Goal: Communication & Community: Answer question/provide support

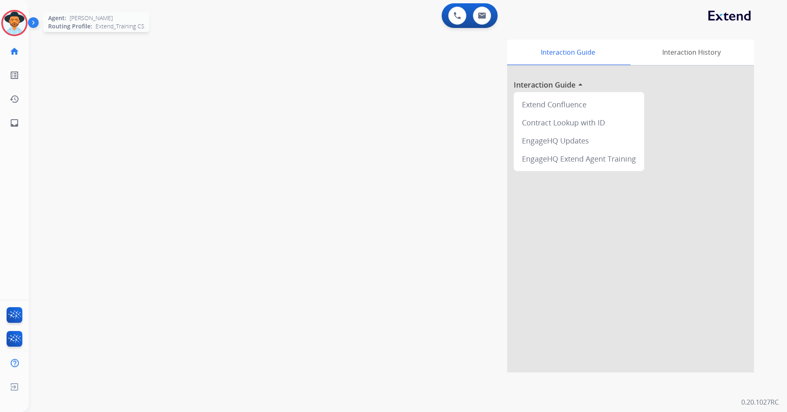
click at [16, 23] on img at bounding box center [14, 23] width 23 height 23
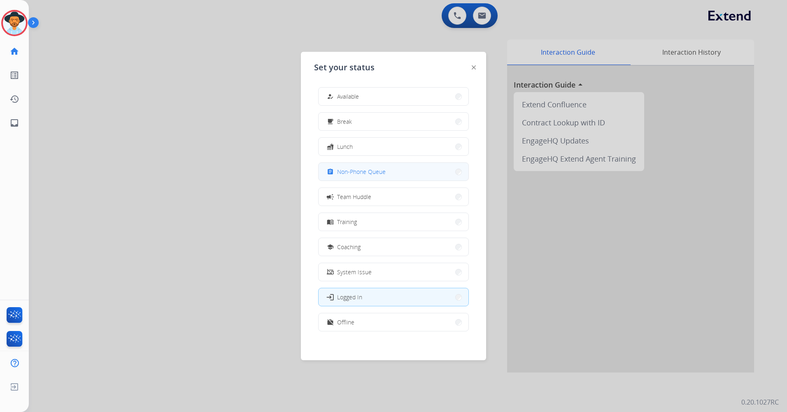
click at [417, 167] on button "assignment Non-Phone Queue" at bounding box center [393, 172] width 150 height 18
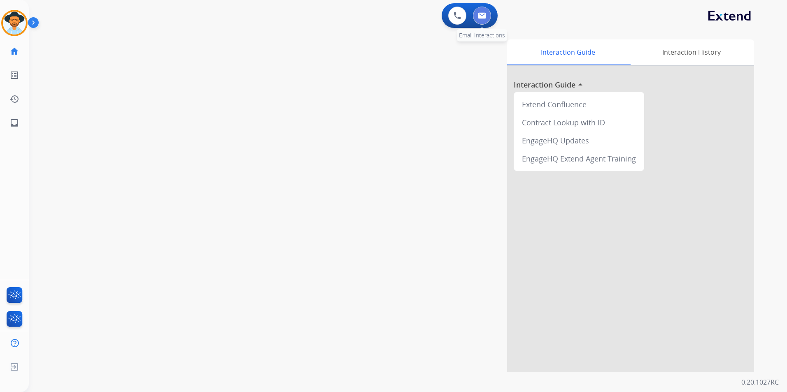
click at [481, 14] on img at bounding box center [482, 15] width 8 height 7
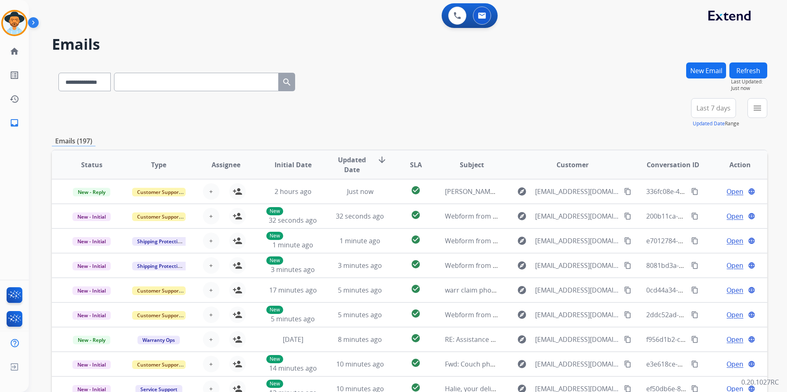
click at [672, 110] on div "**********" at bounding box center [409, 113] width 715 height 30
click at [672, 110] on div "+91" at bounding box center [674, 112] width 20 height 20
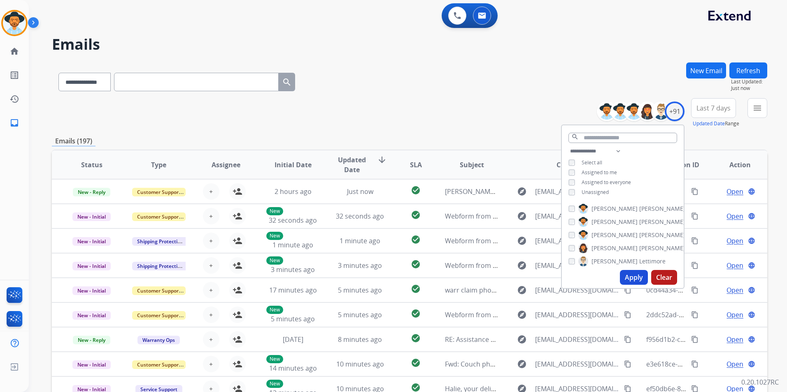
scroll to position [1, 0]
click at [753, 141] on div "Emails (197)" at bounding box center [409, 141] width 715 height 10
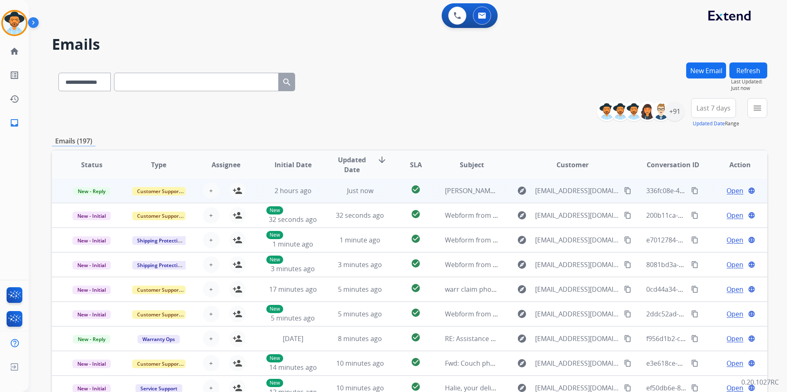
scroll to position [0, 0]
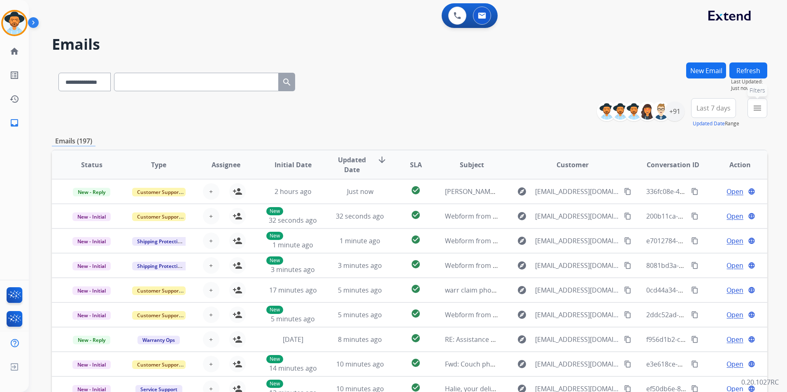
click at [750, 110] on button "menu Filters" at bounding box center [757, 108] width 20 height 20
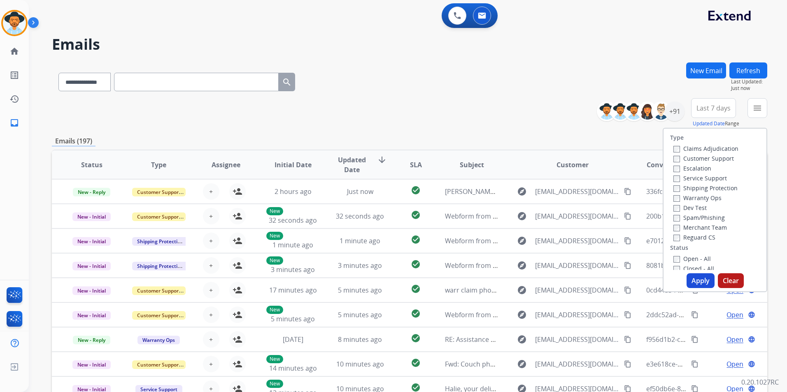
click at [721, 108] on span "Last 7 days" at bounding box center [713, 108] width 34 height 3
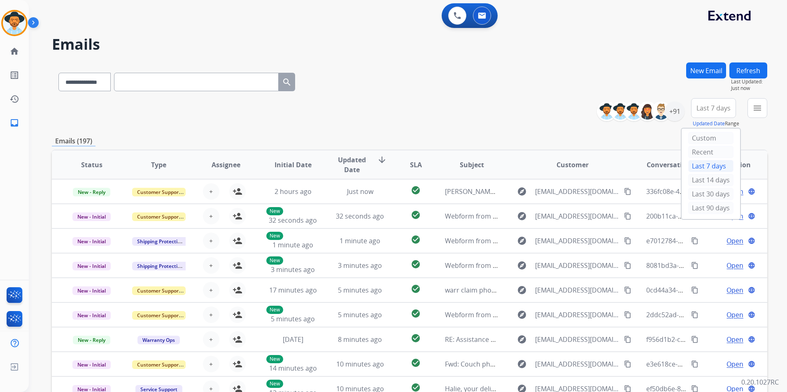
click at [707, 209] on div "Last 90 days" at bounding box center [710, 208] width 45 height 12
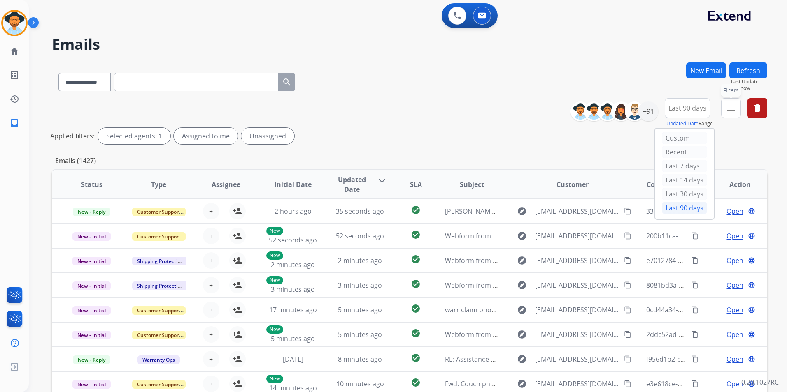
click at [730, 111] on mat-icon "menu" at bounding box center [731, 108] width 10 height 10
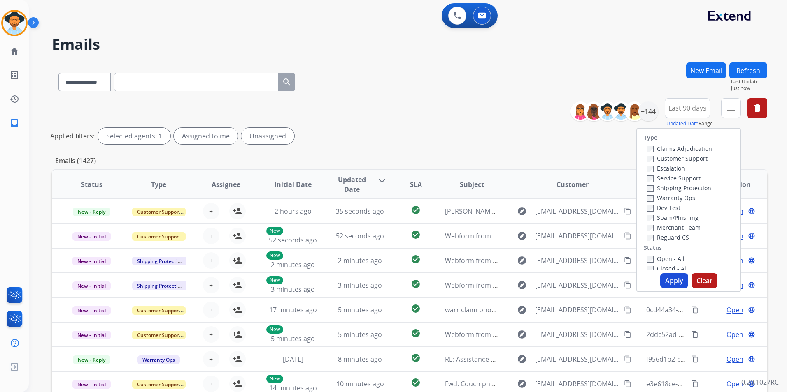
click at [670, 158] on label "Customer Support" at bounding box center [677, 159] width 60 height 8
click at [668, 189] on label "Shipping Protection" at bounding box center [679, 188] width 64 height 8
click at [668, 240] on label "Reguard CS" at bounding box center [668, 238] width 42 height 8
click at [666, 258] on label "Open - All" at bounding box center [665, 259] width 37 height 8
click at [669, 281] on button "Apply" at bounding box center [674, 281] width 28 height 15
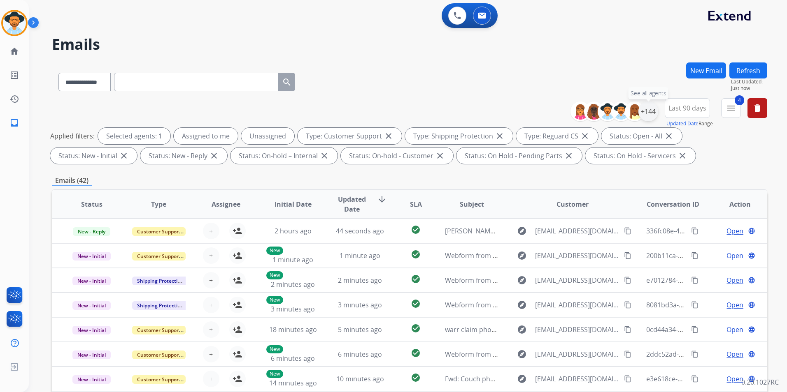
click at [649, 113] on div "+144" at bounding box center [648, 112] width 20 height 20
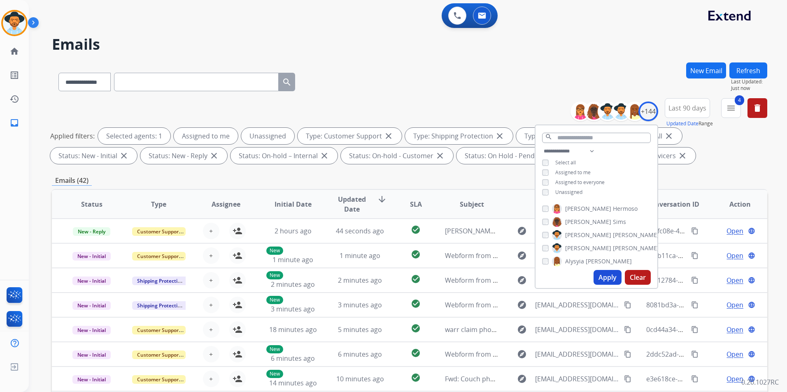
click at [500, 96] on div "**********" at bounding box center [409, 81] width 715 height 36
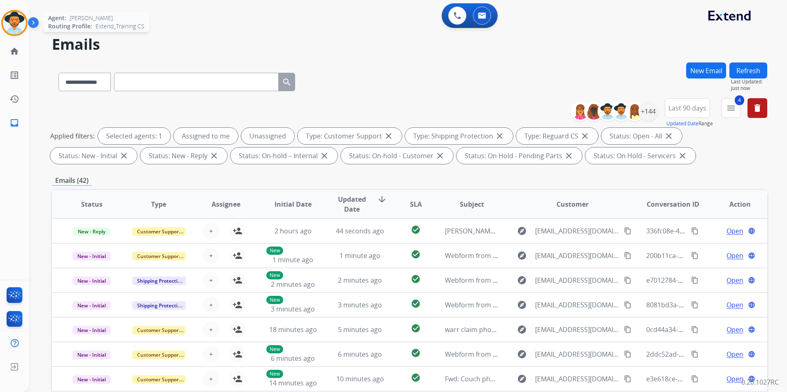
click at [20, 29] on img at bounding box center [14, 23] width 23 height 23
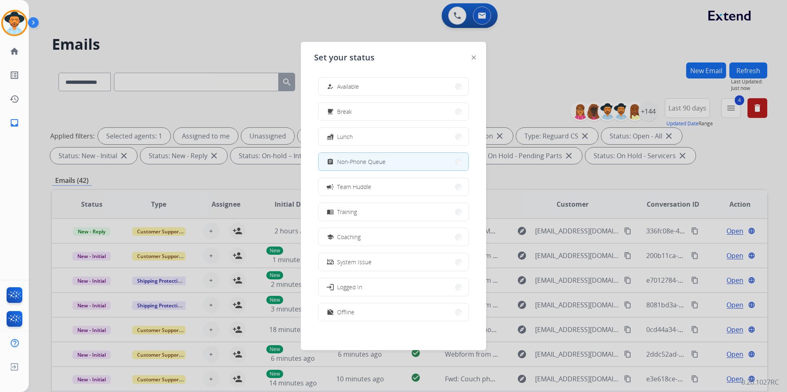
click at [218, 30] on div at bounding box center [393, 196] width 787 height 392
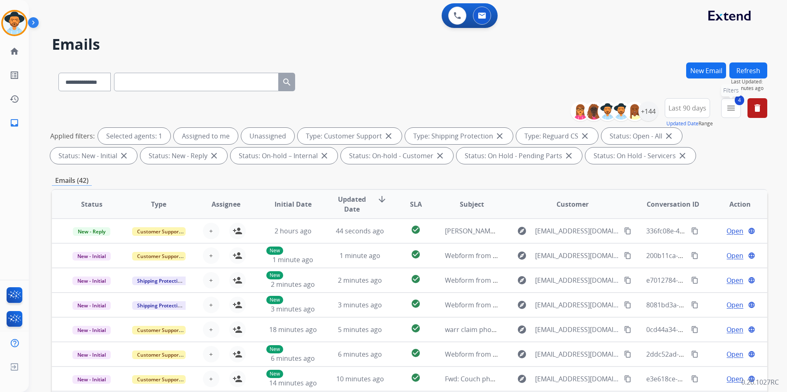
click at [734, 107] on mat-icon "menu" at bounding box center [731, 108] width 10 height 10
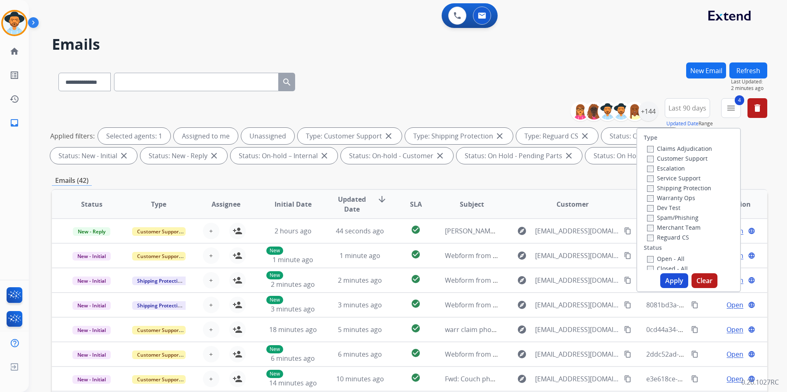
click at [566, 71] on div "**********" at bounding box center [409, 81] width 715 height 36
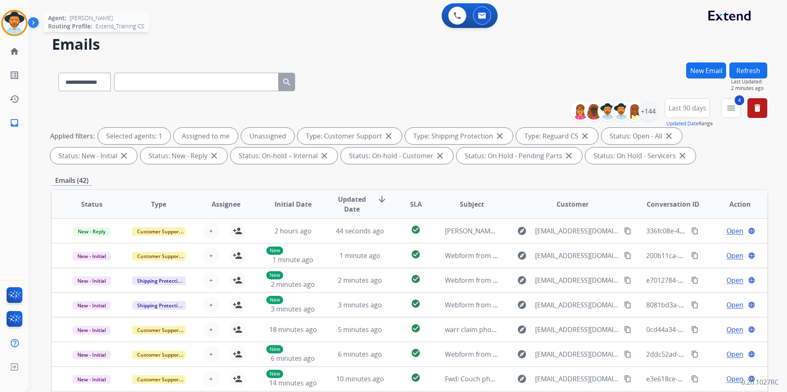
click at [18, 23] on img at bounding box center [14, 23] width 23 height 23
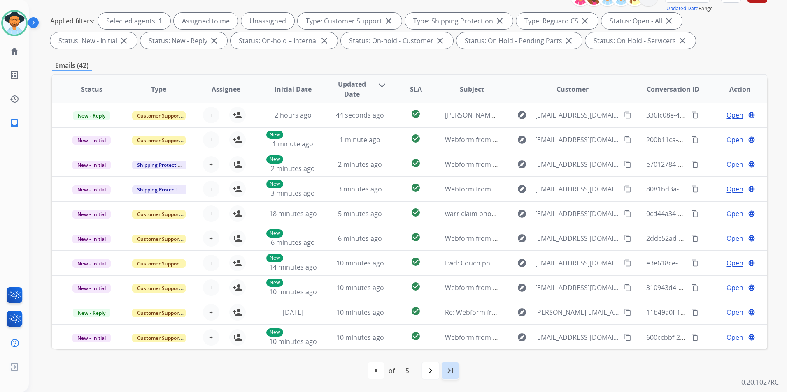
click at [447, 369] on mat-icon "last_page" at bounding box center [450, 371] width 10 height 10
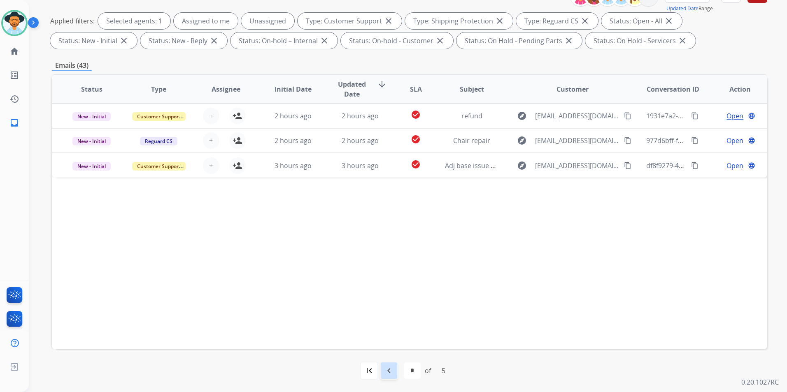
click at [389, 371] on mat-icon "navigate_before" at bounding box center [389, 371] width 10 height 10
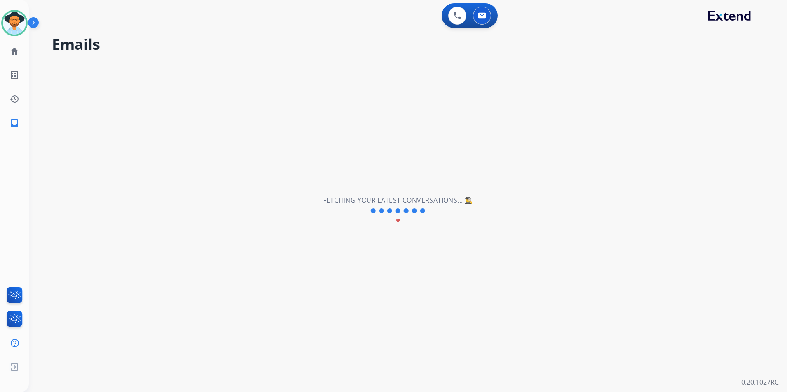
scroll to position [0, 0]
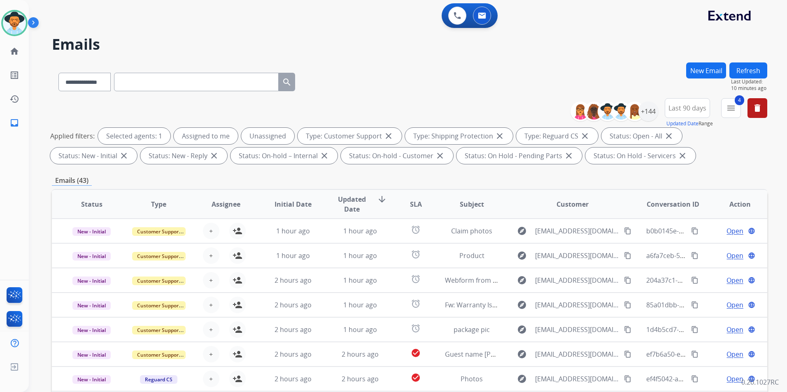
click at [418, 178] on div "Emails (43)" at bounding box center [409, 181] width 715 height 10
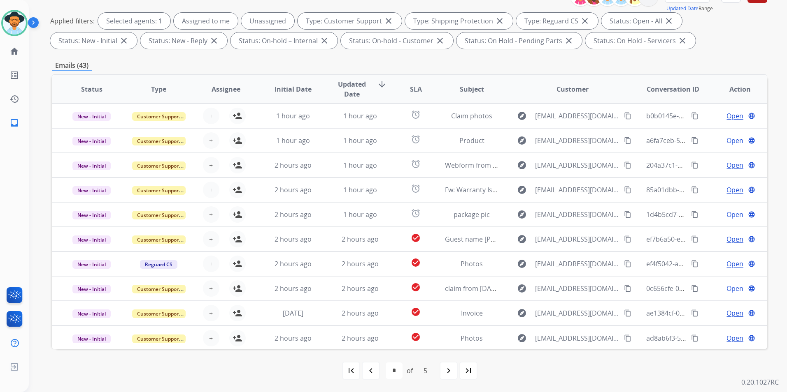
scroll to position [1, 0]
click at [464, 372] on mat-icon "last_page" at bounding box center [468, 371] width 10 height 10
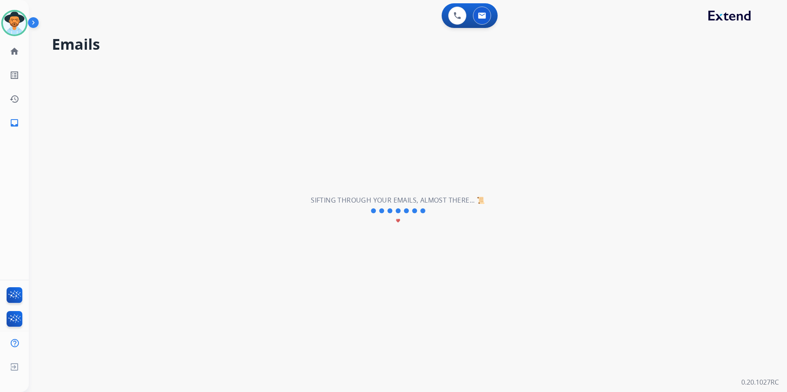
scroll to position [0, 0]
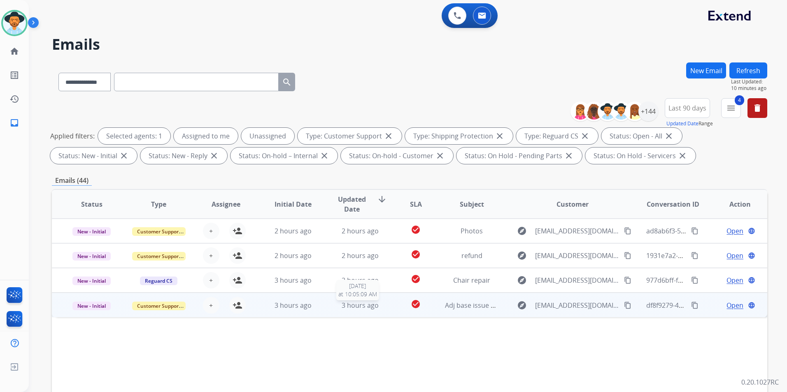
click at [376, 310] on div "3 hours ago" at bounding box center [359, 306] width 53 height 10
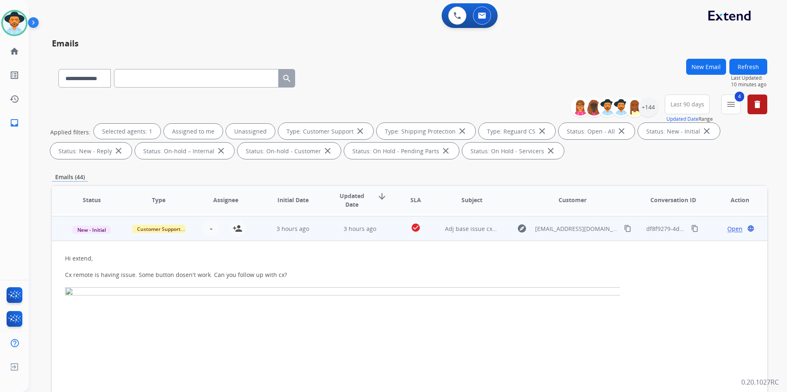
scroll to position [74, 0]
click at [448, 233] on td "Adj base issue cx 481257876 ZAMEER KHAN" at bounding box center [465, 227] width 67 height 25
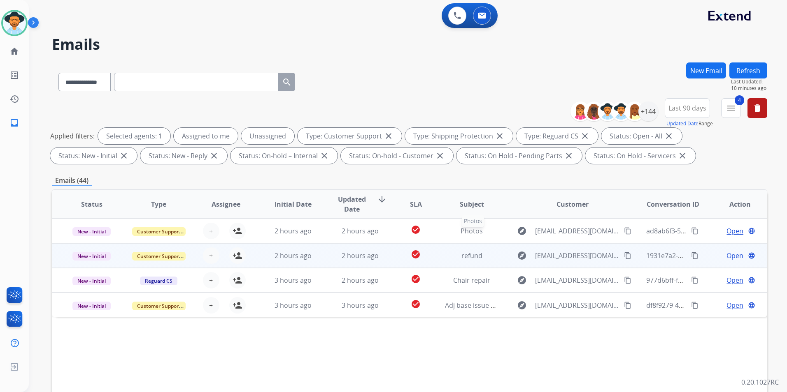
scroll to position [0, 0]
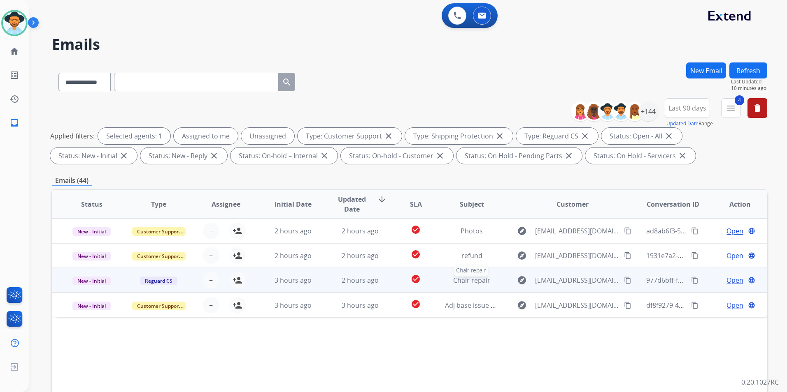
click at [467, 283] on span "Chair repair" at bounding box center [471, 280] width 37 height 9
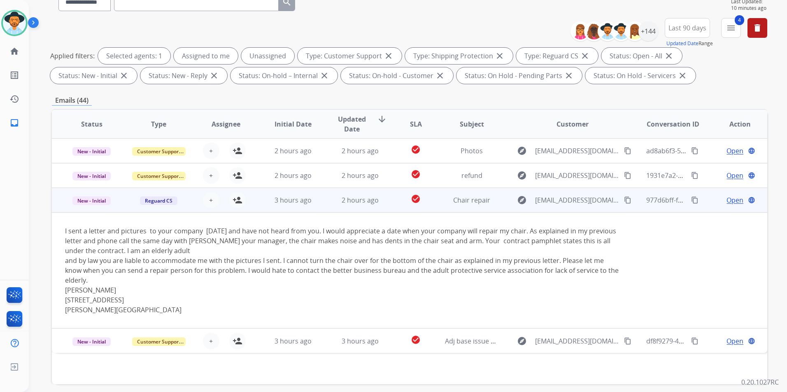
scroll to position [33, 0]
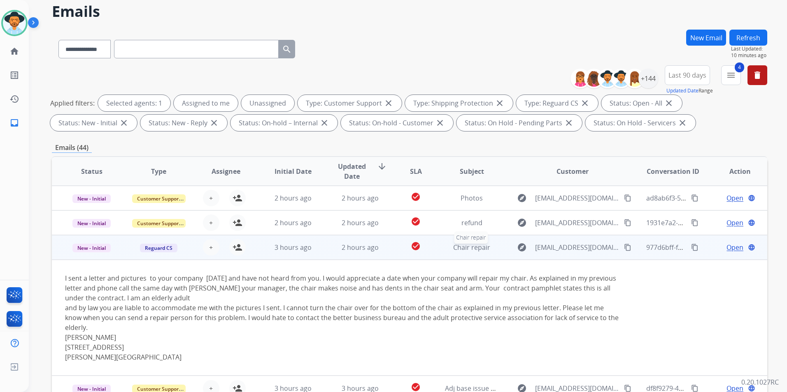
click at [470, 245] on span "Chair repair" at bounding box center [471, 247] width 37 height 9
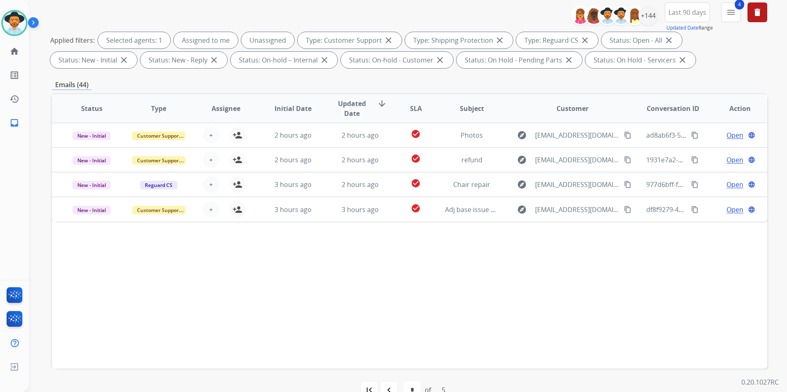
scroll to position [115, 0]
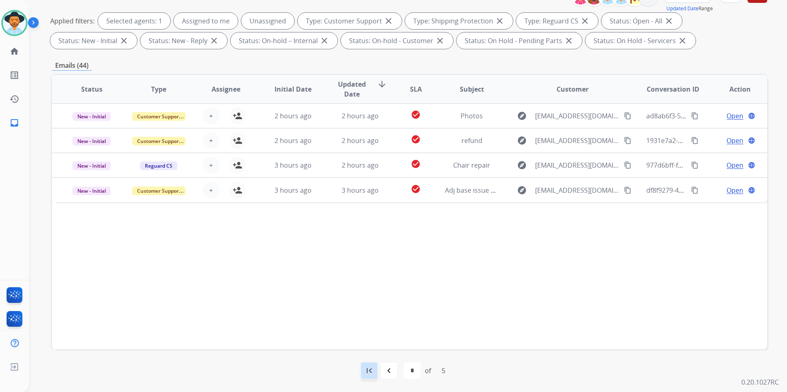
click at [371, 372] on mat-icon "first_page" at bounding box center [369, 371] width 10 height 10
select select "*"
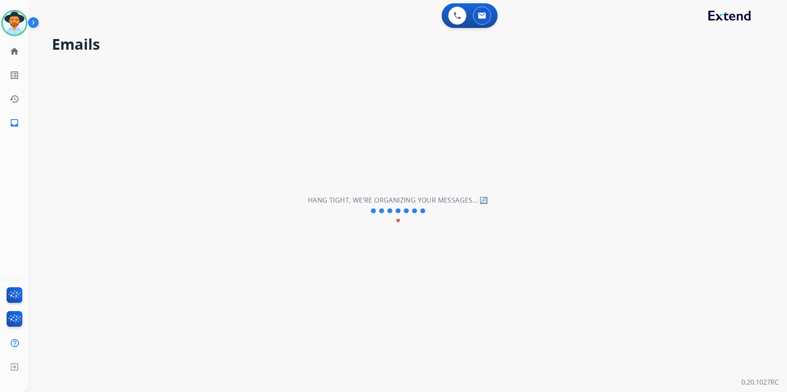
scroll to position [0, 0]
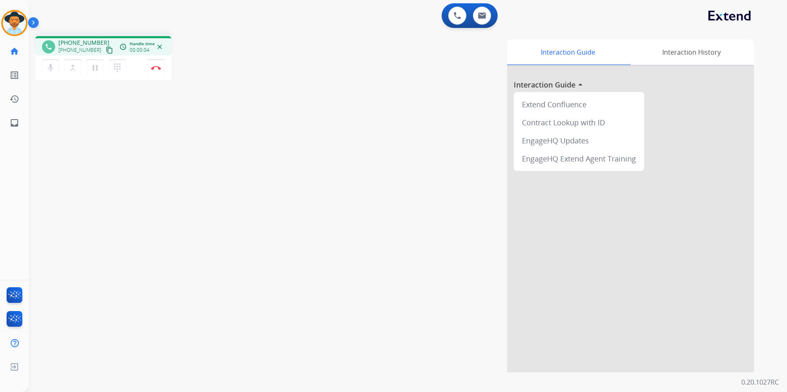
click at [106, 50] on mat-icon "content_copy" at bounding box center [109, 49] width 7 height 7
click at [95, 68] on mat-icon "pause" at bounding box center [95, 68] width 10 height 10
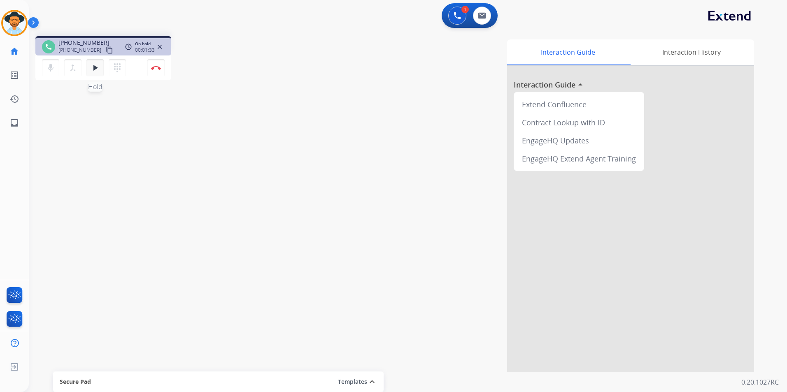
click at [96, 72] on mat-icon "play_arrow" at bounding box center [95, 68] width 10 height 10
click at [156, 70] on button "Disconnect" at bounding box center [155, 67] width 17 height 17
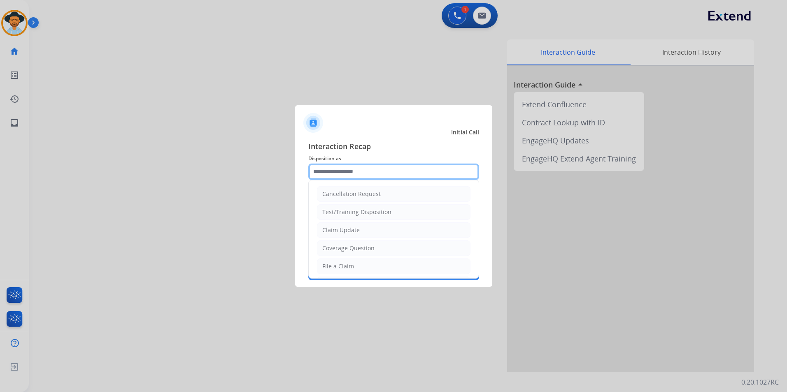
click at [409, 174] on input "text" at bounding box center [393, 172] width 171 height 16
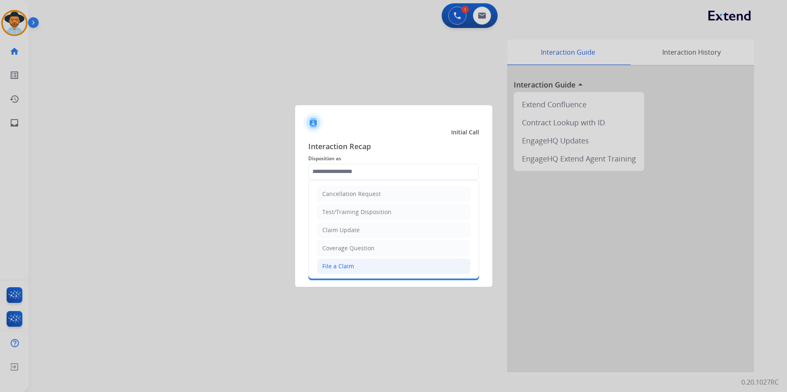
click at [371, 265] on li "File a Claim" at bounding box center [393, 267] width 153 height 16
type input "**********"
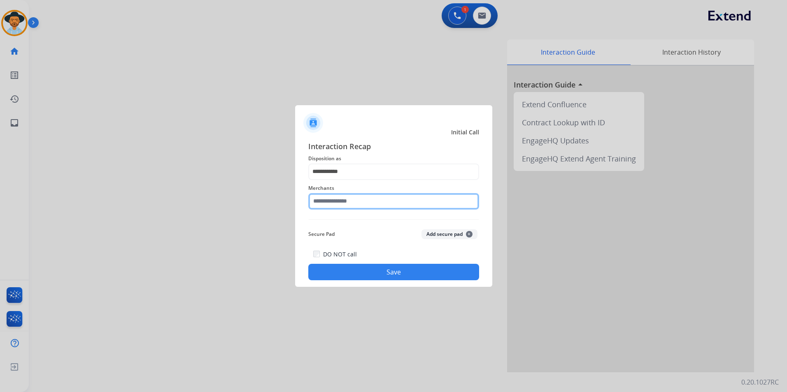
click at [364, 201] on input "text" at bounding box center [393, 201] width 171 height 16
click at [372, 198] on input "text" at bounding box center [393, 201] width 171 height 16
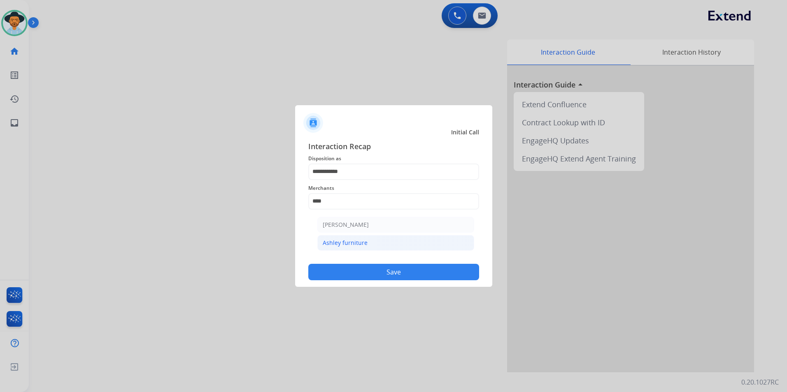
click at [373, 240] on li "Ashley furniture" at bounding box center [395, 243] width 157 height 16
type input "**********"
click at [404, 275] on button "Save" at bounding box center [393, 272] width 171 height 16
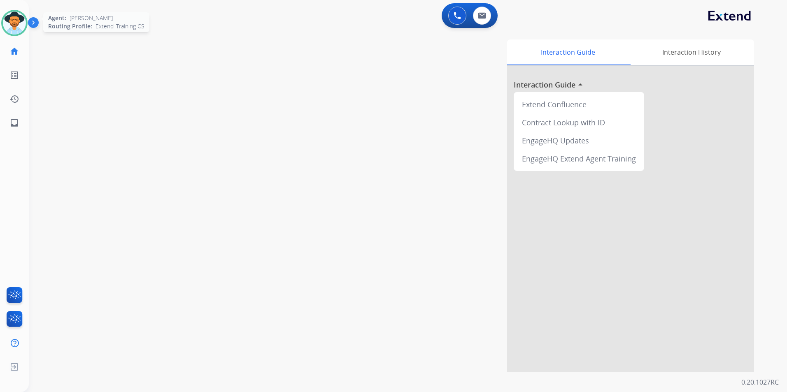
click at [21, 27] on img at bounding box center [14, 23] width 23 height 23
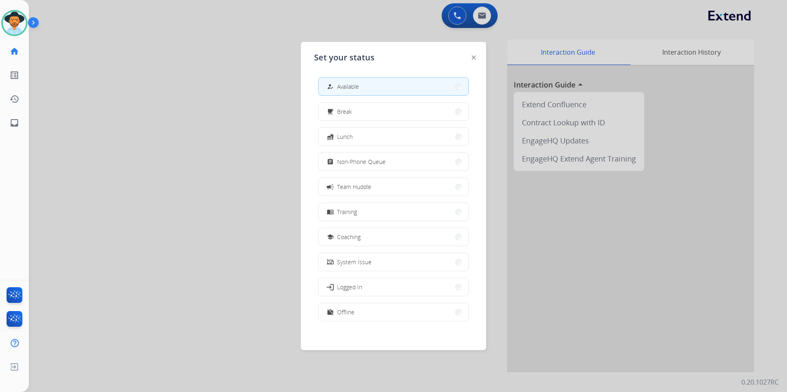
click at [194, 91] on div at bounding box center [393, 196] width 787 height 392
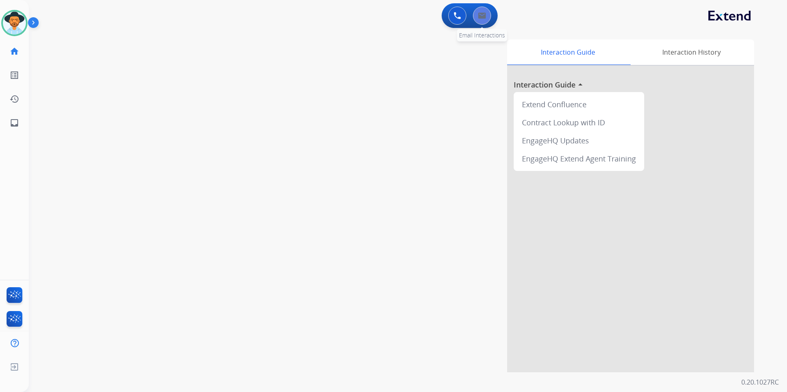
click at [487, 20] on button at bounding box center [482, 16] width 18 height 18
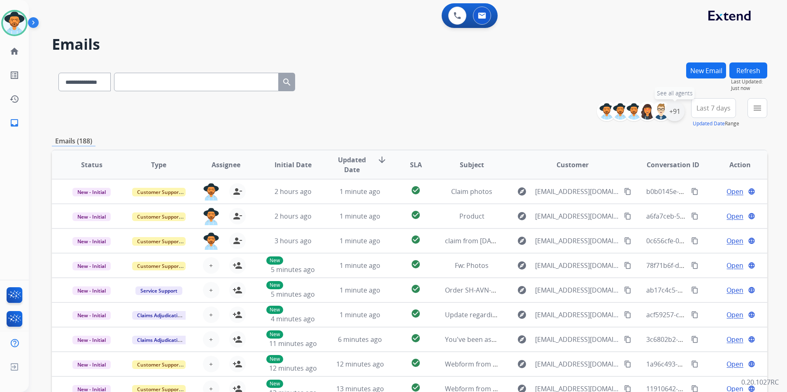
click at [666, 112] on div "+91" at bounding box center [674, 112] width 20 height 20
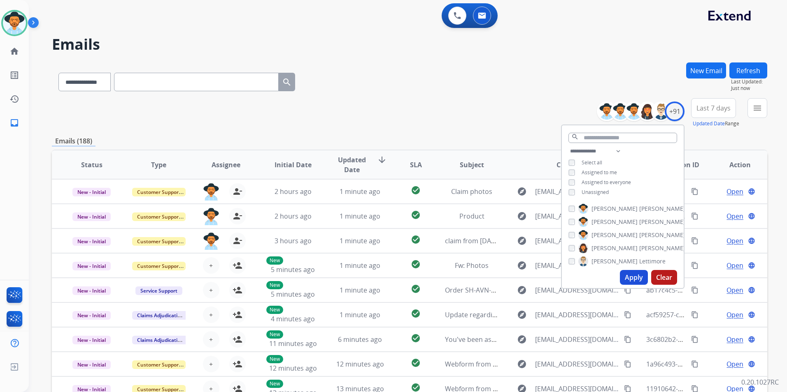
click at [587, 195] on div "**********" at bounding box center [623, 172] width 122 height 53
click at [592, 192] on span "Unassigned" at bounding box center [594, 192] width 27 height 7
click at [628, 278] on button "Apply" at bounding box center [634, 277] width 28 height 15
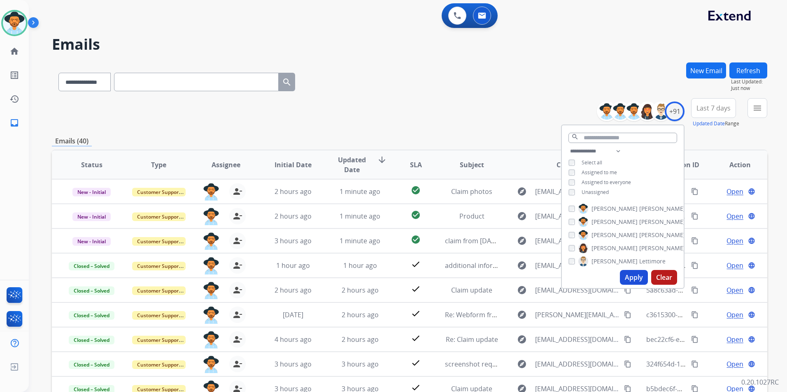
click at [548, 113] on div "**********" at bounding box center [409, 113] width 715 height 30
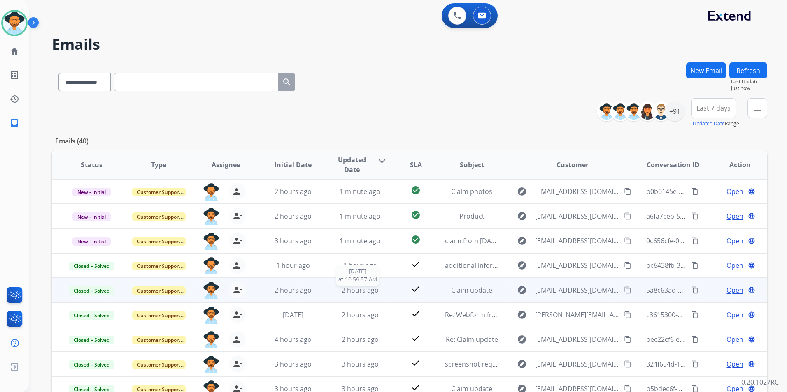
scroll to position [1, 0]
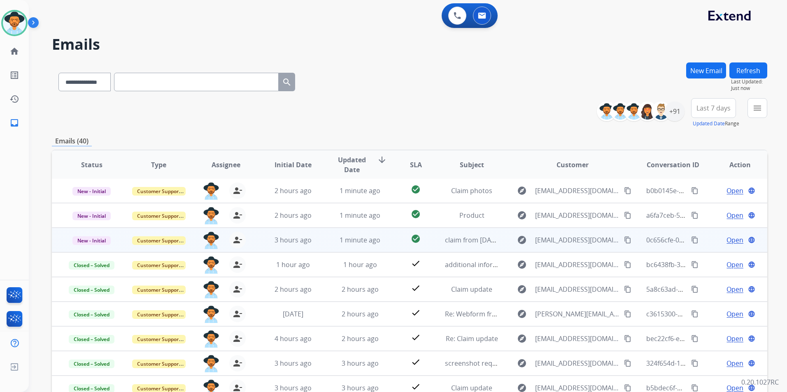
click at [432, 243] on td "claim from [DATE] [DATE]" at bounding box center [465, 240] width 67 height 25
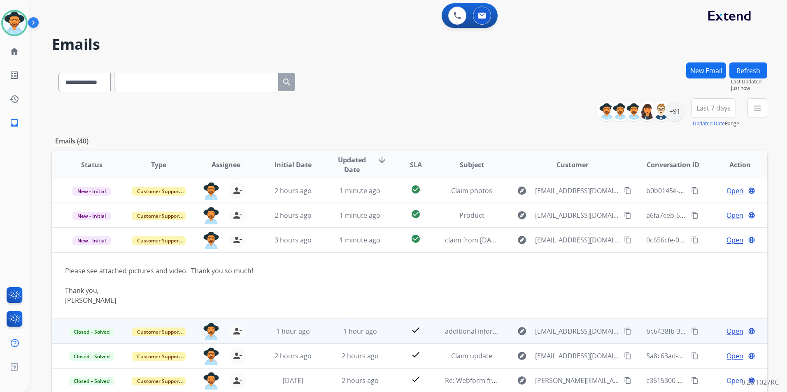
scroll to position [49, 0]
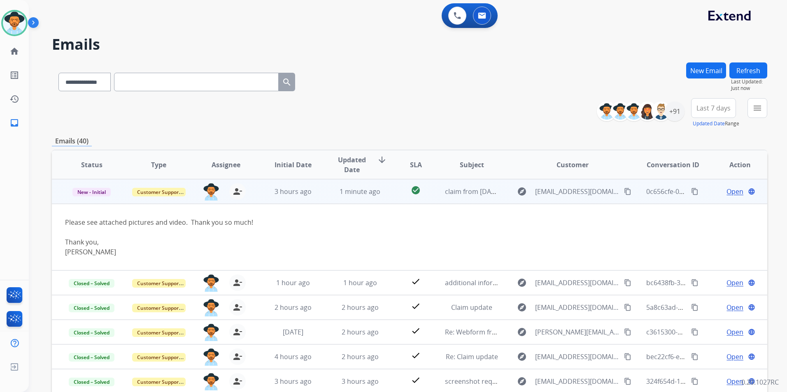
click at [731, 192] on span "Open" at bounding box center [734, 192] width 17 height 10
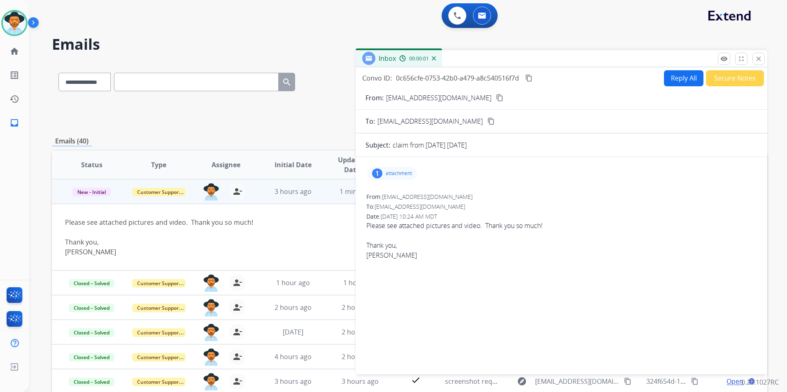
click at [404, 176] on p "attachment" at bounding box center [398, 173] width 26 height 7
click at [455, 194] on p "Photos-1-001 (3).zip" at bounding box center [448, 193] width 61 height 10
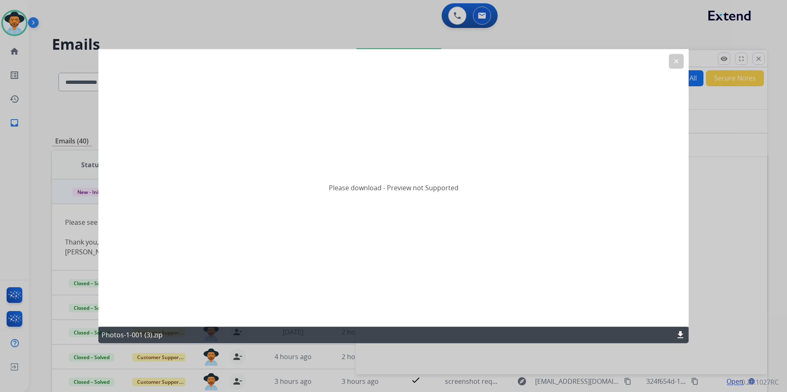
click at [393, 191] on h2 "Please download - Preview not Supported" at bounding box center [394, 188] width 130 height 10
click at [678, 333] on mat-icon "download" at bounding box center [680, 335] width 10 height 10
click at [692, 119] on div at bounding box center [393, 196] width 787 height 392
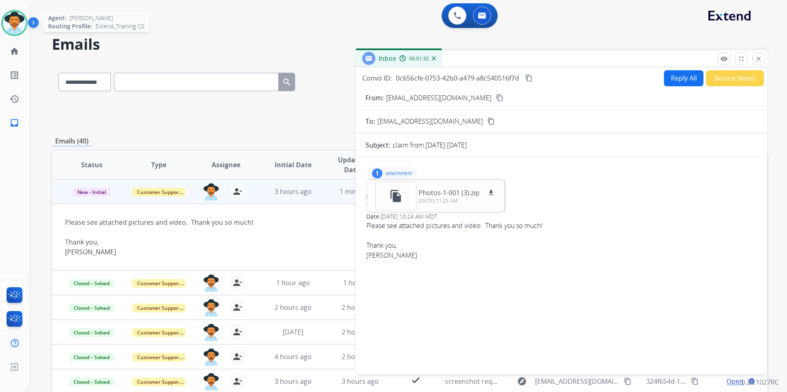
click at [18, 27] on img at bounding box center [14, 23] width 23 height 23
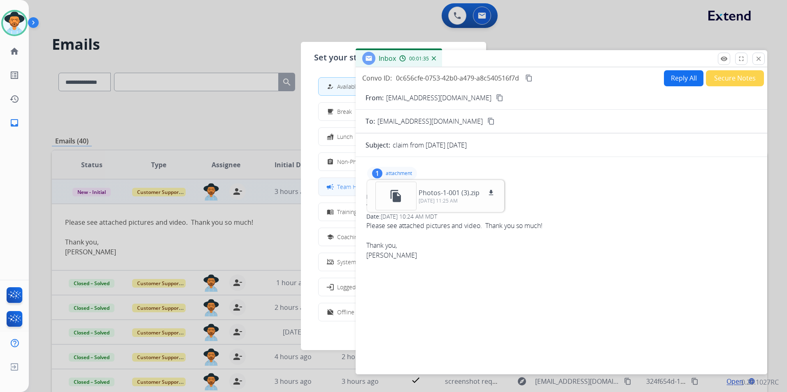
click at [341, 190] on span "Team Huddle" at bounding box center [354, 187] width 34 height 9
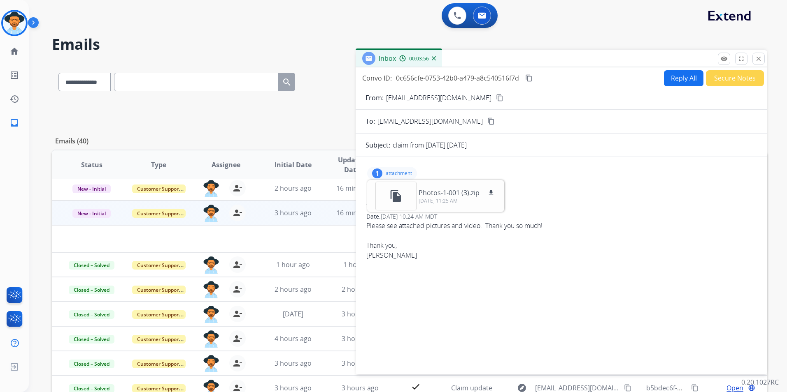
scroll to position [28, 0]
click at [512, 264] on div "From: [EMAIL_ADDRESS][DOMAIN_NAME] To: [EMAIL_ADDRESS][DOMAIN_NAME] Date: [DATE…" at bounding box center [561, 230] width 392 height 76
click at [19, 23] on img at bounding box center [14, 23] width 23 height 23
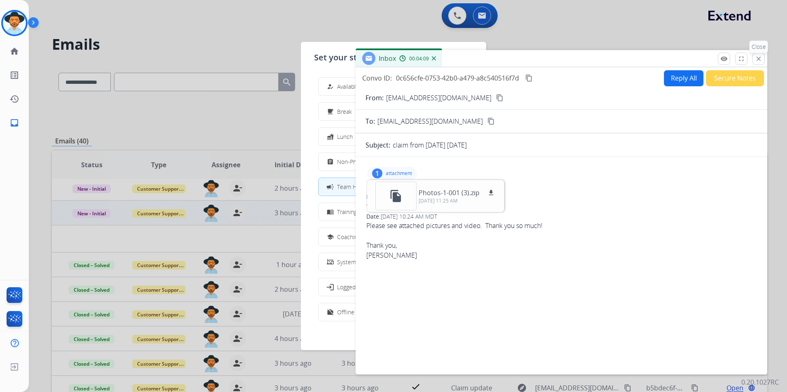
click at [758, 58] on mat-icon "close" at bounding box center [757, 58] width 7 height 7
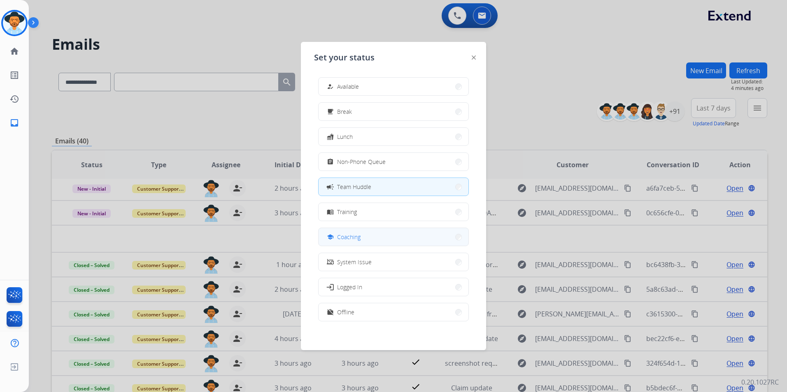
click at [422, 239] on button "school Coaching" at bounding box center [393, 237] width 150 height 18
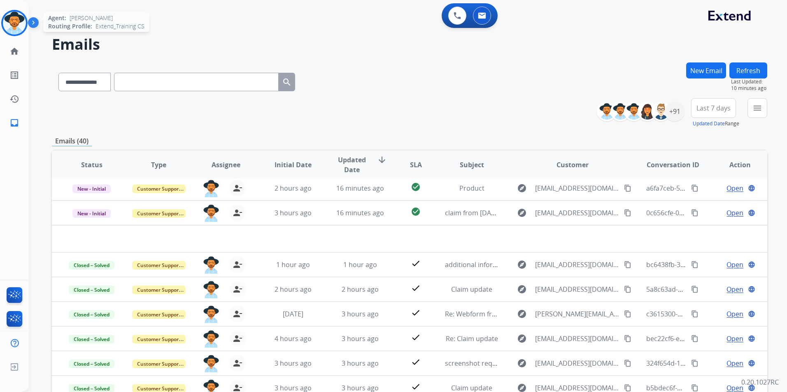
click at [13, 26] on img at bounding box center [14, 23] width 23 height 23
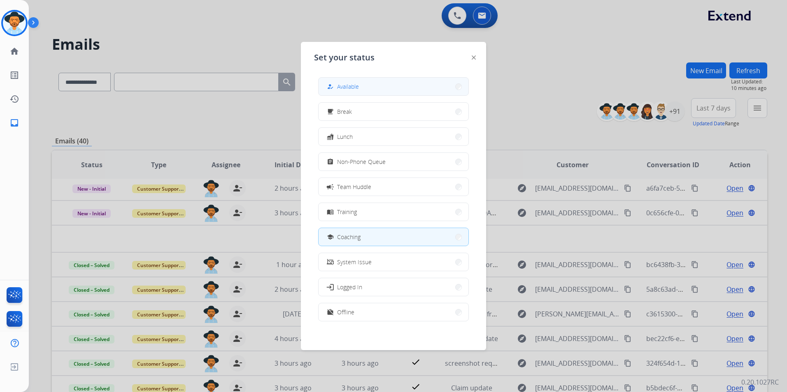
click at [397, 92] on button "how_to_reg Available" at bounding box center [393, 87] width 150 height 18
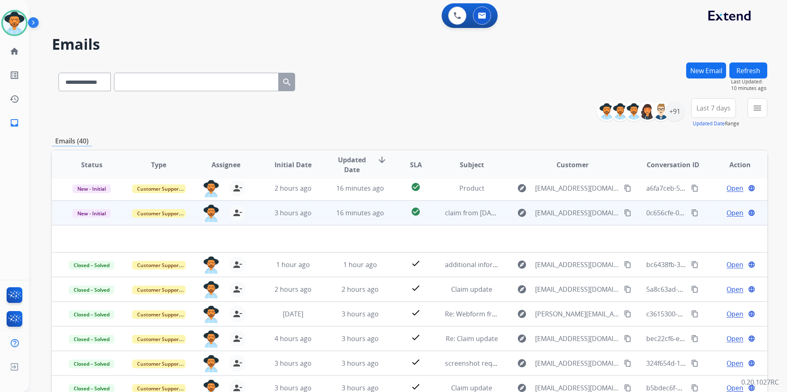
click at [432, 215] on td "claim from [DATE] [DATE]" at bounding box center [465, 213] width 67 height 25
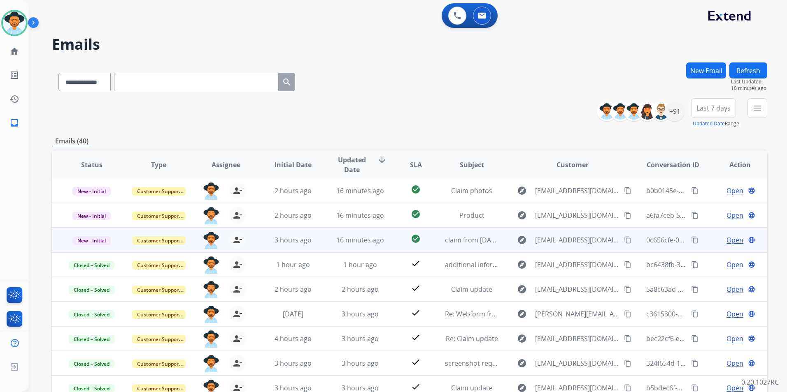
scroll to position [1, 0]
click at [432, 241] on td "claim from [DATE] [DATE]" at bounding box center [465, 240] width 67 height 25
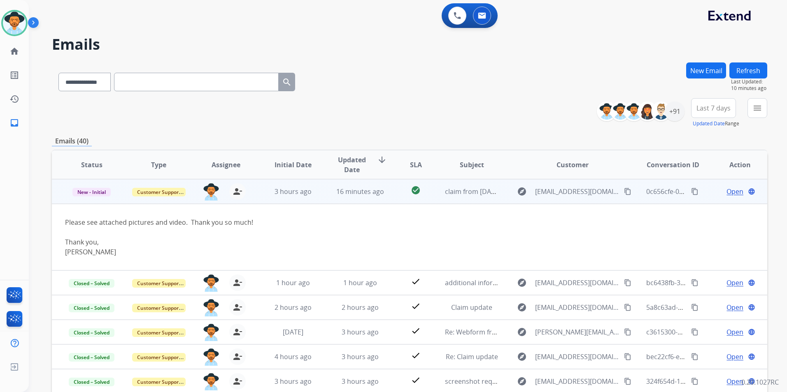
click at [612, 198] on div "explore [EMAIL_ADDRESS][DOMAIN_NAME] content_copy" at bounding box center [572, 191] width 121 height 13
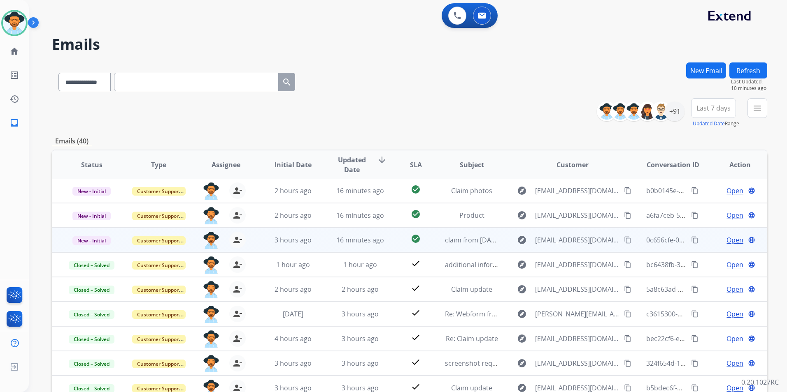
click at [394, 239] on td "check_circle" at bounding box center [409, 240] width 45 height 25
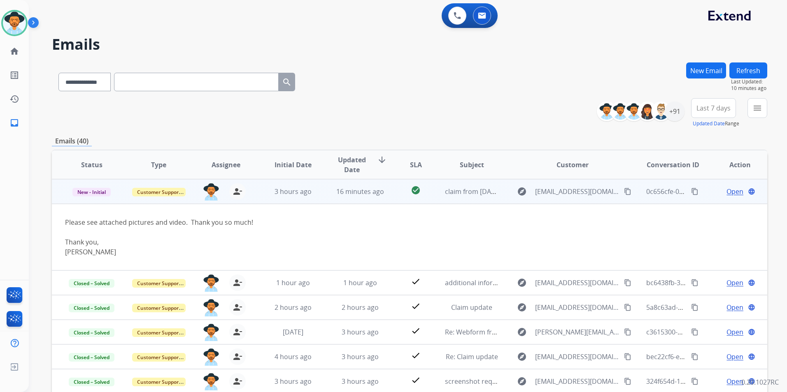
click at [624, 192] on mat-icon "content_copy" at bounding box center [627, 191] width 7 height 7
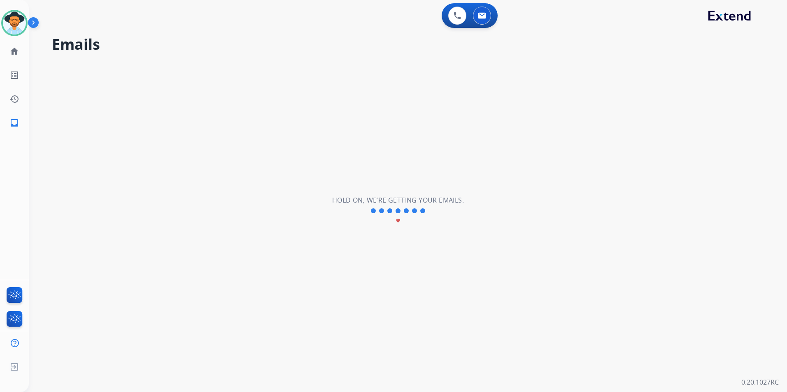
scroll to position [28, 0]
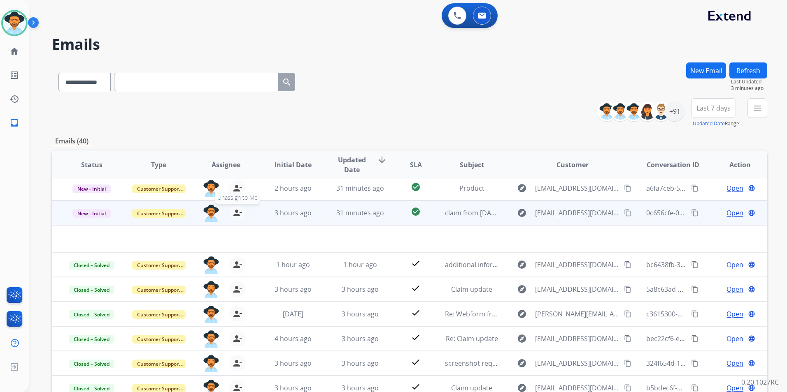
click at [232, 214] on mat-icon "person_remove" at bounding box center [237, 213] width 10 height 10
click at [215, 212] on button "+ Select agent" at bounding box center [211, 213] width 16 height 16
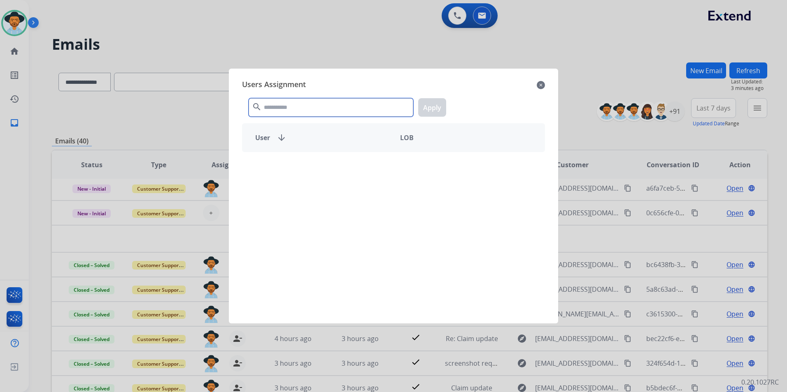
click at [321, 111] on input "text" at bounding box center [330, 107] width 165 height 19
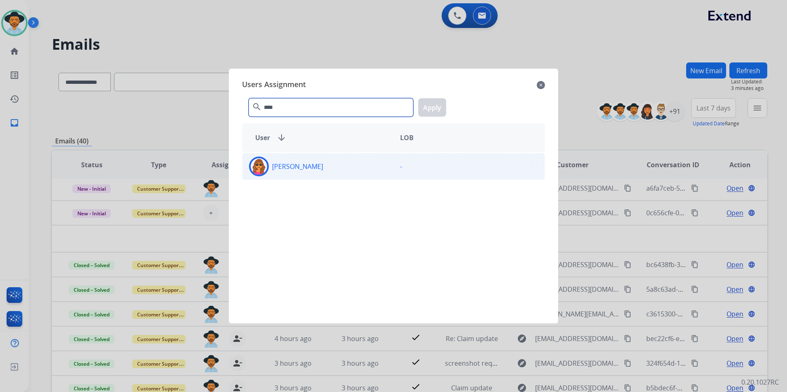
type input "****"
click at [347, 168] on div "[PERSON_NAME]" at bounding box center [317, 167] width 151 height 20
click at [436, 109] on button "Apply" at bounding box center [432, 107] width 28 height 19
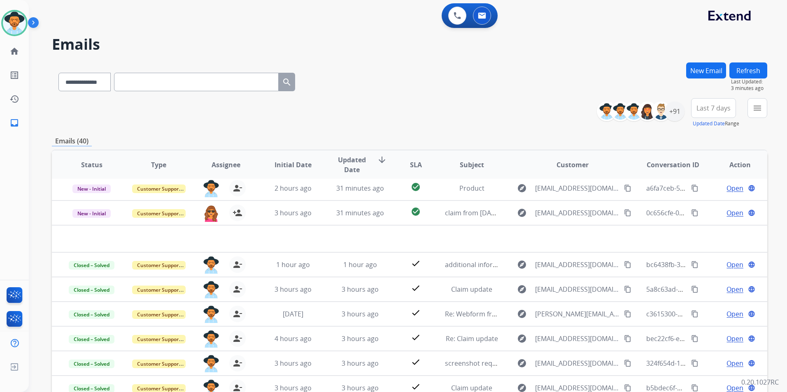
click at [745, 67] on button "Refresh" at bounding box center [748, 71] width 38 height 16
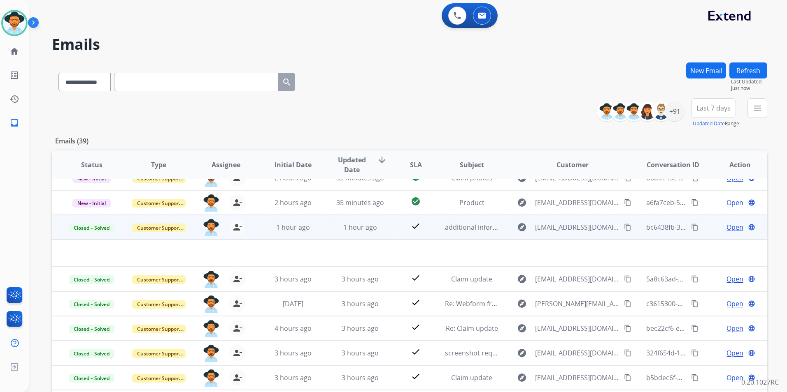
scroll to position [0, 0]
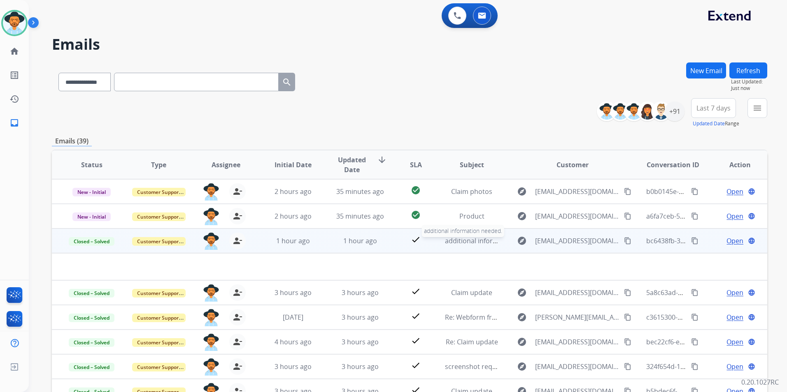
click at [455, 241] on span "additional information needed." at bounding box center [493, 241] width 97 height 9
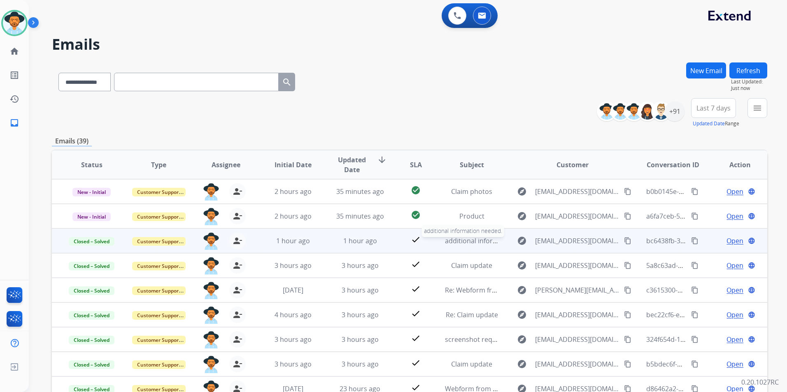
click at [455, 242] on span "additional information needed." at bounding box center [493, 241] width 97 height 9
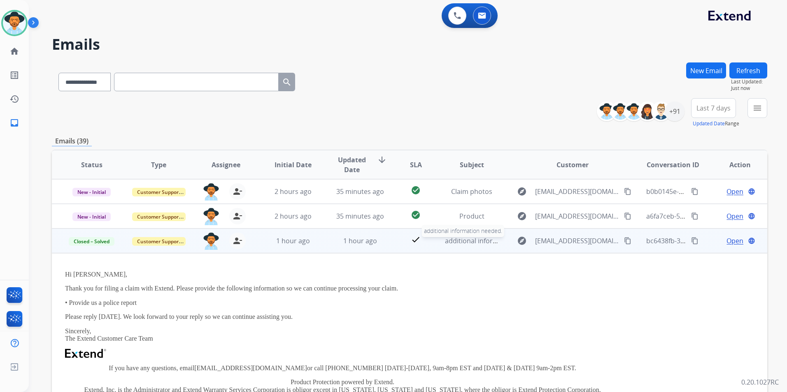
click at [459, 241] on span "additional information needed." at bounding box center [493, 241] width 97 height 9
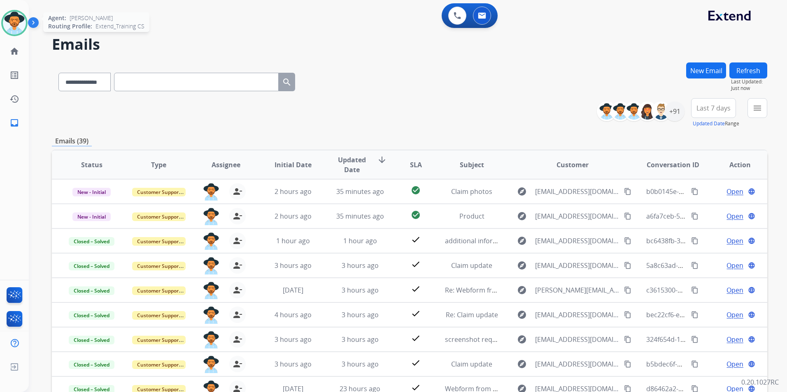
click at [26, 23] on div at bounding box center [14, 23] width 26 height 26
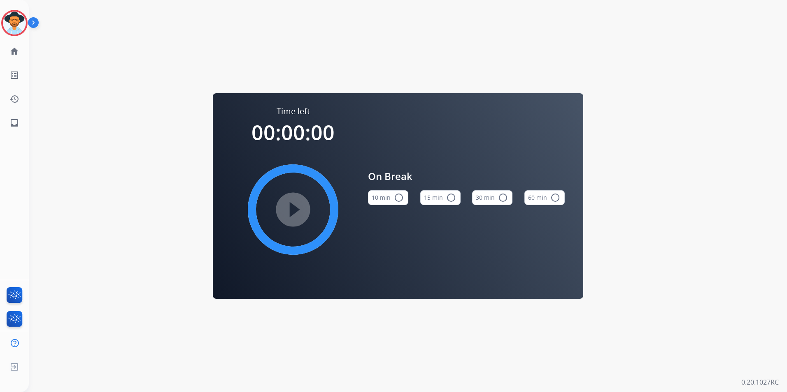
click at [452, 195] on mat-icon "radio_button_unchecked" at bounding box center [451, 198] width 10 height 10
click at [295, 210] on mat-icon "play_circle_filled" at bounding box center [293, 210] width 10 height 10
drag, startPoint x: 295, startPoint y: 210, endPoint x: 441, endPoint y: 142, distance: 160.9
click at [297, 210] on mat-icon "pause_circle_filled" at bounding box center [293, 210] width 10 height 10
click at [297, 210] on mat-icon "play_circle_filled" at bounding box center [293, 210] width 10 height 10
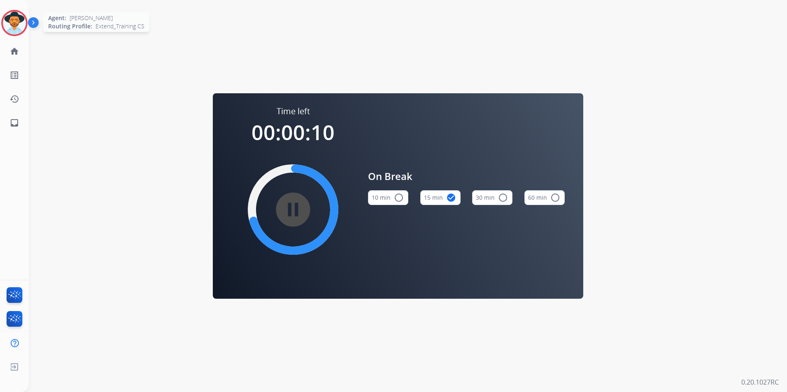
click at [20, 23] on img at bounding box center [14, 23] width 23 height 23
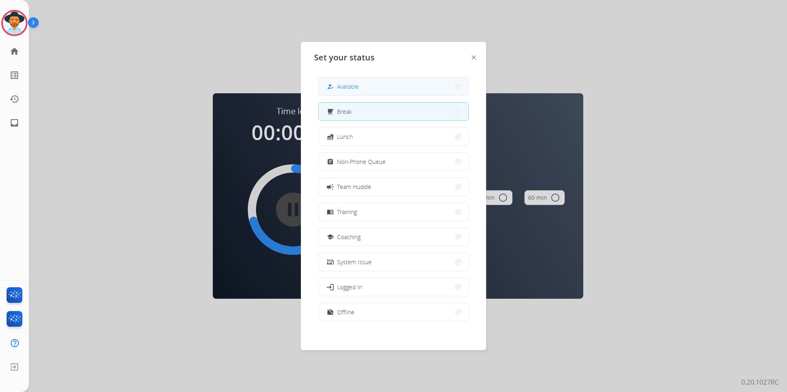
click at [381, 91] on button "how_to_reg Available" at bounding box center [393, 87] width 150 height 18
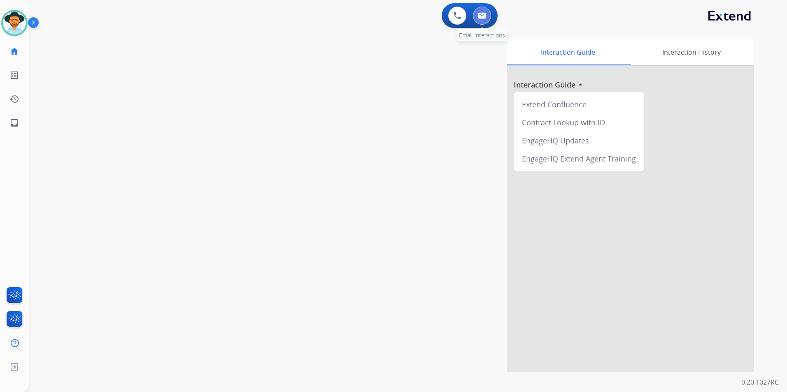
click at [488, 20] on button at bounding box center [482, 16] width 18 height 18
select select "**********"
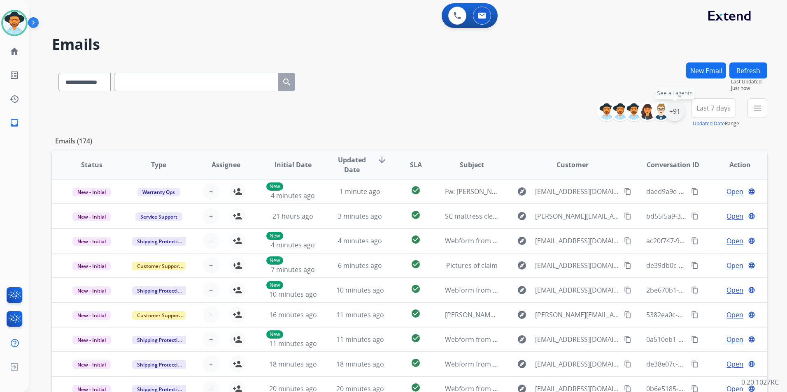
click at [671, 112] on div "+91" at bounding box center [674, 112] width 20 height 20
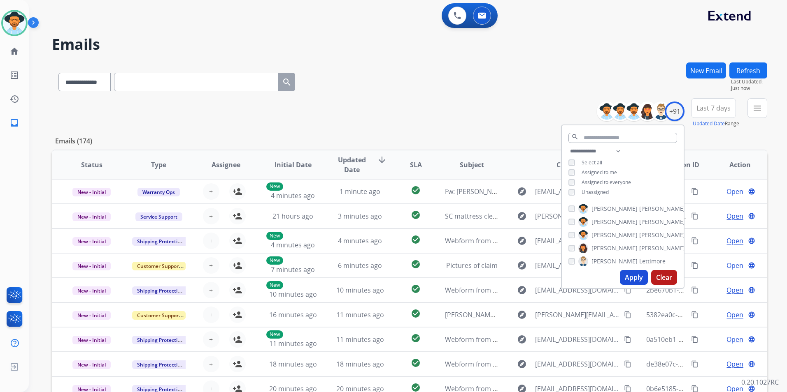
click at [717, 110] on span "Last 7 days" at bounding box center [713, 108] width 34 height 3
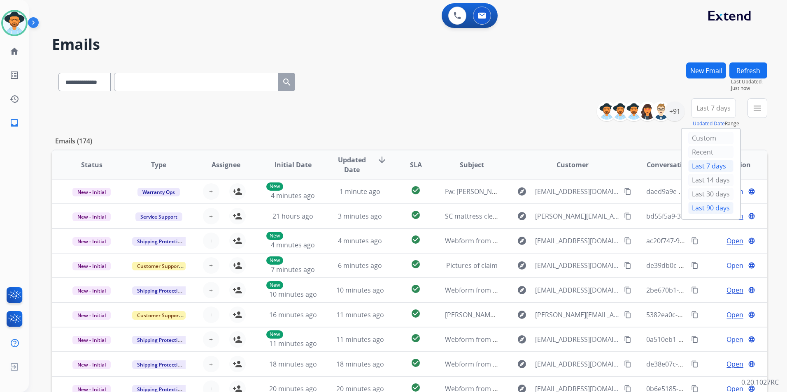
click at [705, 210] on div "Last 90 days" at bounding box center [710, 208] width 45 height 12
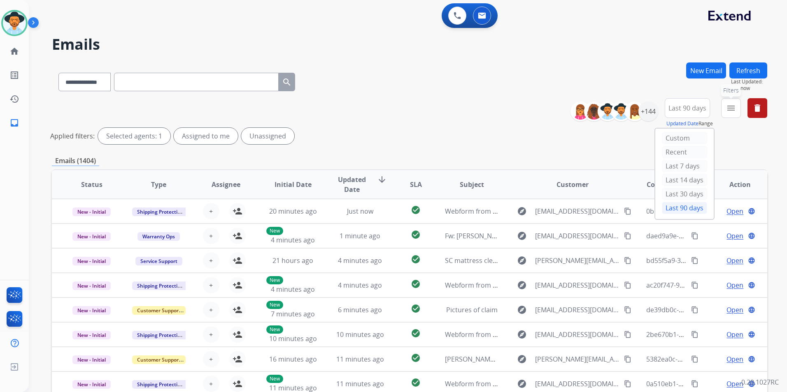
click at [731, 109] on mat-icon "menu" at bounding box center [731, 108] width 10 height 10
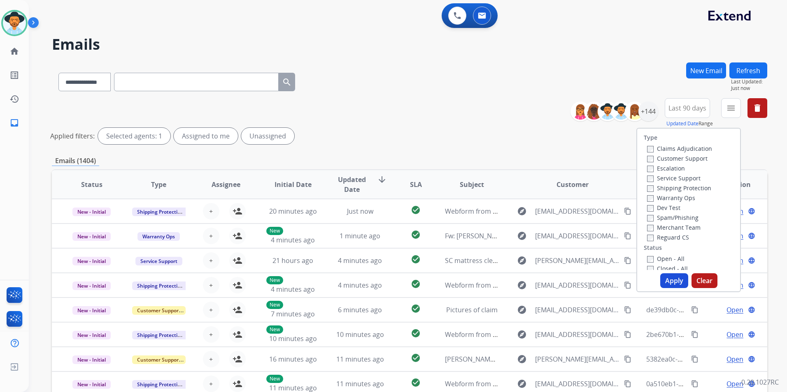
click at [674, 235] on label "Reguard CS" at bounding box center [668, 238] width 42 height 8
click at [648, 115] on div "+144" at bounding box center [648, 112] width 20 height 20
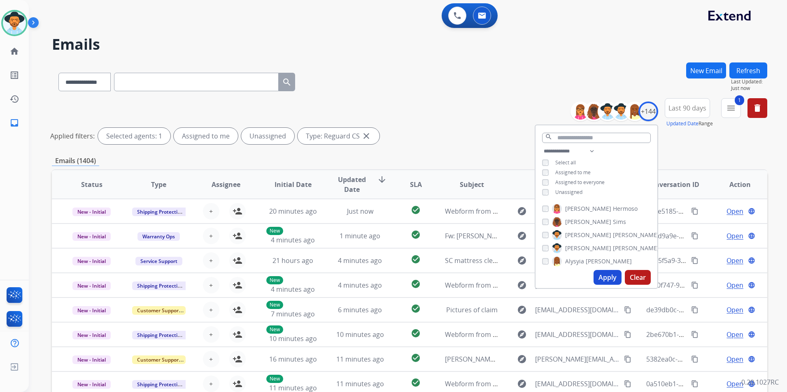
click at [562, 191] on span "Unassigned" at bounding box center [568, 192] width 27 height 7
click at [726, 108] on mat-icon "menu" at bounding box center [731, 108] width 10 height 10
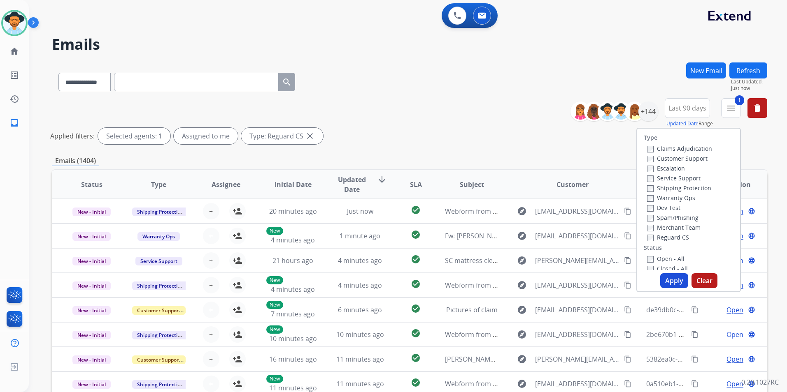
click at [756, 107] on mat-icon "delete" at bounding box center [757, 108] width 10 height 10
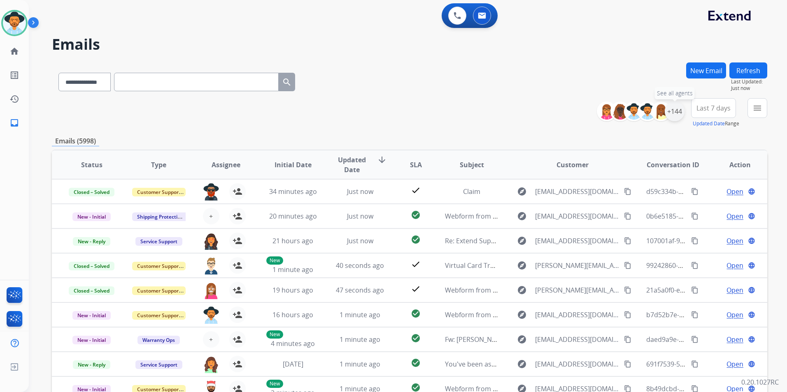
click at [678, 111] on div "+144" at bounding box center [674, 112] width 20 height 20
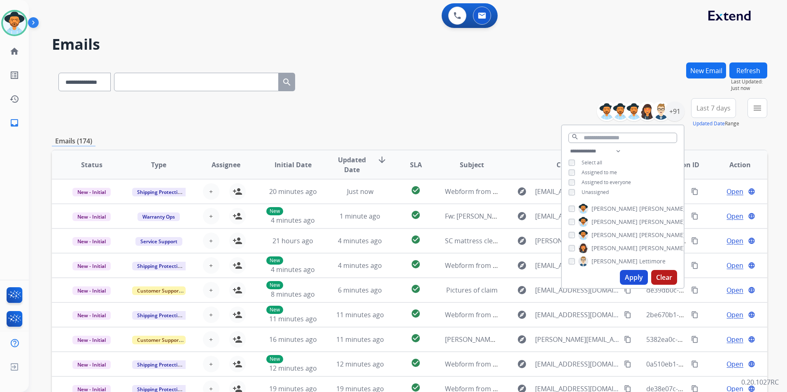
click at [594, 173] on span "Assigned to me" at bounding box center [598, 172] width 35 height 7
click at [637, 272] on button "Apply" at bounding box center [634, 277] width 28 height 15
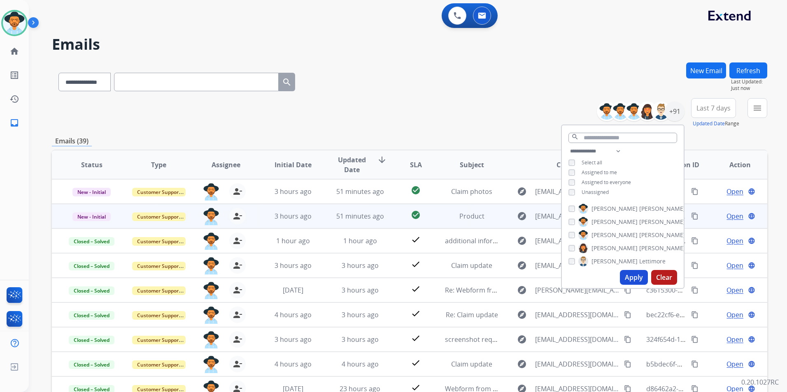
click at [450, 223] on td "Product" at bounding box center [465, 216] width 67 height 25
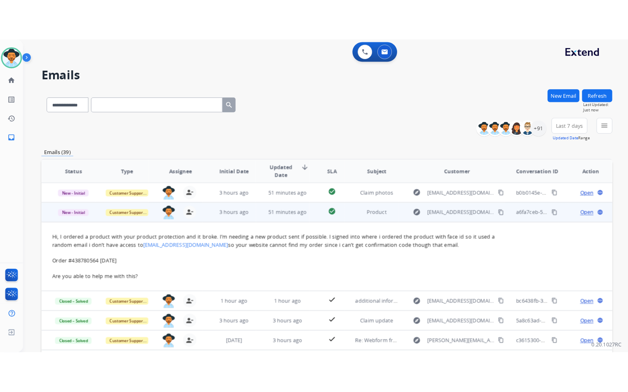
scroll to position [25, 0]
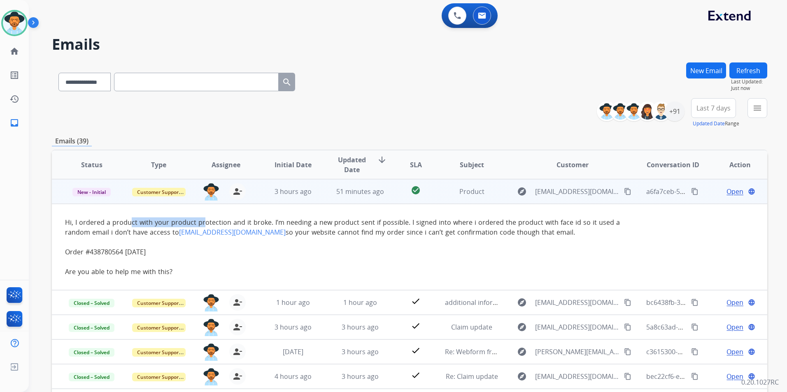
drag, startPoint x: 159, startPoint y: 223, endPoint x: 203, endPoint y: 218, distance: 43.9
click at [203, 218] on span "Hi, I ordered a product with your product protection and it broke. I’m needing …" at bounding box center [342, 227] width 555 height 19
drag, startPoint x: 203, startPoint y: 218, endPoint x: 237, endPoint y: 220, distance: 33.8
click at [237, 220] on span "Hi, I ordered a product with your product protection and it broke. I’m needing …" at bounding box center [342, 227] width 555 height 19
drag, startPoint x: 407, startPoint y: 221, endPoint x: 596, endPoint y: 236, distance: 189.4
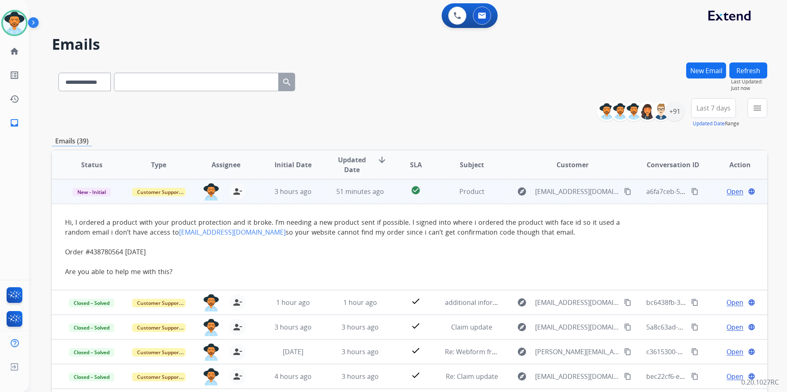
click at [596, 236] on div "Hi, I ordered a product with your product protection and it broke. I’m needing …" at bounding box center [342, 228] width 555 height 20
click at [201, 250] on div "Order #438780564 [DATE]" at bounding box center [342, 252] width 555 height 10
drag, startPoint x: 299, startPoint y: 233, endPoint x: 181, endPoint y: 233, distance: 118.5
click at [181, 233] on div "Hi, I ordered a product with your product protection and it broke. I’m needing …" at bounding box center [342, 228] width 555 height 20
copy link "[EMAIL_ADDRESS][DOMAIN_NAME]"
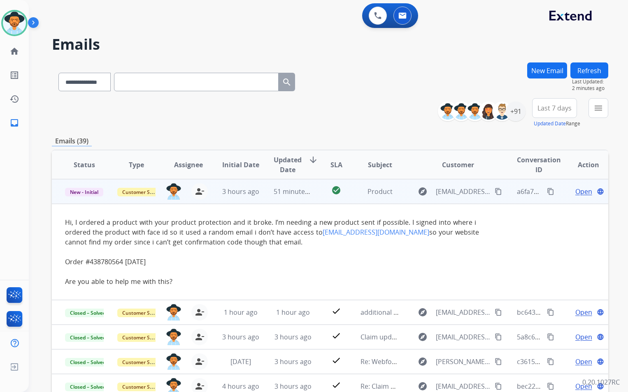
click at [258, 262] on div "Order #438780564 [DATE]" at bounding box center [277, 262] width 425 height 10
click at [494, 193] on mat-icon "content_copy" at bounding box center [497, 191] width 7 height 7
drag, startPoint x: 194, startPoint y: 222, endPoint x: 265, endPoint y: 217, distance: 71.0
click at [265, 217] on td "Hi, I ordered a product with your product protection and it broke. I’m needing …" at bounding box center [278, 252] width 452 height 96
drag, startPoint x: 265, startPoint y: 217, endPoint x: 319, endPoint y: 242, distance: 59.6
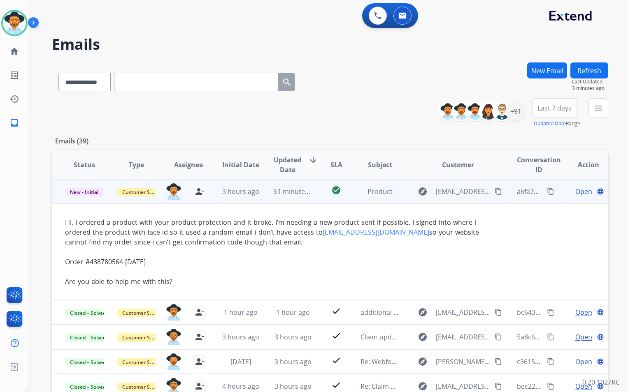
click at [324, 241] on span "so your website cannot find my order since i can’t get confirmation code though…" at bounding box center [272, 237] width 414 height 19
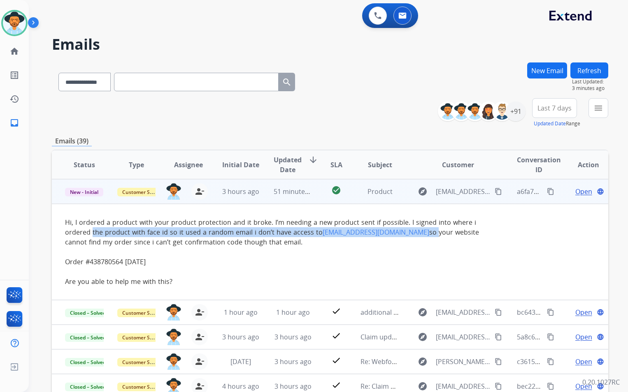
drag, startPoint x: 93, startPoint y: 232, endPoint x: 450, endPoint y: 235, distance: 357.9
click at [450, 235] on div "Hi, I ordered a product with your product protection and it broke. I’m needing …" at bounding box center [277, 233] width 425 height 30
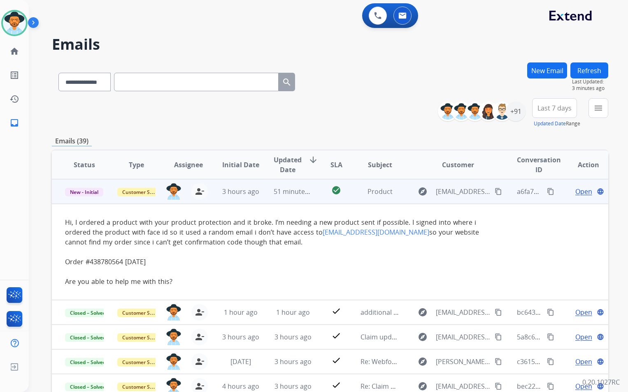
click at [115, 248] on div at bounding box center [277, 252] width 425 height 10
click at [575, 191] on span "Open" at bounding box center [583, 192] width 17 height 10
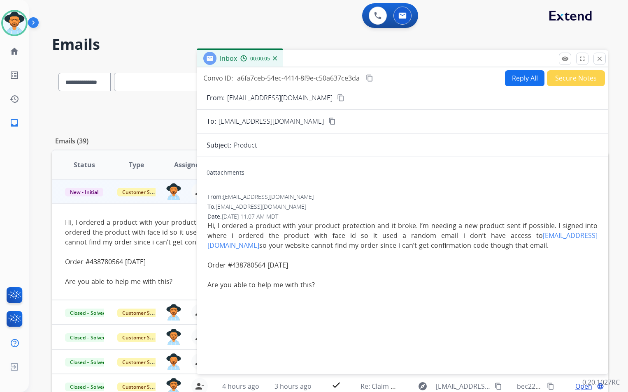
click at [514, 76] on button "Reply All" at bounding box center [524, 78] width 39 height 16
select select "**********"
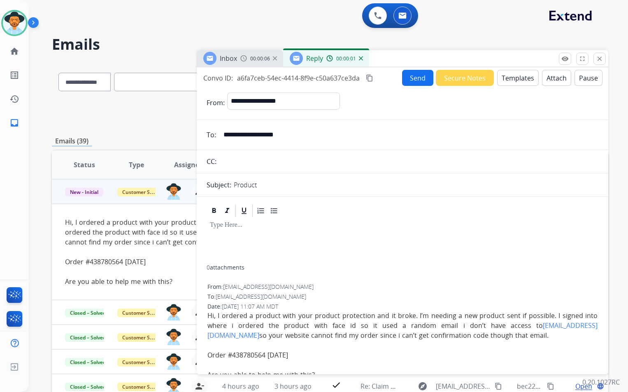
click at [513, 78] on button "Templates" at bounding box center [518, 78] width 42 height 16
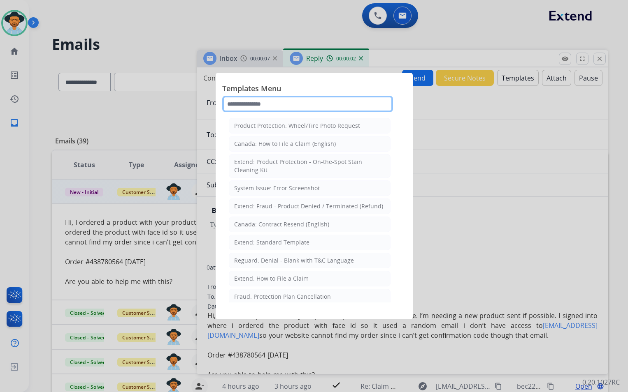
click at [274, 108] on input "text" at bounding box center [307, 104] width 171 height 16
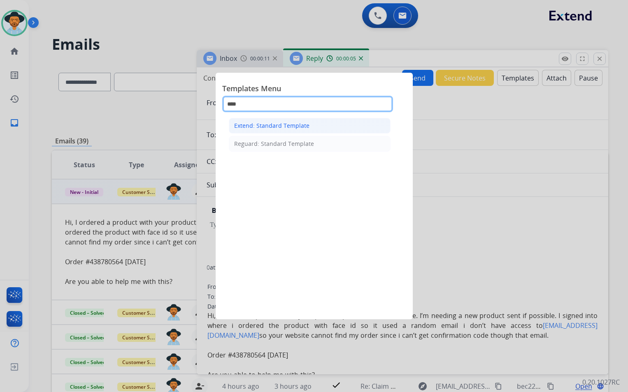
type input "****"
click at [293, 124] on div "Extend: Standard Template" at bounding box center [271, 126] width 75 height 8
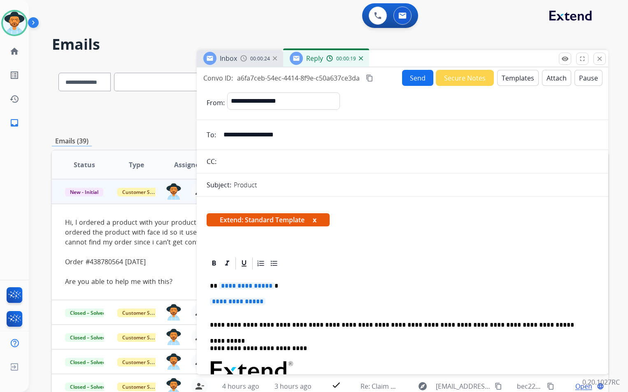
click at [265, 286] on span "**********" at bounding box center [247, 286] width 56 height 7
click at [265, 301] on span "**********" at bounding box center [238, 301] width 56 height 7
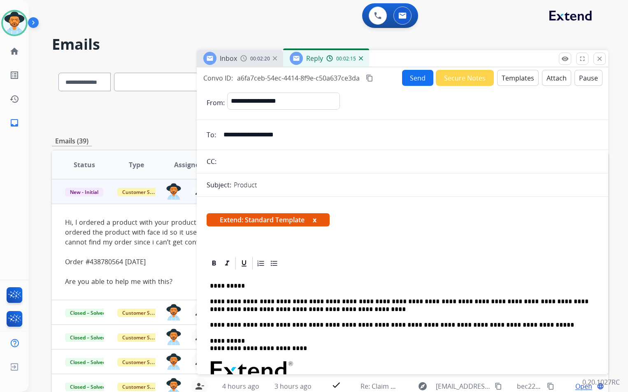
click at [419, 80] on button "Send" at bounding box center [417, 78] width 31 height 16
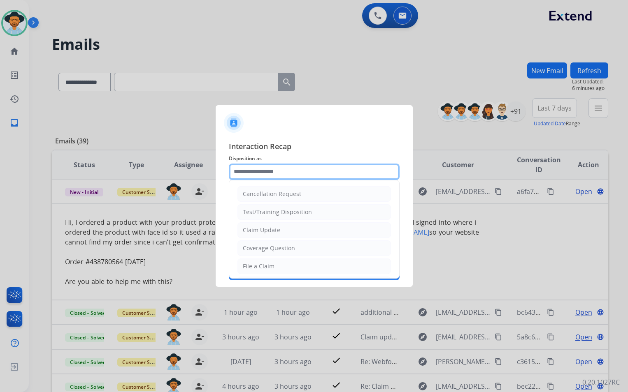
click at [307, 171] on input "text" at bounding box center [314, 172] width 171 height 16
click at [401, 215] on div "Interaction Recap Disposition as Cancellation Request Test/Training Disposition…" at bounding box center [314, 210] width 197 height 153
click at [309, 174] on input "text" at bounding box center [314, 172] width 171 height 16
click at [275, 270] on li "File a Claim" at bounding box center [313, 267] width 153 height 16
type input "**********"
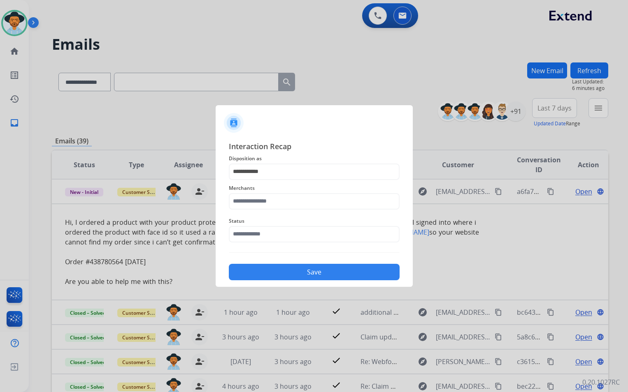
click at [272, 212] on div "Merchants" at bounding box center [314, 196] width 171 height 33
click at [279, 201] on input "text" at bounding box center [314, 201] width 171 height 16
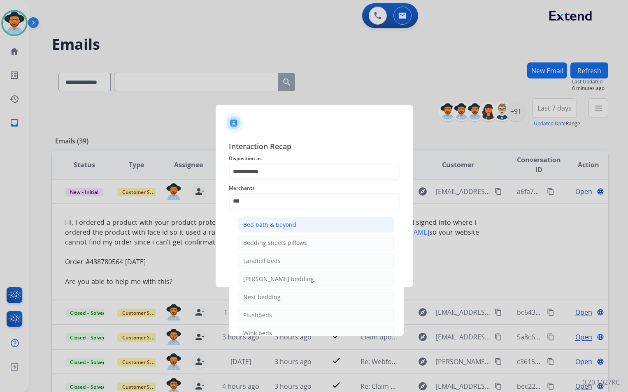
click at [285, 225] on div "Bed bath & beyond" at bounding box center [269, 225] width 53 height 8
type input "**********"
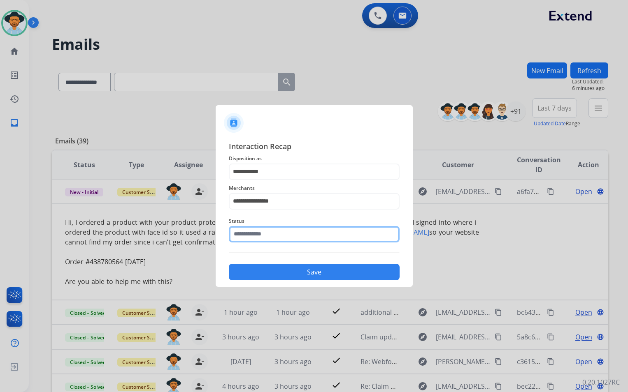
click at [274, 234] on input "text" at bounding box center [314, 234] width 171 height 16
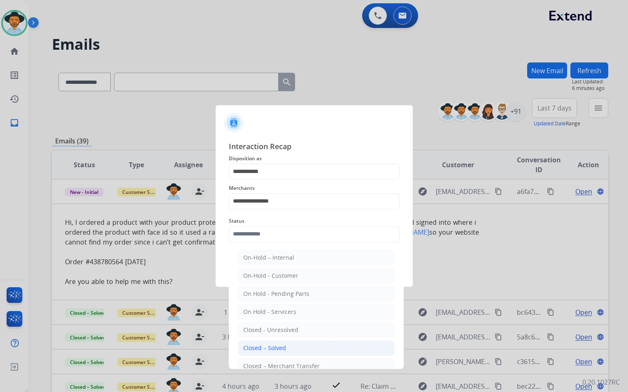
click at [275, 350] on div "Closed – Solved" at bounding box center [264, 348] width 43 height 8
type input "**********"
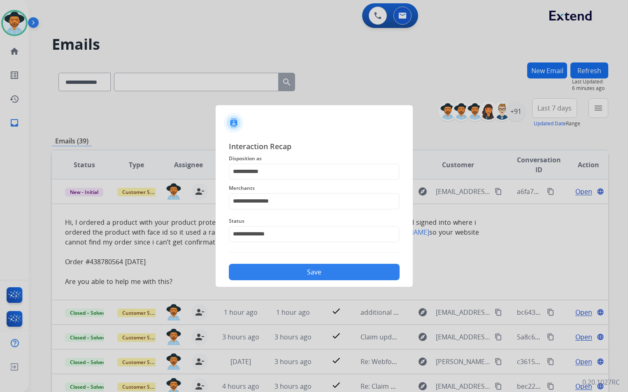
click at [342, 265] on button "Save" at bounding box center [314, 272] width 171 height 16
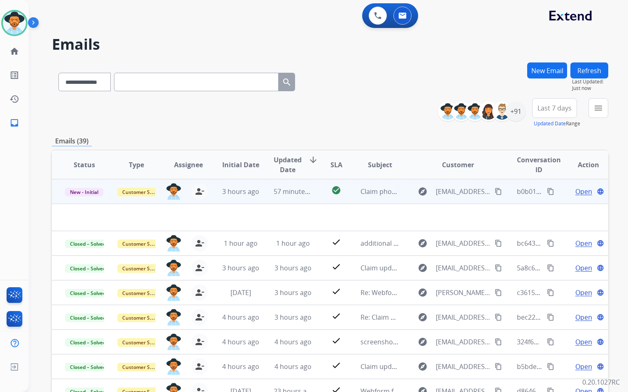
click at [316, 201] on td "check_circle" at bounding box center [330, 191] width 35 height 25
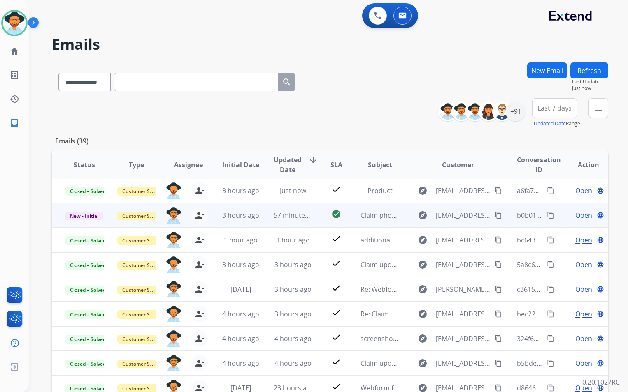
scroll to position [1, 0]
click at [316, 216] on td "check_circle" at bounding box center [330, 215] width 35 height 25
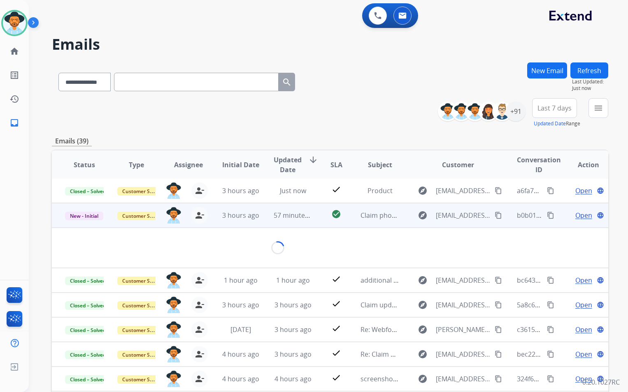
scroll to position [25, 0]
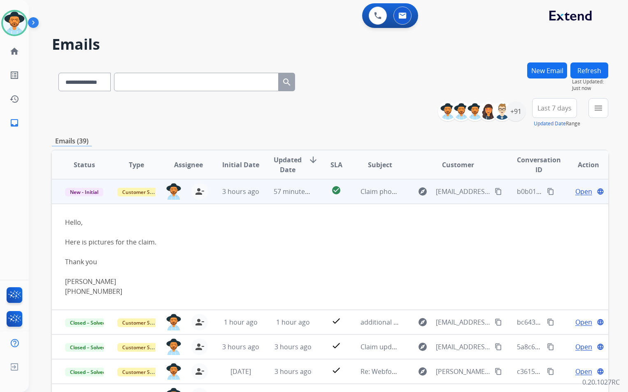
click at [494, 193] on mat-icon "content_copy" at bounding box center [497, 191] width 7 height 7
click at [579, 192] on span "Open" at bounding box center [583, 192] width 17 height 10
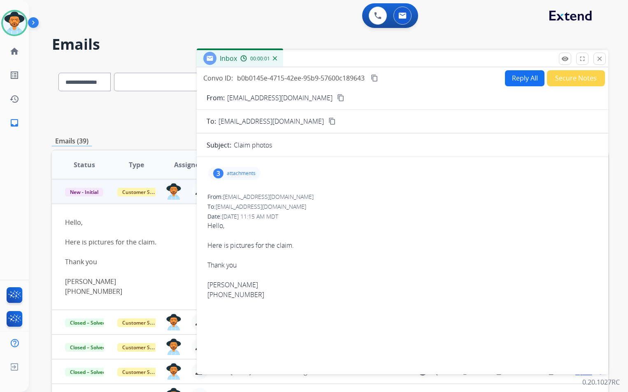
click at [243, 171] on p "attachments" at bounding box center [241, 173] width 29 height 7
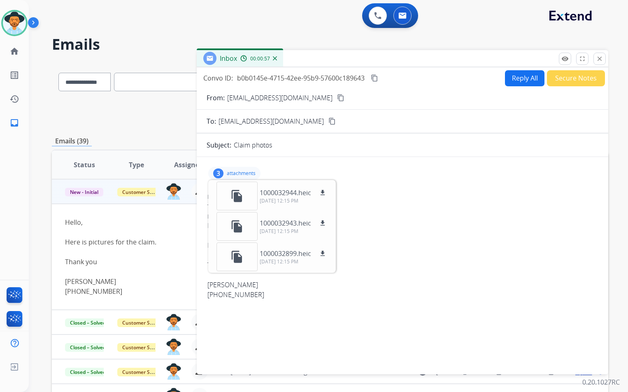
click at [415, 176] on div "3 attachments file_copy 1000032944.heic download [DATE] 12:15 PM file_copy 1000…" at bounding box center [403, 174] width 392 height 20
click at [506, 83] on button "Reply All" at bounding box center [524, 78] width 39 height 16
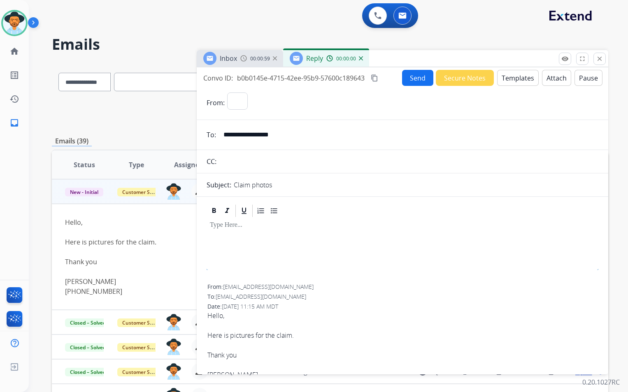
select select "**********"
click at [508, 79] on button "Templates" at bounding box center [518, 78] width 42 height 16
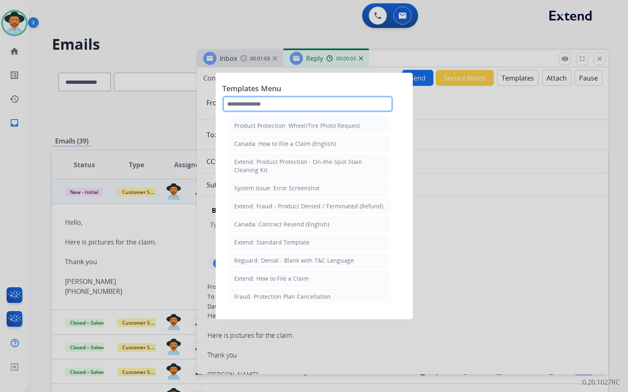
drag, startPoint x: 302, startPoint y: 100, endPoint x: 297, endPoint y: 104, distance: 6.2
click at [301, 101] on input "text" at bounding box center [307, 104] width 171 height 16
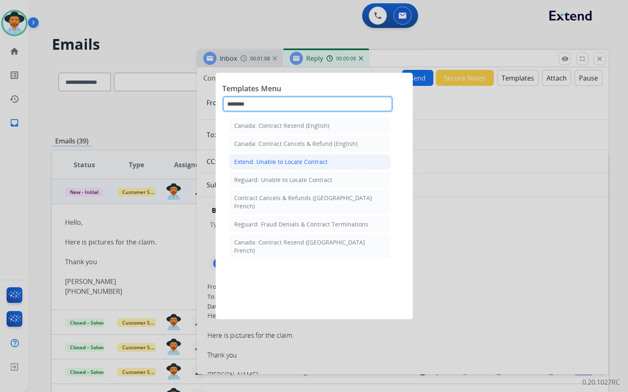
type input "********"
click at [279, 163] on div "Extend: Unable to Locate Contract" at bounding box center [280, 162] width 93 height 8
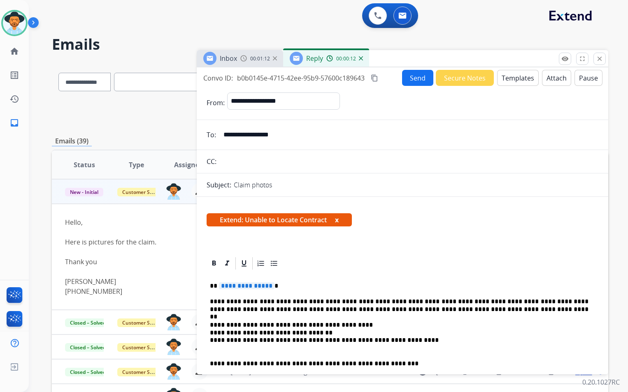
click at [267, 285] on span "**********" at bounding box center [247, 286] width 56 height 7
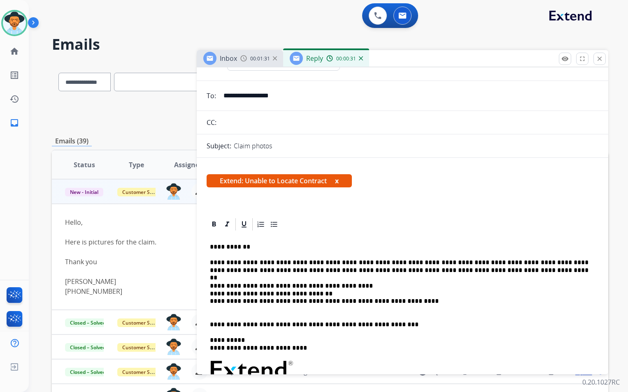
scroll to position [0, 0]
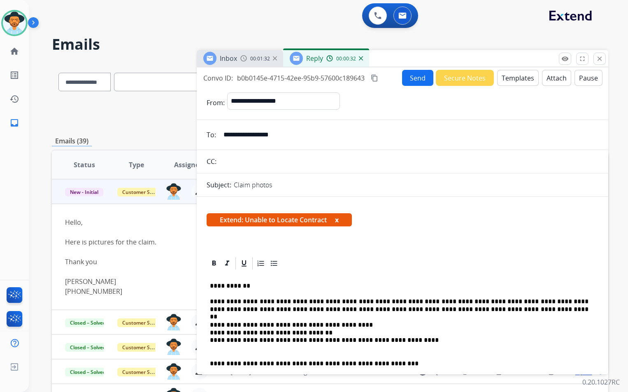
click at [422, 84] on button "Send" at bounding box center [417, 78] width 31 height 16
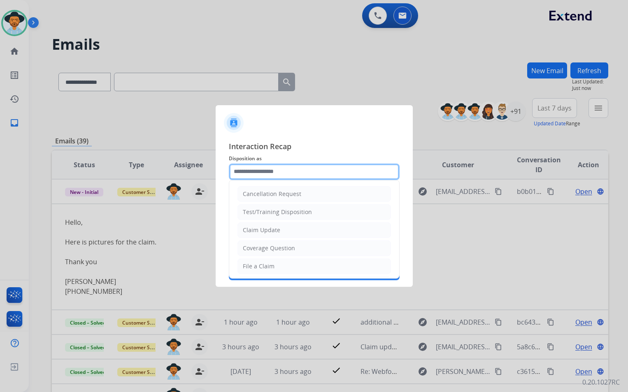
click at [313, 169] on input "text" at bounding box center [314, 172] width 171 height 16
click at [276, 265] on li "File a Claim" at bounding box center [313, 267] width 153 height 16
type input "**********"
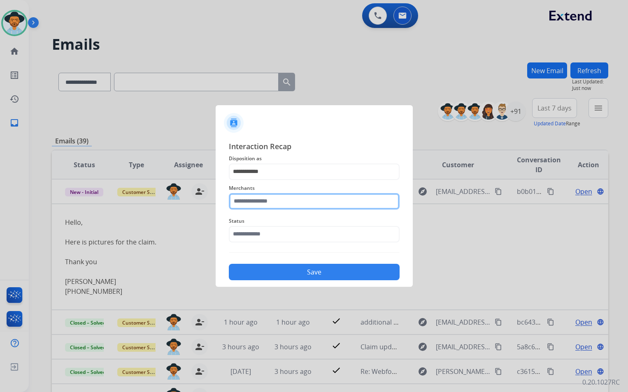
click at [279, 201] on input "text" at bounding box center [314, 201] width 171 height 16
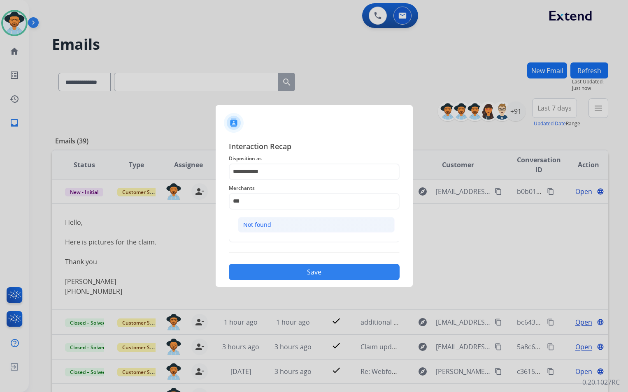
click at [310, 224] on li "Not found" at bounding box center [316, 225] width 157 height 16
type input "*********"
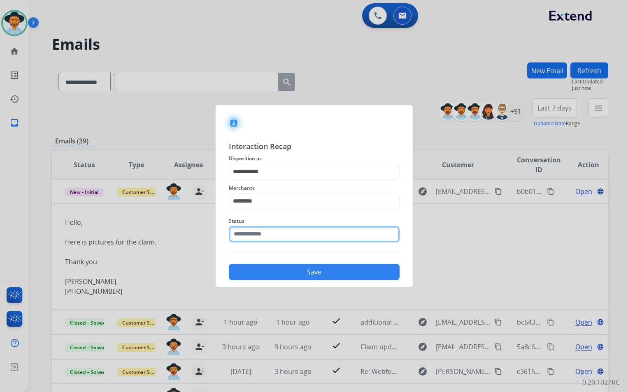
click at [300, 242] on input "text" at bounding box center [314, 234] width 171 height 16
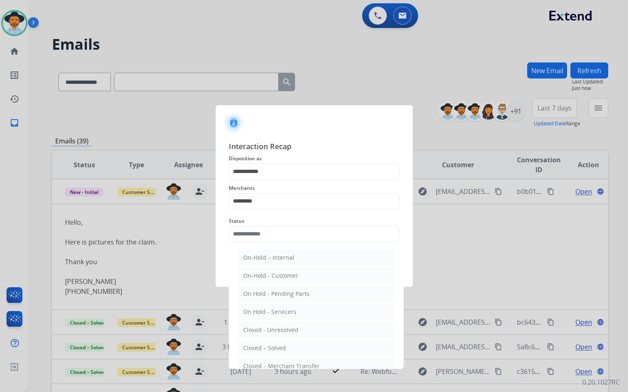
drag, startPoint x: 285, startPoint y: 344, endPoint x: 287, endPoint y: 338, distance: 6.3
click at [284, 344] on li "Closed – Solved" at bounding box center [316, 349] width 157 height 16
type input "**********"
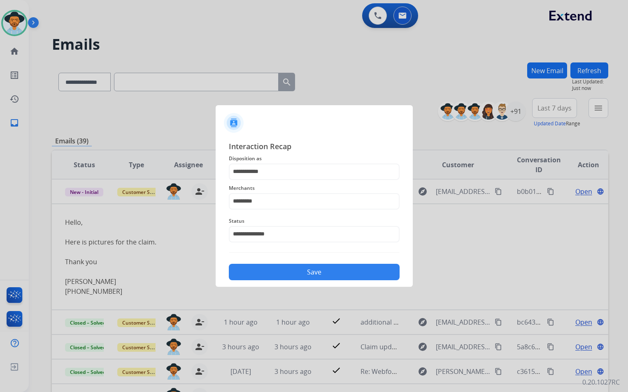
click at [354, 268] on button "Save" at bounding box center [314, 272] width 171 height 16
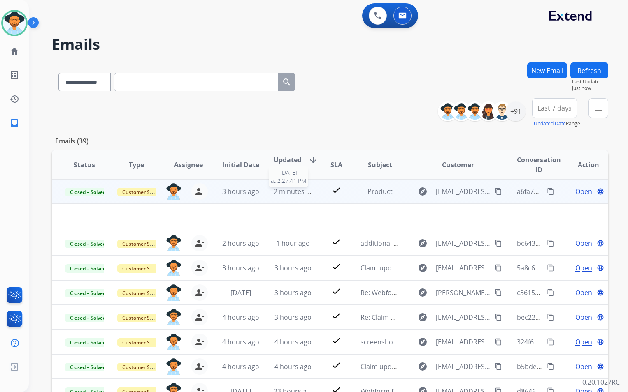
click at [274, 189] on span "2 minutes ago" at bounding box center [296, 191] width 44 height 9
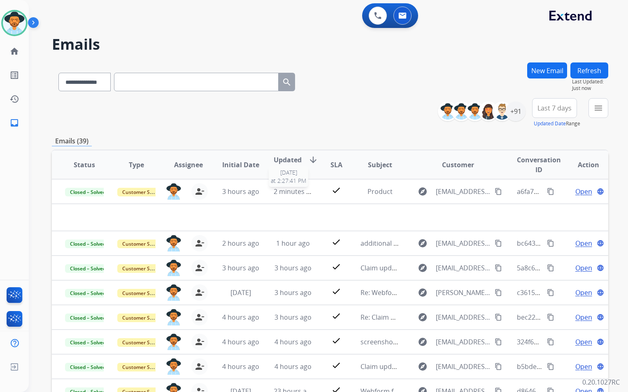
scroll to position [1, 0]
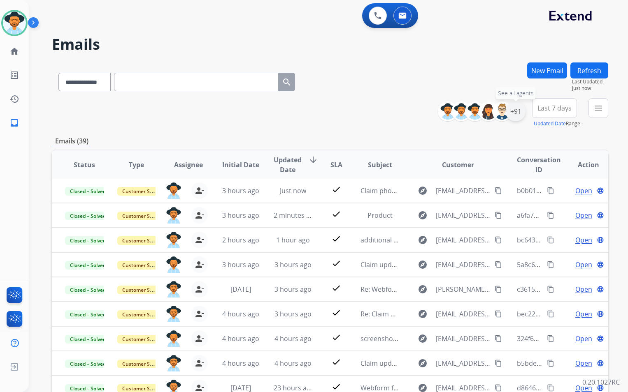
click at [518, 111] on div "+91" at bounding box center [516, 112] width 20 height 20
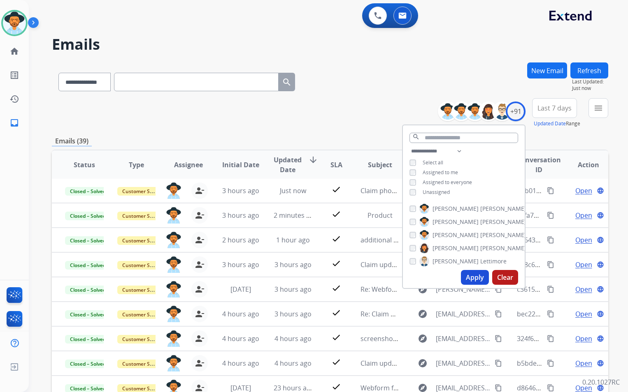
click at [438, 190] on span "Unassigned" at bounding box center [435, 192] width 27 height 7
click at [557, 110] on span "Last 7 days" at bounding box center [554, 108] width 34 height 3
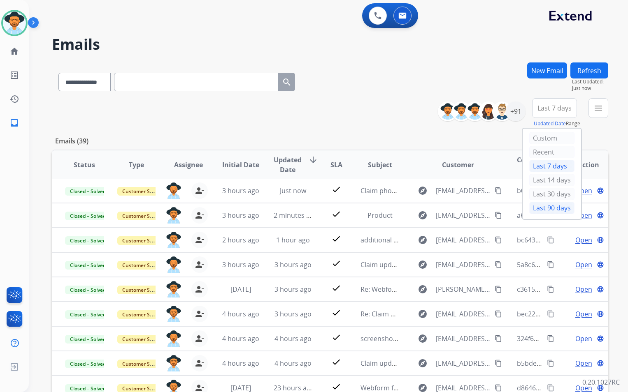
click at [550, 206] on div "Last 90 days" at bounding box center [551, 208] width 45 height 12
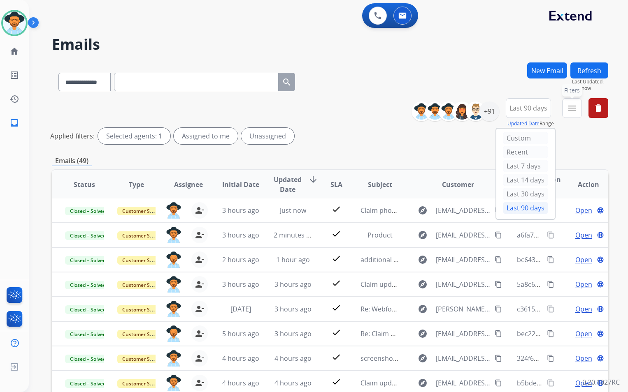
click at [572, 110] on mat-icon "menu" at bounding box center [572, 108] width 10 height 10
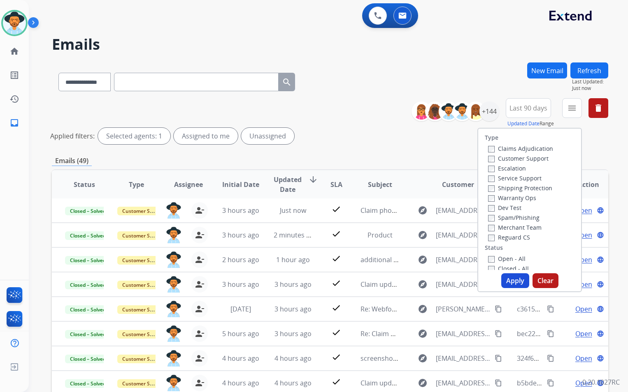
click at [510, 157] on label "Customer Support" at bounding box center [518, 159] width 60 height 8
click at [512, 189] on label "Shipping Protection" at bounding box center [520, 188] width 64 height 8
click at [511, 237] on label "Reguard CS" at bounding box center [509, 238] width 42 height 8
click at [500, 259] on label "Open - All" at bounding box center [506, 259] width 37 height 8
click at [508, 276] on button "Apply" at bounding box center [515, 281] width 28 height 15
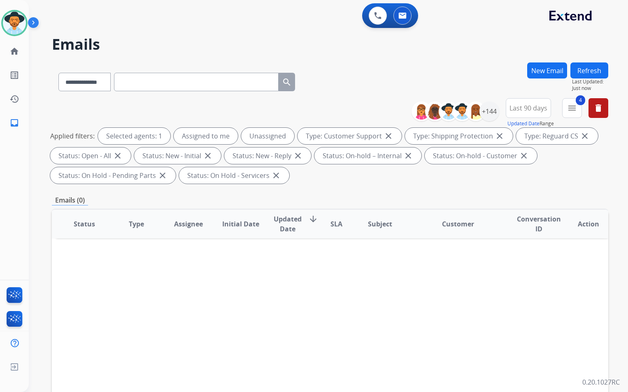
scroll to position [0, 0]
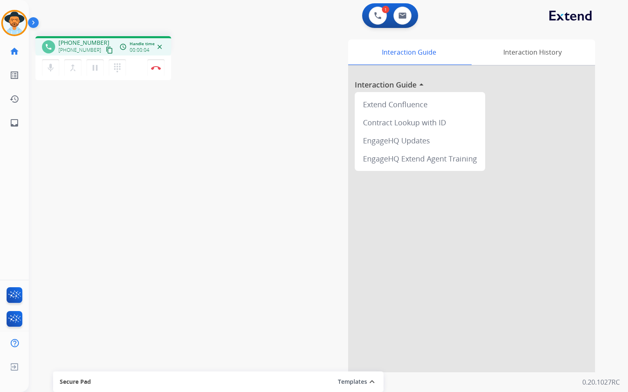
click at [106, 49] on mat-icon "content_copy" at bounding box center [109, 49] width 7 height 7
click at [94, 70] on mat-icon "pause" at bounding box center [95, 68] width 10 height 10
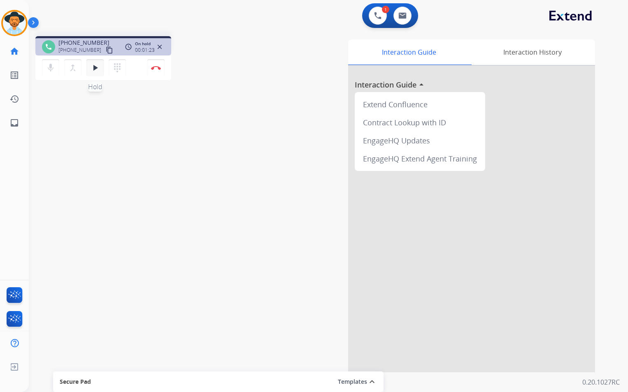
click at [92, 72] on mat-icon "play_arrow" at bounding box center [95, 68] width 10 height 10
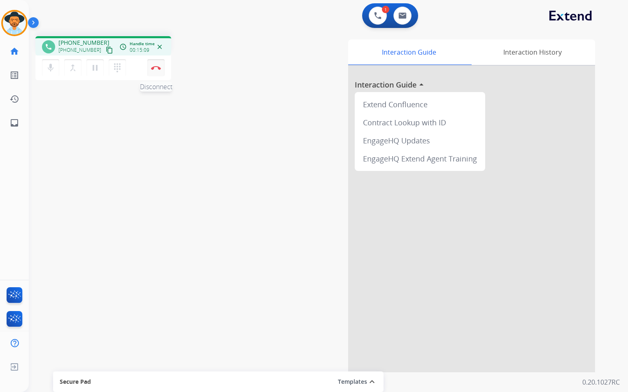
click at [156, 69] on img at bounding box center [156, 68] width 10 height 4
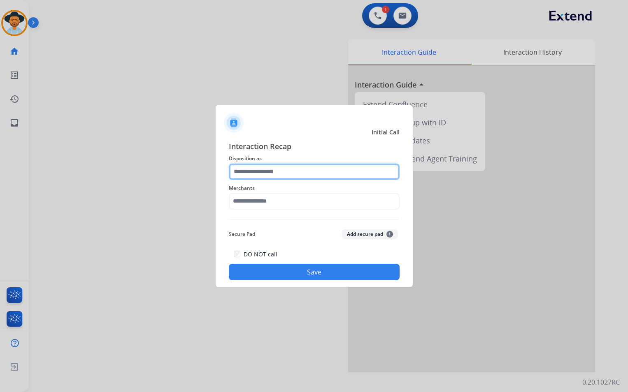
click at [297, 171] on input "text" at bounding box center [314, 172] width 171 height 16
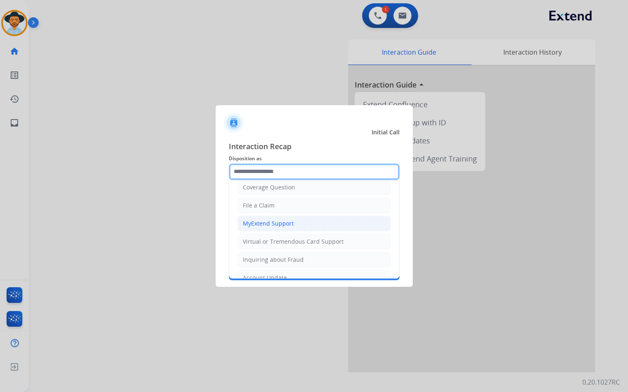
scroll to position [41, 0]
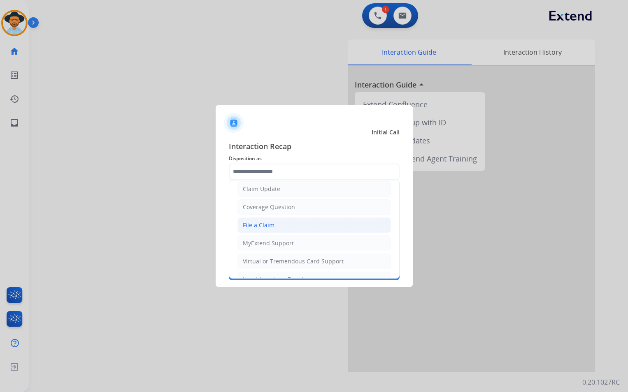
click at [286, 225] on li "File a Claim" at bounding box center [313, 226] width 153 height 16
type input "**********"
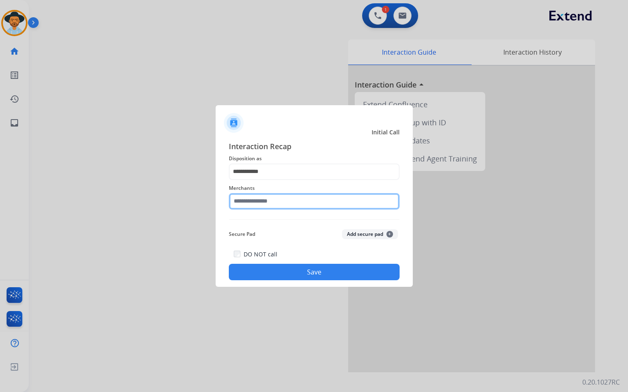
click at [275, 200] on input "text" at bounding box center [314, 201] width 171 height 16
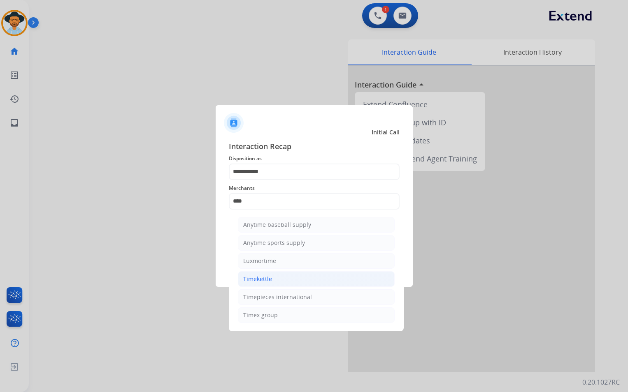
click at [313, 277] on li "Timekettle" at bounding box center [316, 280] width 157 height 16
type input "**********"
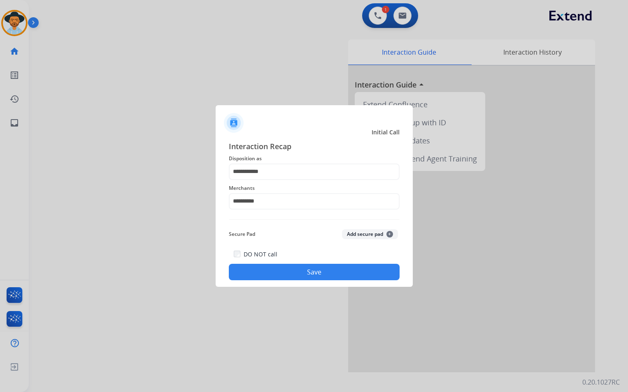
click at [290, 266] on button "Save" at bounding box center [314, 272] width 171 height 16
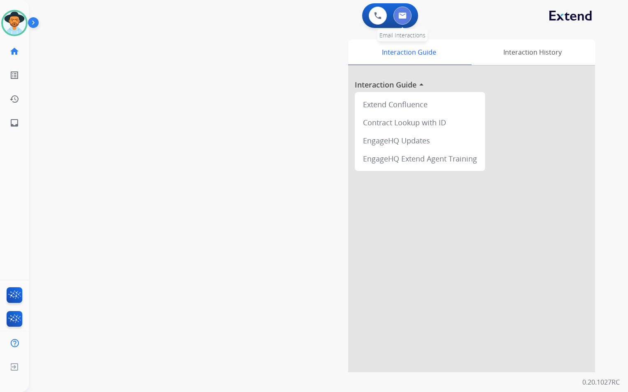
click at [401, 11] on button at bounding box center [402, 16] width 18 height 18
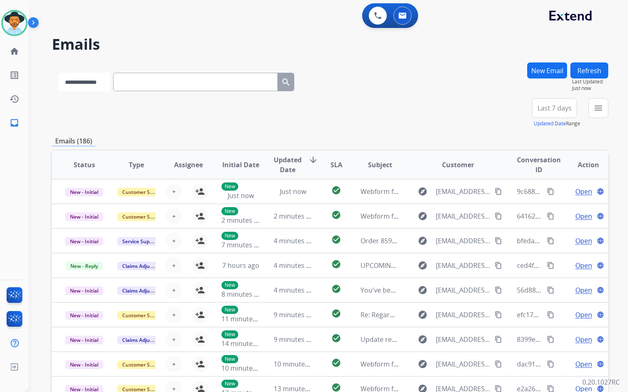
click at [99, 80] on select "**********" at bounding box center [83, 82] width 51 height 19
select select "**********"
click at [58, 73] on select "**********" at bounding box center [83, 82] width 51 height 19
click at [161, 87] on input "text" at bounding box center [196, 82] width 165 height 19
paste input "**********"
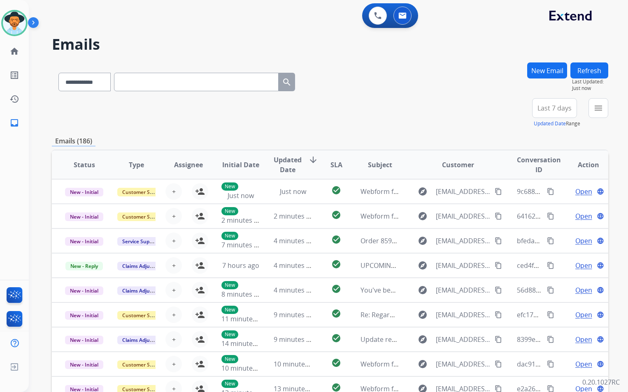
type input "**********"
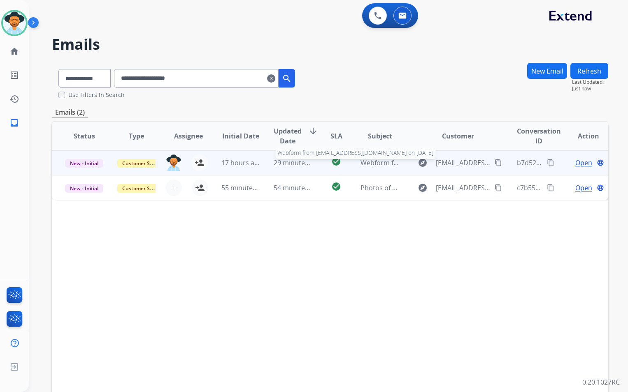
click at [385, 167] on div "Webform from [EMAIL_ADDRESS][DOMAIN_NAME] on [DATE]" at bounding box center [379, 163] width 39 height 10
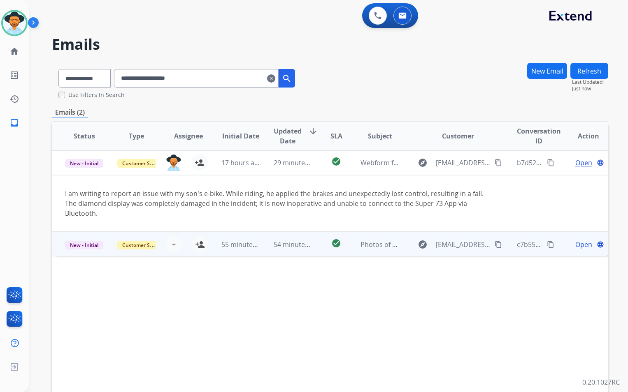
click at [374, 250] on td "Photos of the damage E-bike of my claim" at bounding box center [373, 244] width 52 height 25
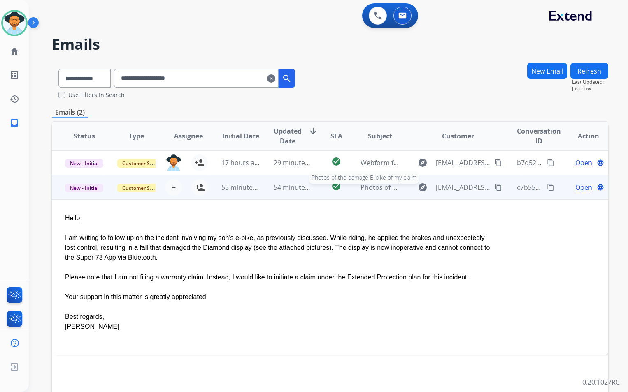
click at [371, 192] on span "Photos of the damage E-bike of my claim" at bounding box center [423, 187] width 126 height 9
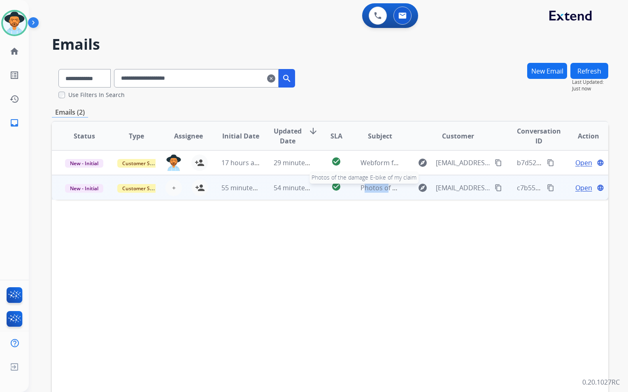
click at [371, 192] on span "Photos of the damage E-bike of my claim" at bounding box center [423, 187] width 126 height 9
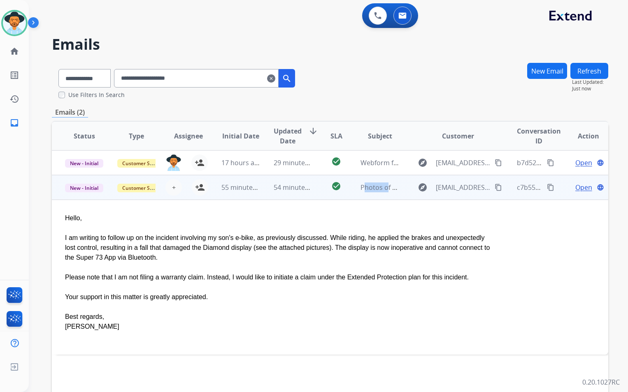
click at [494, 186] on mat-icon "content_copy" at bounding box center [497, 187] width 7 height 7
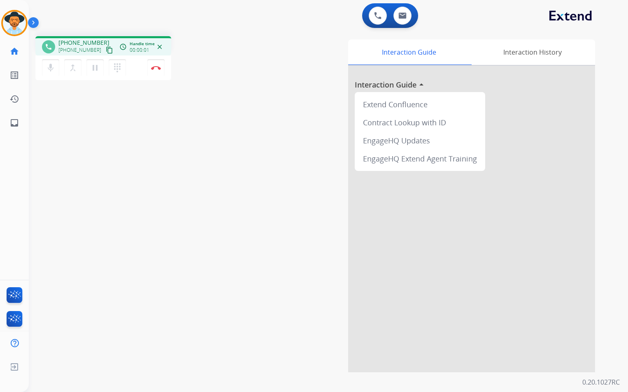
click at [106, 52] on mat-icon "content_copy" at bounding box center [109, 49] width 7 height 7
click at [156, 69] on img at bounding box center [156, 68] width 10 height 4
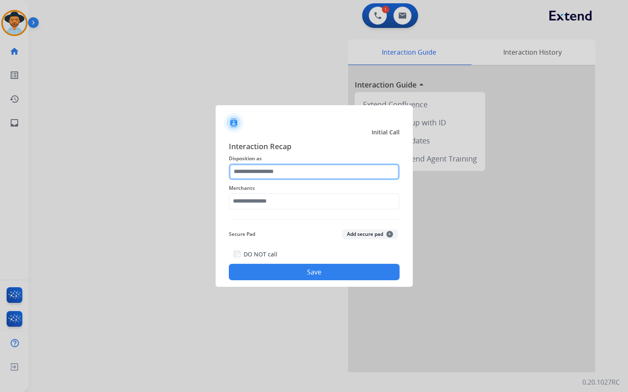
click at [299, 165] on input "text" at bounding box center [314, 172] width 171 height 16
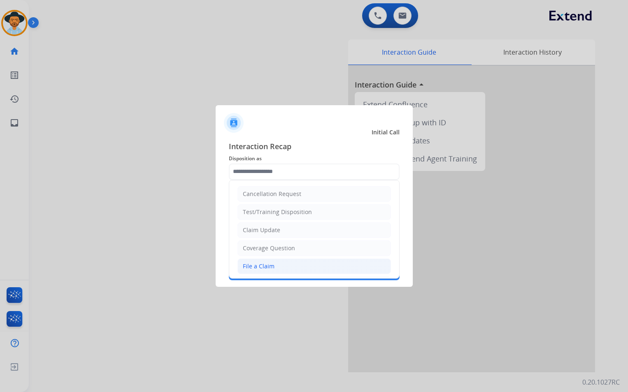
click at [289, 263] on li "File a Claim" at bounding box center [313, 267] width 153 height 16
type input "**********"
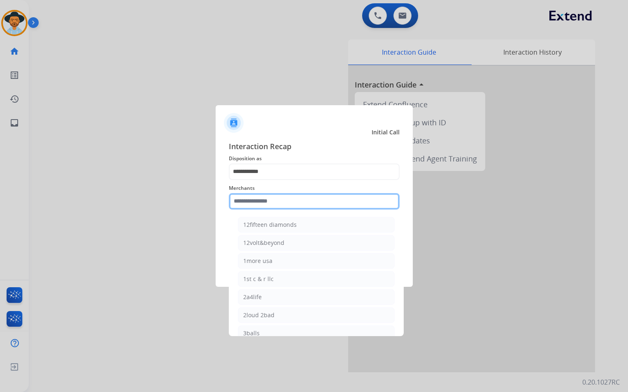
click at [283, 202] on input "text" at bounding box center [314, 201] width 171 height 16
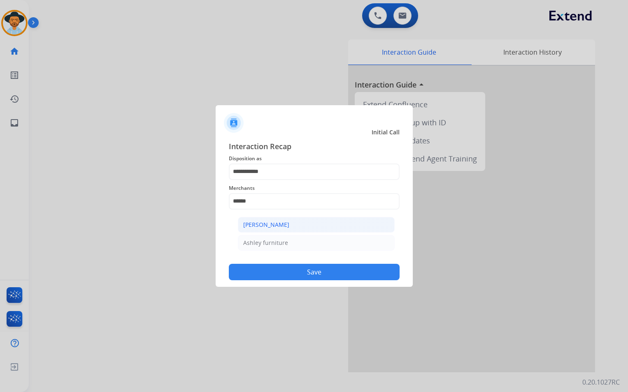
click at [305, 222] on li "[PERSON_NAME]" at bounding box center [316, 225] width 157 height 16
type input "**********"
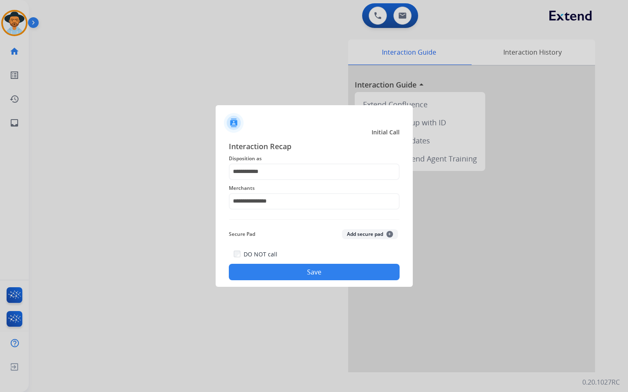
click at [298, 267] on button "Save" at bounding box center [314, 272] width 171 height 16
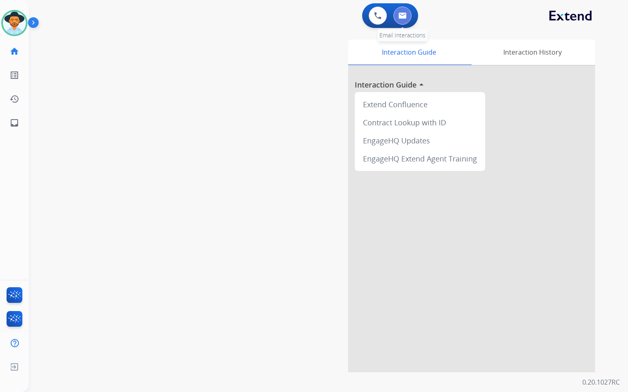
click at [400, 17] on img at bounding box center [402, 15] width 8 height 7
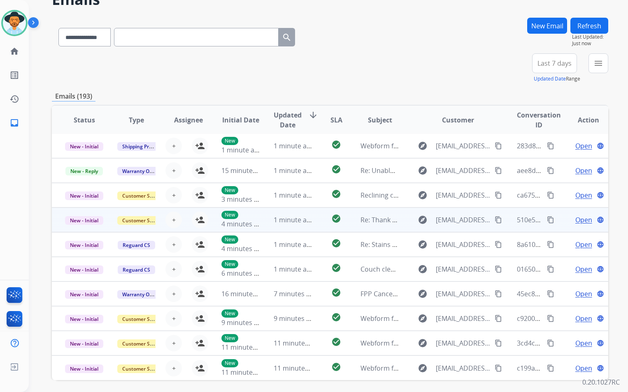
scroll to position [76, 0]
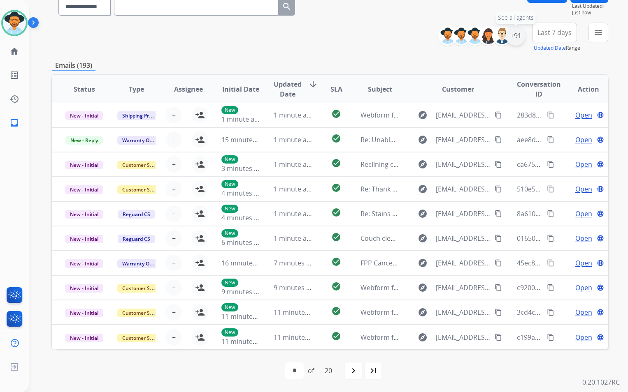
click at [515, 36] on div "+91" at bounding box center [516, 36] width 20 height 20
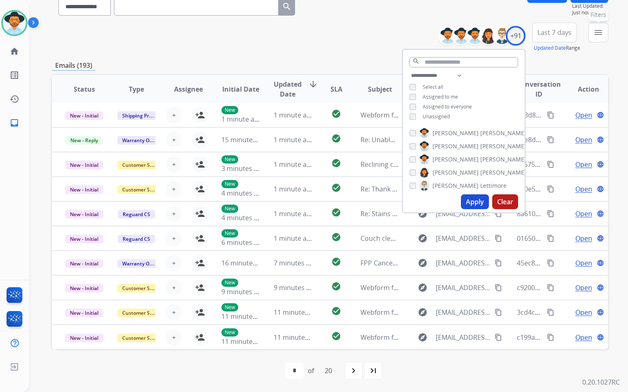
click at [592, 30] on button "menu Filters" at bounding box center [598, 33] width 20 height 20
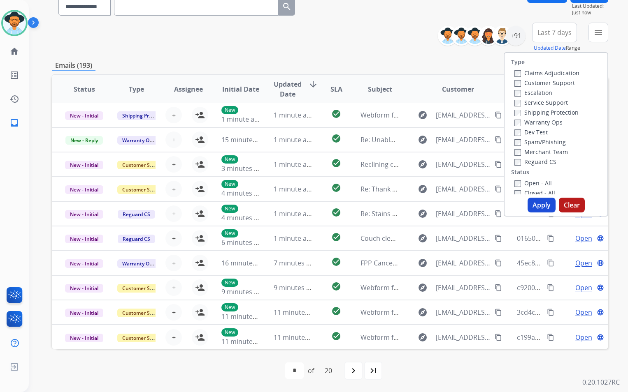
click at [552, 34] on span "Last 7 days" at bounding box center [554, 32] width 34 height 3
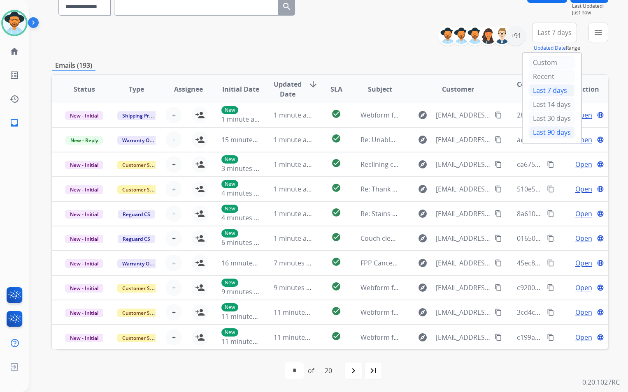
click at [546, 134] on div "Last 90 days" at bounding box center [551, 132] width 45 height 12
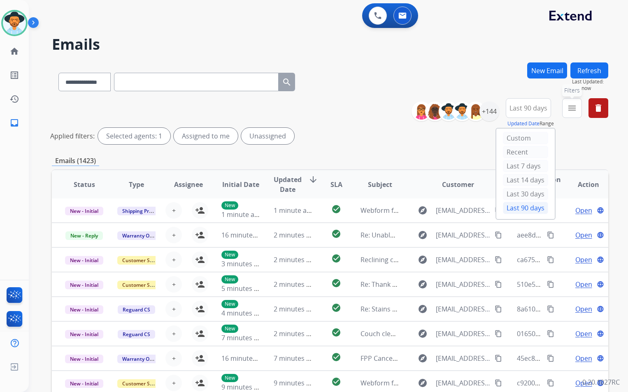
click at [576, 107] on mat-icon "menu" at bounding box center [572, 108] width 10 height 10
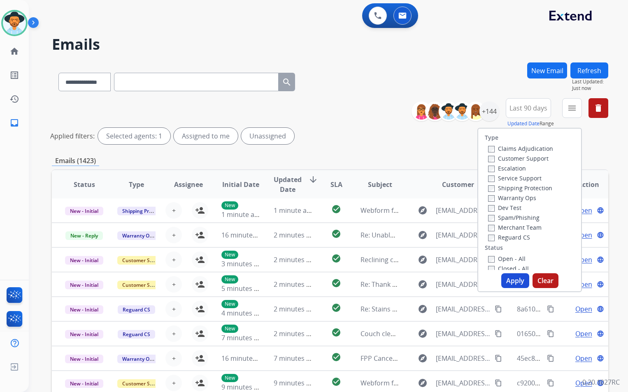
click at [506, 239] on label "Reguard CS" at bounding box center [509, 238] width 42 height 8
click at [513, 188] on label "Shipping Protection" at bounding box center [520, 188] width 64 height 8
click at [515, 160] on label "Customer Support" at bounding box center [518, 159] width 60 height 8
click at [501, 258] on label "Open - All" at bounding box center [506, 259] width 37 height 8
click at [511, 281] on button "Apply" at bounding box center [515, 281] width 28 height 15
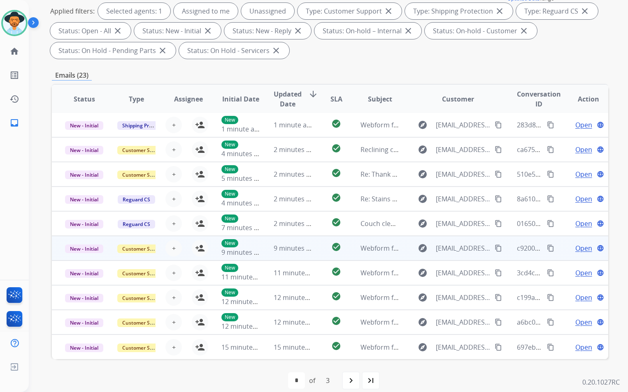
scroll to position [135, 0]
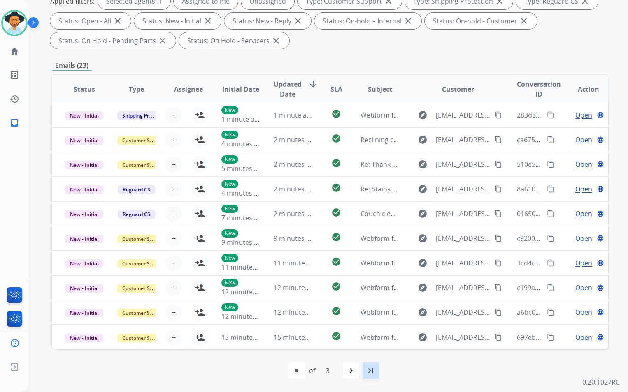
click at [371, 369] on mat-icon "last_page" at bounding box center [371, 371] width 10 height 10
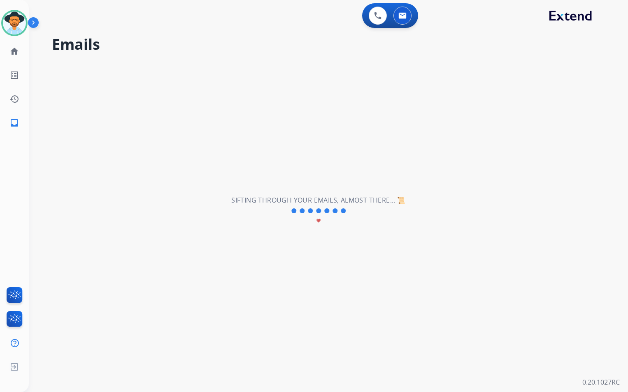
scroll to position [0, 0]
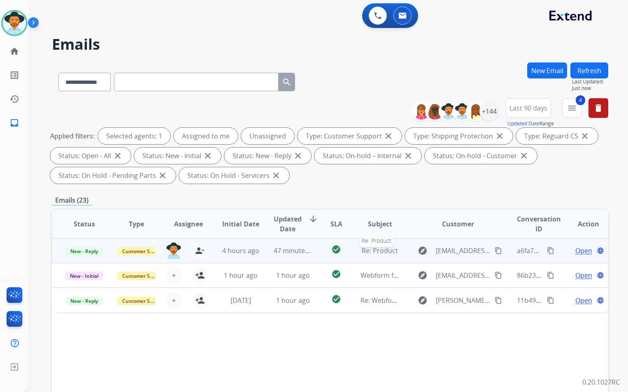
click at [382, 253] on span "Re: Product" at bounding box center [380, 250] width 36 height 9
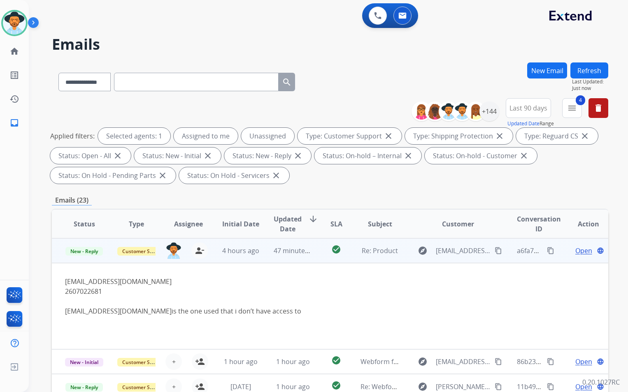
drag, startPoint x: 64, startPoint y: 310, endPoint x: 184, endPoint y: 311, distance: 120.5
click at [184, 311] on td "[EMAIL_ADDRESS][DOMAIN_NAME] 2607022681 [EMAIL_ADDRESS][DOMAIN_NAME] is the one…" at bounding box center [278, 306] width 452 height 86
drag, startPoint x: 184, startPoint y: 311, endPoint x: 148, endPoint y: 313, distance: 36.2
copy link "[EMAIL_ADDRESS][DOMAIN_NAME]"
click at [87, 283] on link "[EMAIL_ADDRESS][DOMAIN_NAME]" at bounding box center [118, 281] width 107 height 9
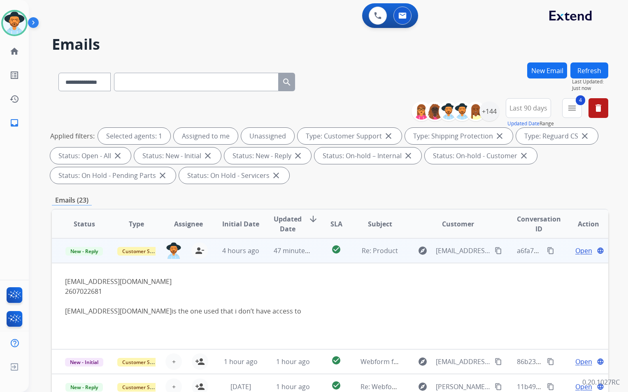
click at [94, 281] on link "[EMAIL_ADDRESS][DOMAIN_NAME]" at bounding box center [118, 281] width 107 height 9
click at [115, 280] on link "[EMAIL_ADDRESS][DOMAIN_NAME]" at bounding box center [118, 281] width 107 height 9
drag, startPoint x: 155, startPoint y: 283, endPoint x: 65, endPoint y: 283, distance: 89.7
click at [65, 283] on div "[EMAIL_ADDRESS][DOMAIN_NAME]" at bounding box center [277, 282] width 425 height 10
copy link "[EMAIL_ADDRESS][DOMAIN_NAME]"
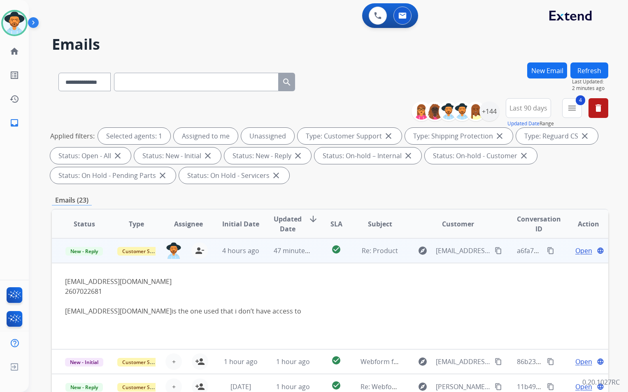
drag, startPoint x: 89, startPoint y: 291, endPoint x: 91, endPoint y: 297, distance: 6.3
click at [91, 297] on div at bounding box center [277, 302] width 425 height 10
drag, startPoint x: 114, startPoint y: 288, endPoint x: 61, endPoint y: 288, distance: 52.7
click at [61, 288] on td "[EMAIL_ADDRESS][DOMAIN_NAME] 2607022681 [EMAIL_ADDRESS][DOMAIN_NAME] is the one…" at bounding box center [278, 306] width 452 height 86
drag, startPoint x: 61, startPoint y: 288, endPoint x: 75, endPoint y: 290, distance: 14.5
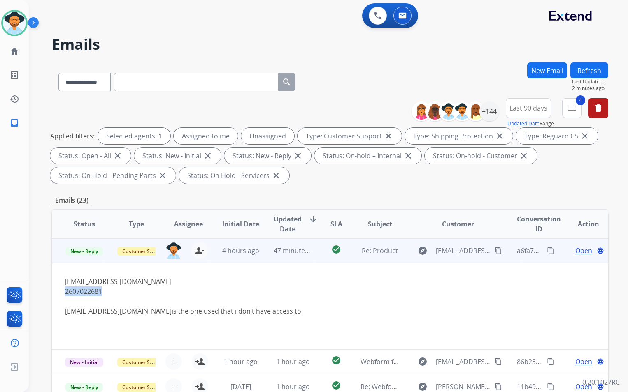
copy div "2607022681"
click at [578, 251] on span "Open" at bounding box center [583, 251] width 17 height 10
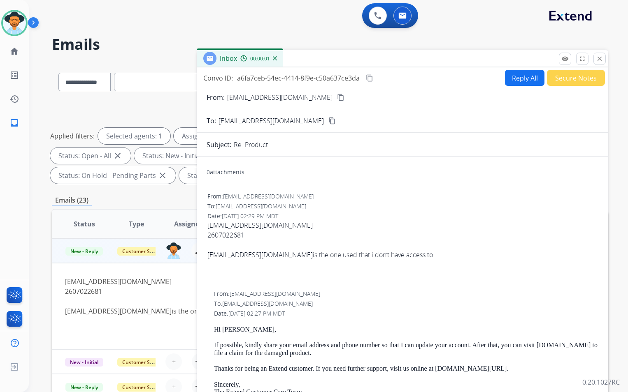
click at [518, 83] on button "Reply All" at bounding box center [524, 78] width 39 height 16
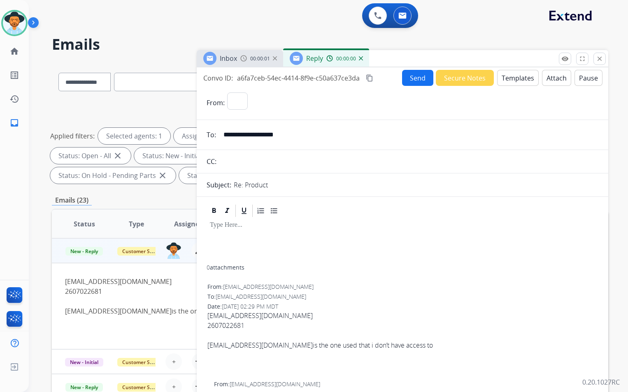
select select "**********"
click at [514, 80] on button "Templates" at bounding box center [518, 78] width 42 height 16
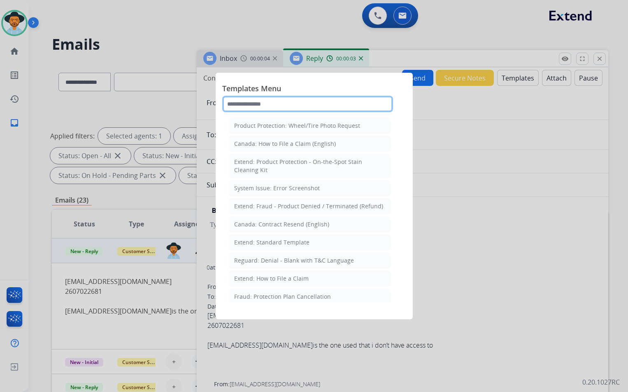
click at [262, 108] on input "text" at bounding box center [307, 104] width 171 height 16
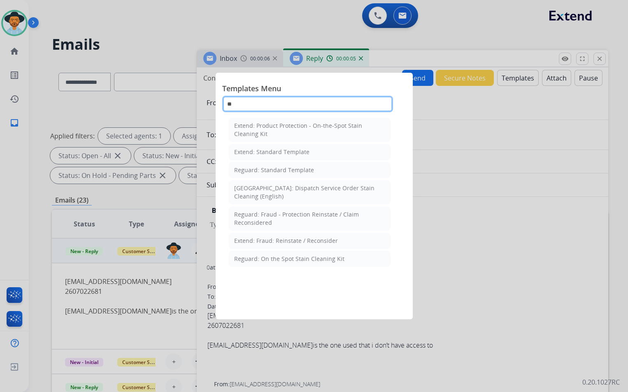
type input "*"
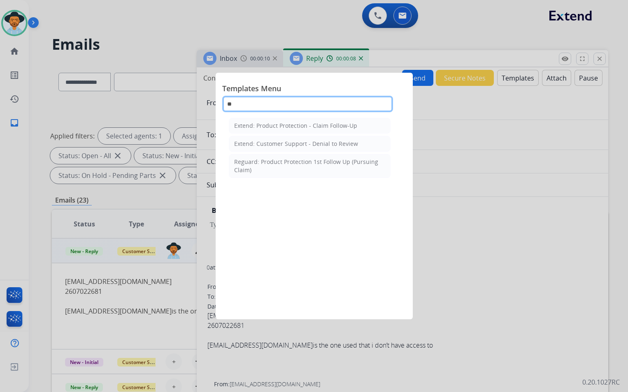
type input "*"
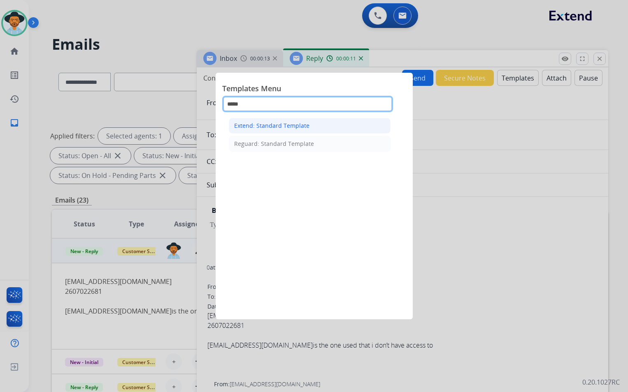
type input "*****"
click at [295, 126] on div "Extend: Standard Template" at bounding box center [271, 126] width 75 height 8
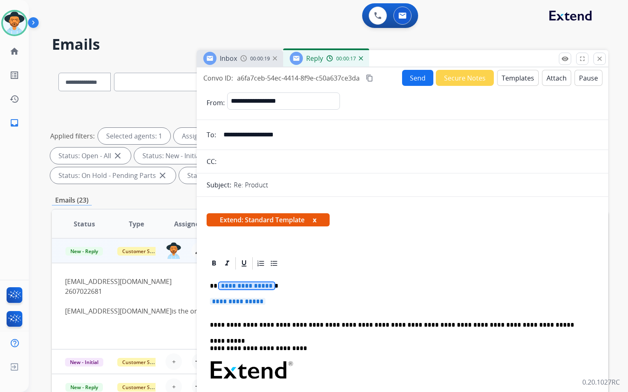
click at [266, 286] on span "**********" at bounding box center [247, 286] width 56 height 7
click at [265, 300] on span "**********" at bounding box center [238, 301] width 56 height 7
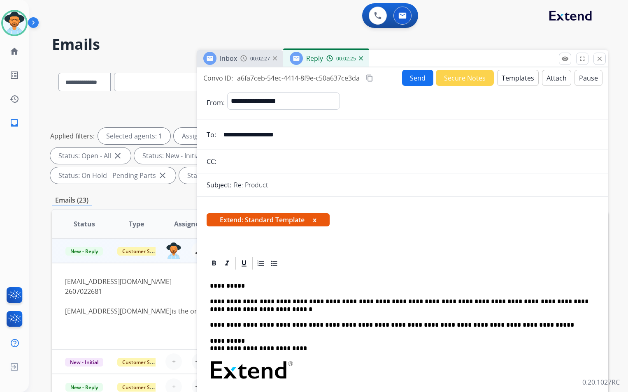
click at [418, 81] on button "Send" at bounding box center [417, 78] width 31 height 16
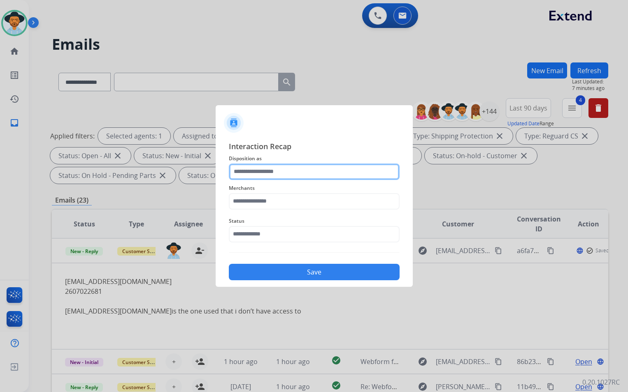
click at [320, 170] on input "text" at bounding box center [314, 172] width 171 height 16
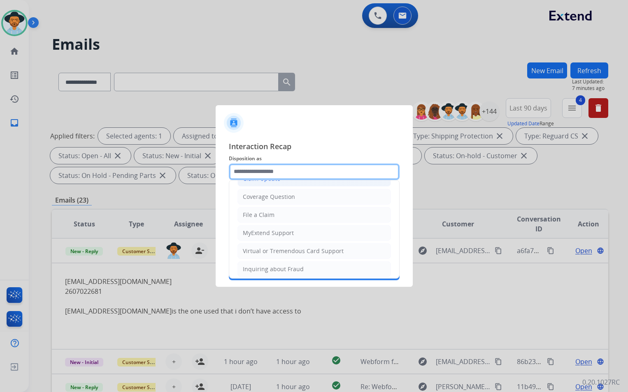
scroll to position [123, 0]
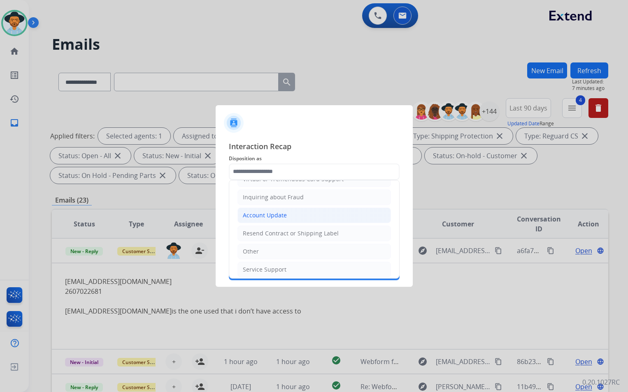
click at [297, 217] on li "Account Update" at bounding box center [313, 216] width 153 height 16
type input "**********"
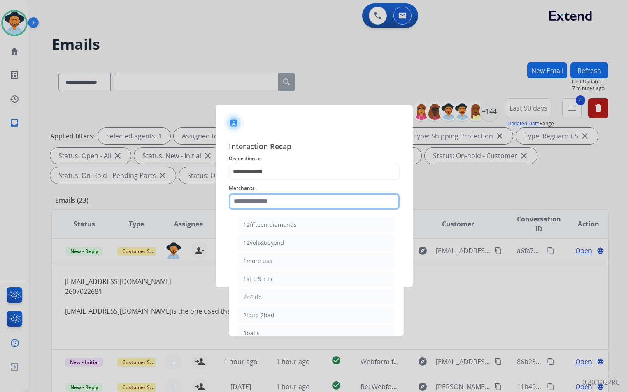
click at [278, 204] on input "text" at bounding box center [314, 201] width 171 height 16
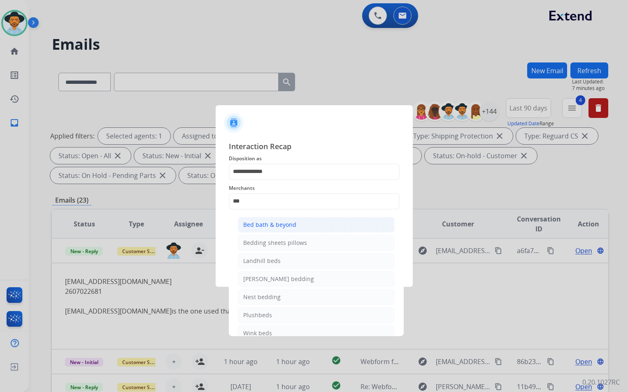
click at [284, 221] on div "Bed bath & beyond" at bounding box center [269, 225] width 53 height 8
type input "**********"
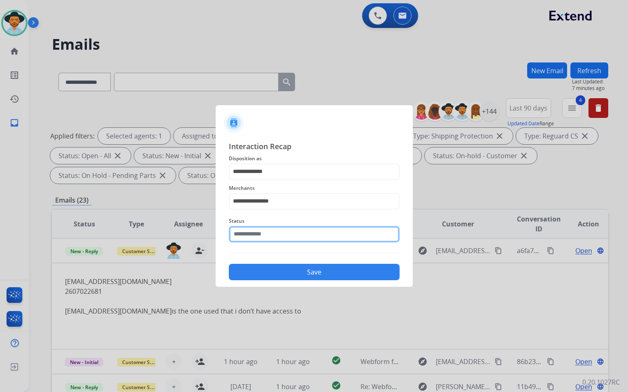
click at [274, 230] on input "text" at bounding box center [314, 234] width 171 height 16
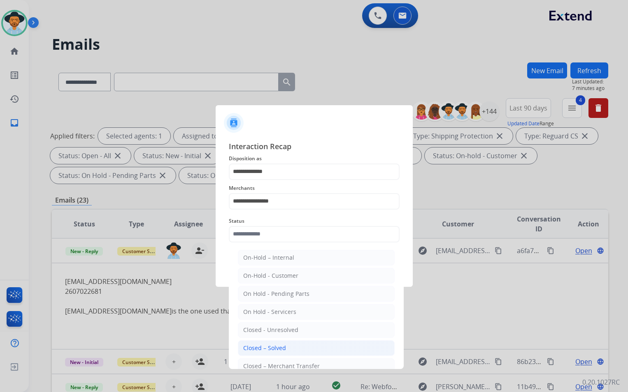
click at [277, 345] on div "Closed – Solved" at bounding box center [264, 348] width 43 height 8
type input "**********"
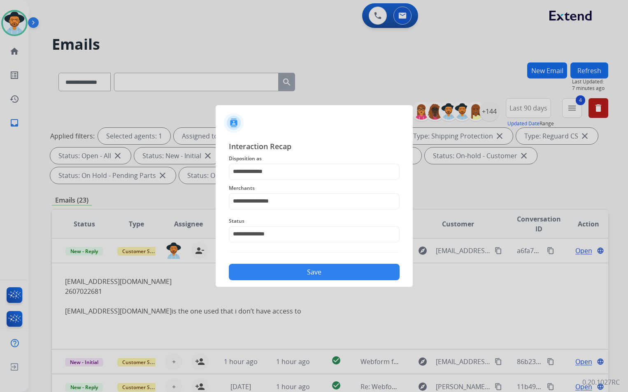
click at [323, 265] on button "Save" at bounding box center [314, 272] width 171 height 16
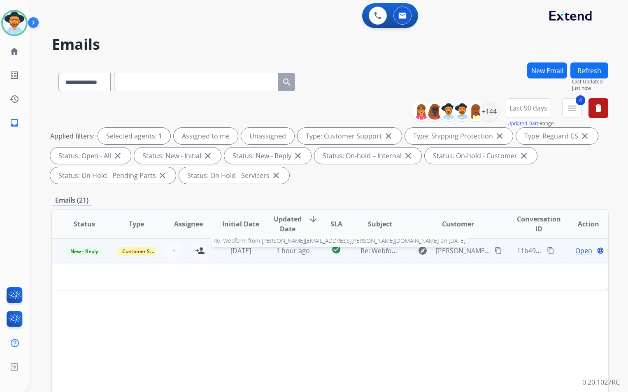
scroll to position [135, 0]
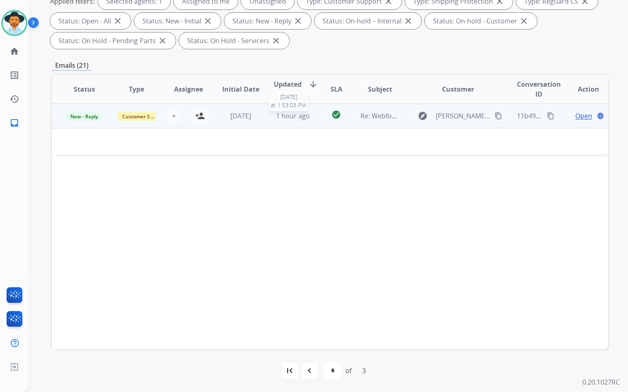
click at [274, 121] on div "1 hour ago" at bounding box center [293, 116] width 39 height 10
click at [269, 117] on td "1 hour ago" at bounding box center [286, 116] width 52 height 25
click at [200, 117] on mat-icon "person_add" at bounding box center [200, 116] width 10 height 10
click at [494, 115] on mat-icon "content_copy" at bounding box center [497, 115] width 7 height 7
click at [579, 116] on span "Open" at bounding box center [583, 116] width 17 height 10
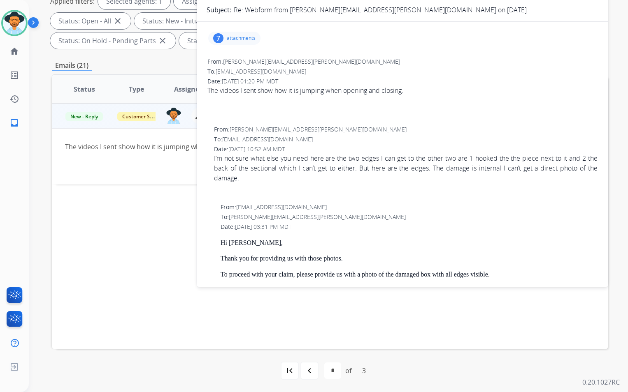
click at [237, 37] on p "attachments" at bounding box center [241, 38] width 29 height 7
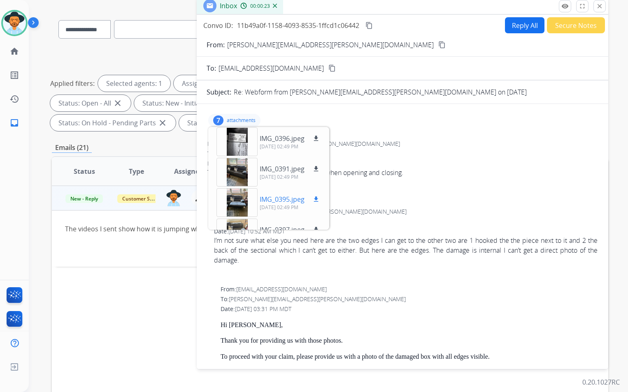
scroll to position [112, 0]
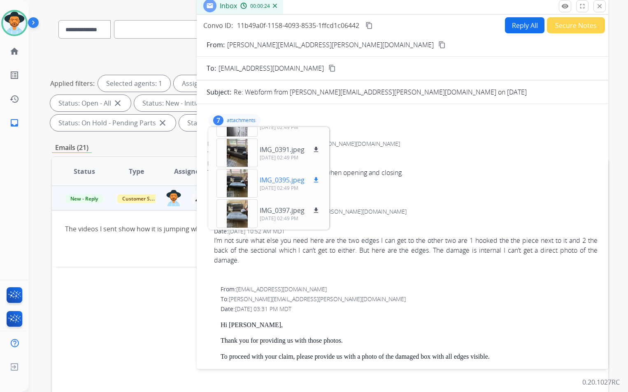
click at [283, 179] on p "IMG_0395.jpeg" at bounding box center [282, 180] width 45 height 10
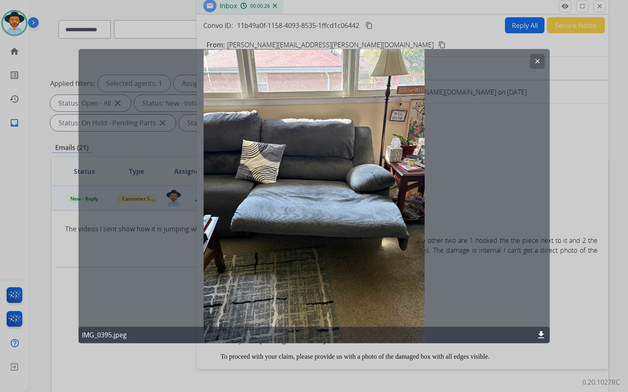
click at [540, 60] on mat-icon "clear" at bounding box center [536, 61] width 7 height 7
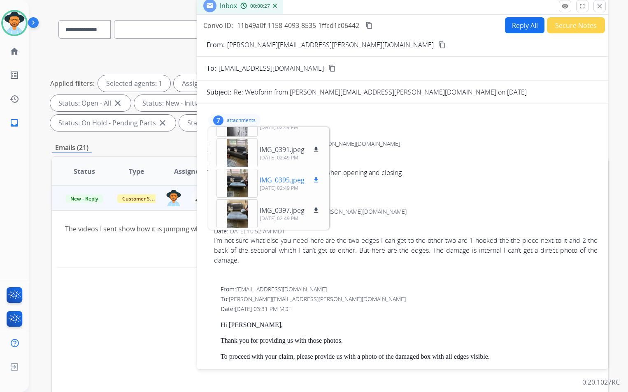
click at [316, 180] on mat-icon "download" at bounding box center [315, 179] width 7 height 7
click at [317, 150] on mat-icon "download" at bounding box center [315, 149] width 7 height 7
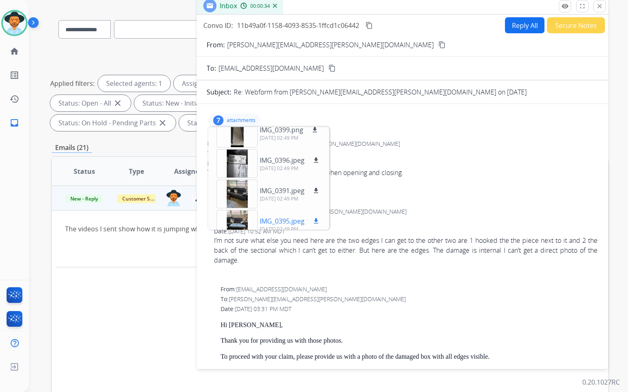
scroll to position [30, 0]
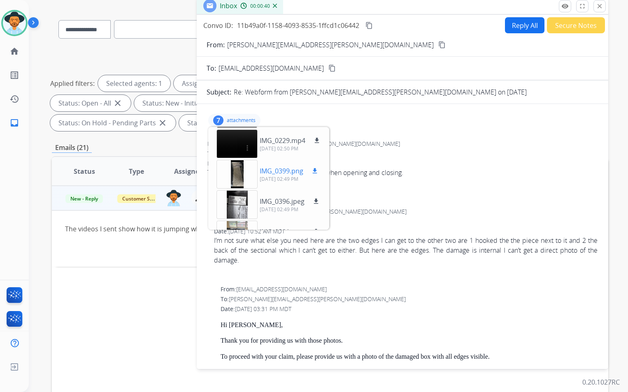
click at [313, 171] on mat-icon "download" at bounding box center [314, 170] width 7 height 7
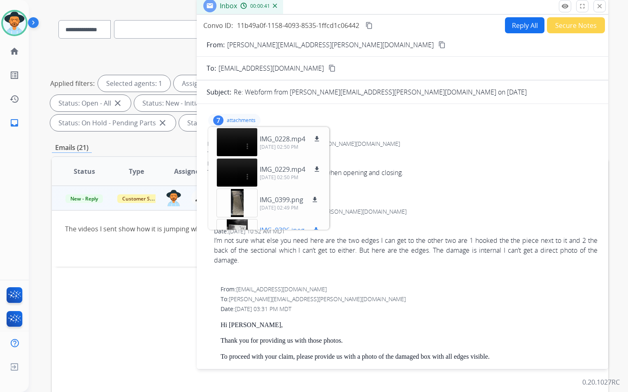
scroll to position [0, 0]
click at [316, 170] on mat-icon "download" at bounding box center [316, 170] width 7 height 7
click at [314, 139] on mat-icon "download" at bounding box center [316, 139] width 7 height 7
click at [426, 170] on div "The videos I sent show how it is jumping when opening and closing." at bounding box center [402, 173] width 390 height 10
click at [238, 122] on p "attachments" at bounding box center [241, 120] width 29 height 7
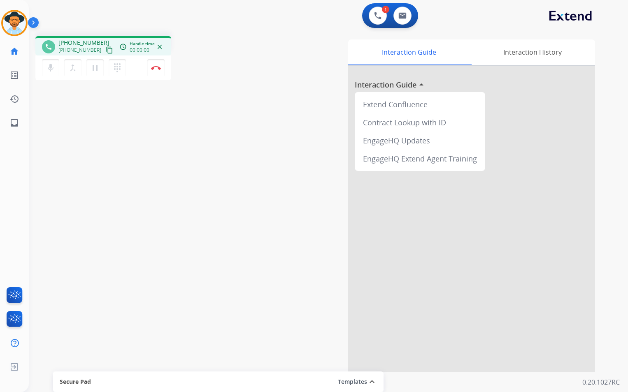
click at [106, 49] on mat-icon "content_copy" at bounding box center [109, 49] width 7 height 7
click at [402, 16] on img at bounding box center [402, 15] width 8 height 7
select select "**********"
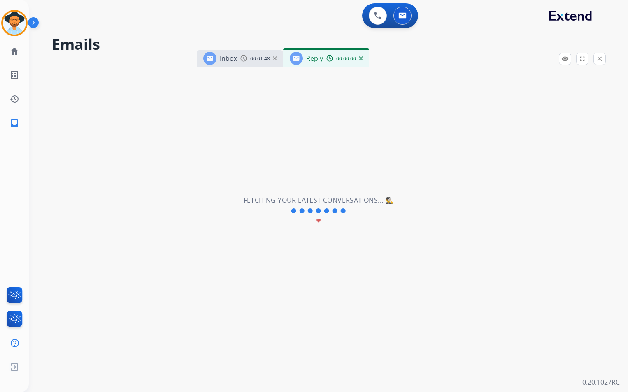
select select "**********"
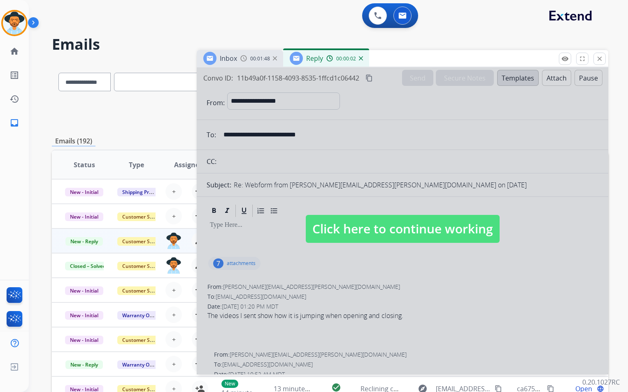
click at [429, 257] on div at bounding box center [402, 220] width 411 height 307
select select
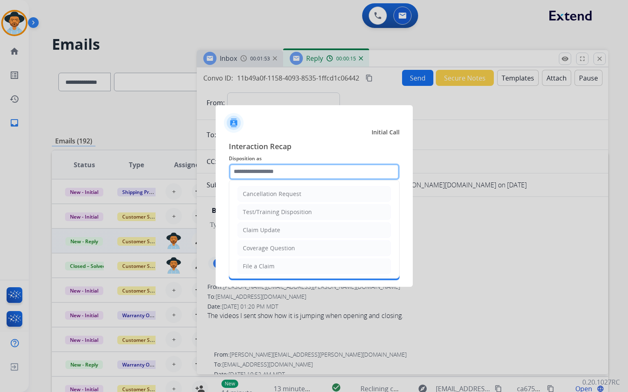
click at [301, 170] on input "text" at bounding box center [314, 172] width 171 height 16
drag, startPoint x: 326, startPoint y: 142, endPoint x: 326, endPoint y: 148, distance: 5.8
click at [326, 142] on span "Interaction Recap" at bounding box center [314, 147] width 171 height 13
click at [311, 181] on ul "Cancellation Request Test/Training Disposition Claim Update Coverage Question F…" at bounding box center [314, 294] width 170 height 226
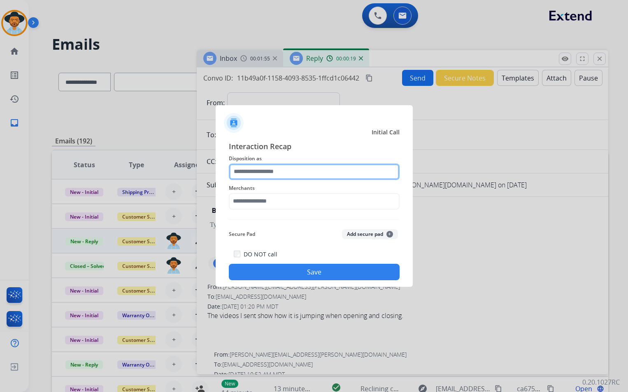
click at [307, 175] on input "text" at bounding box center [314, 172] width 171 height 16
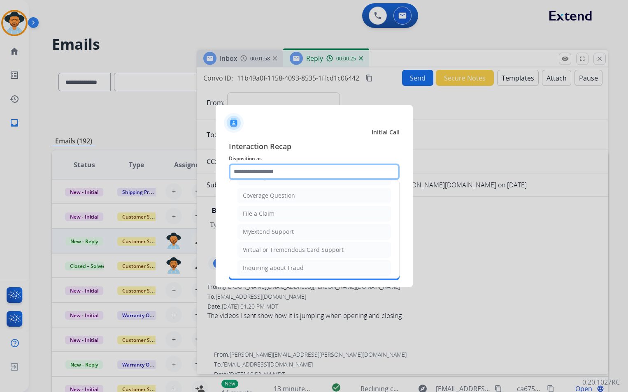
scroll to position [128, 0]
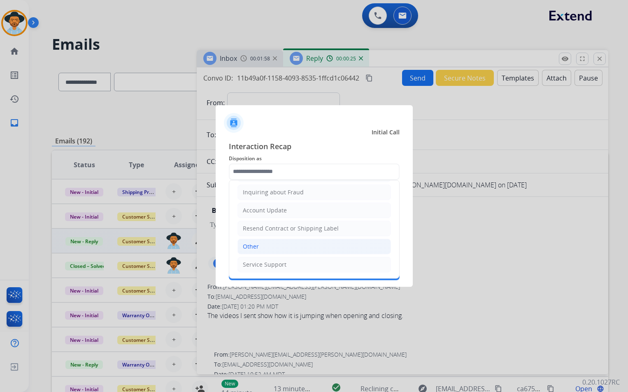
click at [272, 244] on li "Other" at bounding box center [313, 247] width 153 height 16
type input "*****"
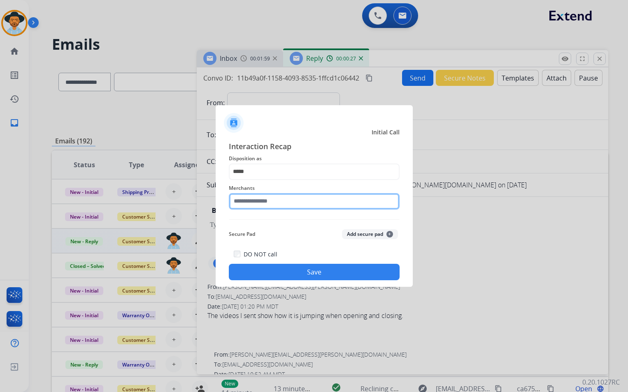
click at [283, 203] on input "text" at bounding box center [314, 201] width 171 height 16
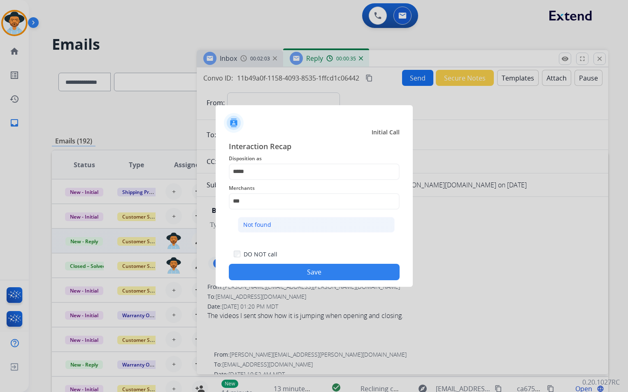
click at [285, 221] on li "Not found" at bounding box center [316, 225] width 157 height 16
type input "*********"
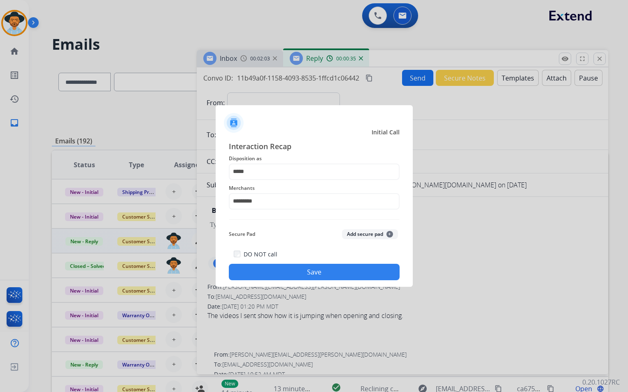
click at [304, 273] on button "Save" at bounding box center [314, 272] width 171 height 16
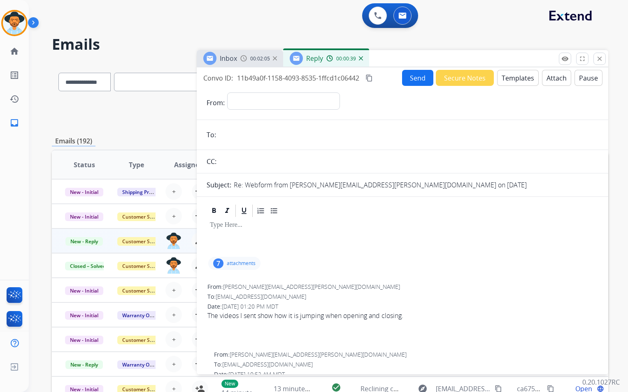
click at [456, 259] on div "7 attachments" at bounding box center [403, 264] width 392 height 20
click at [252, 234] on div at bounding box center [403, 236] width 392 height 37
click at [599, 61] on mat-icon "close" at bounding box center [599, 58] width 7 height 7
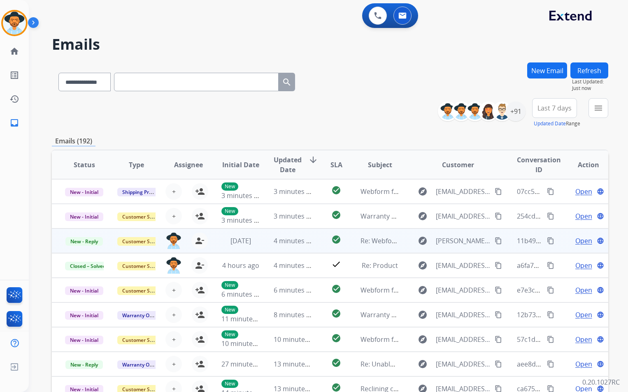
click at [326, 241] on div "check_circle" at bounding box center [336, 241] width 21 height 12
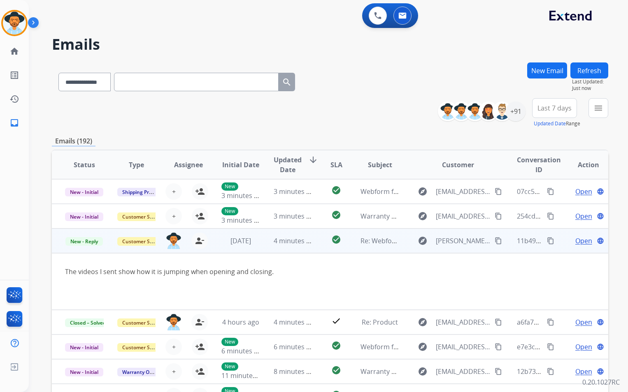
scroll to position [49, 0]
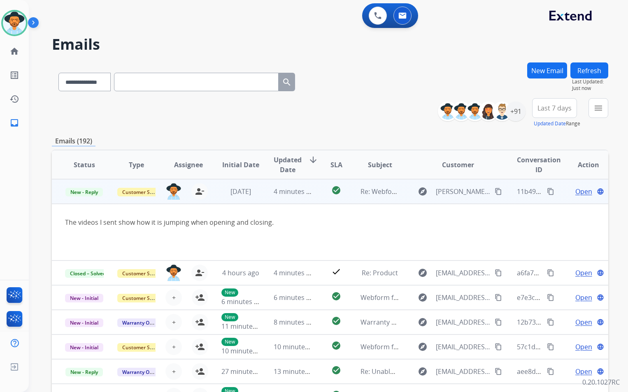
click at [313, 197] on td "check_circle" at bounding box center [330, 191] width 35 height 25
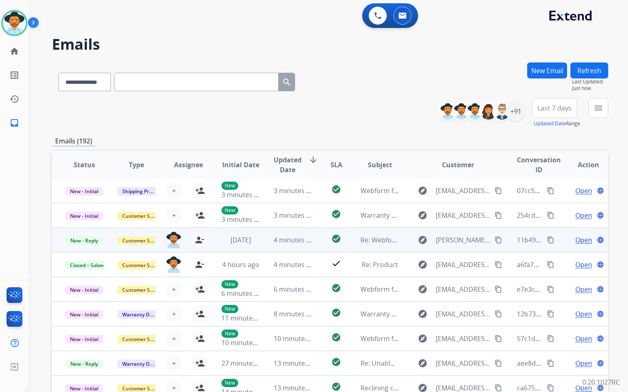
scroll to position [1, 0]
click at [200, 244] on mat-icon "person_remove" at bounding box center [200, 240] width 10 height 10
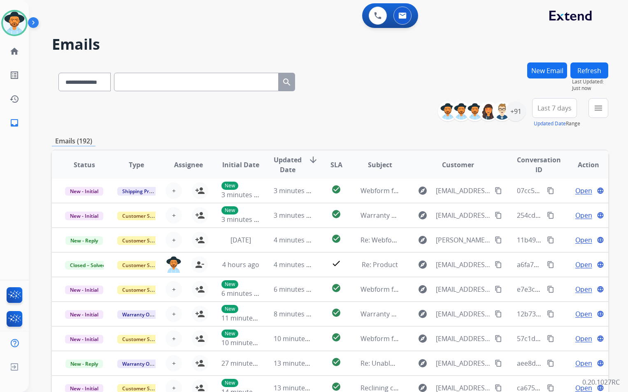
click at [588, 74] on button "Refresh" at bounding box center [589, 71] width 38 height 16
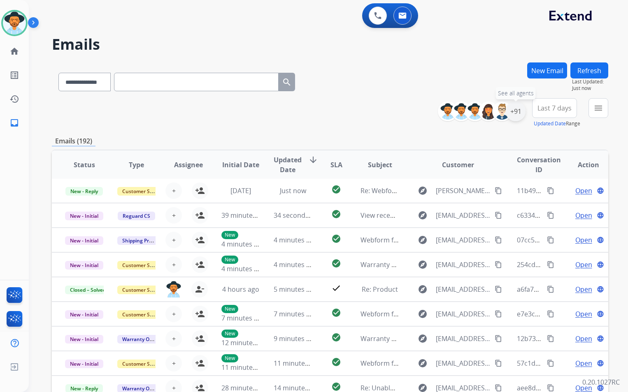
click at [514, 113] on div "+91" at bounding box center [516, 112] width 20 height 20
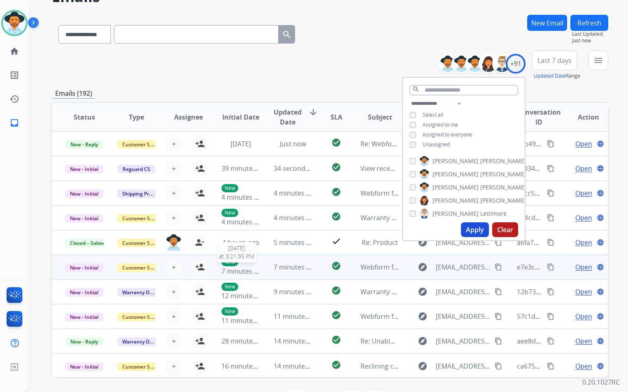
scroll to position [0, 0]
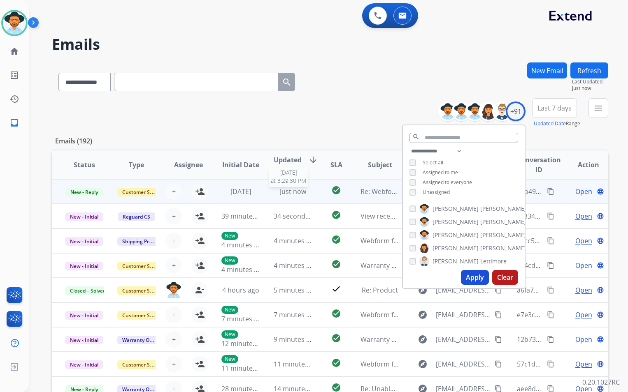
click at [297, 196] on div "Just now" at bounding box center [293, 192] width 39 height 10
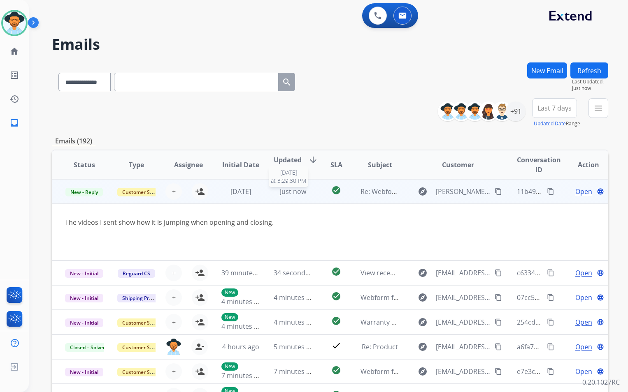
click at [298, 195] on span "Just now" at bounding box center [293, 191] width 26 height 9
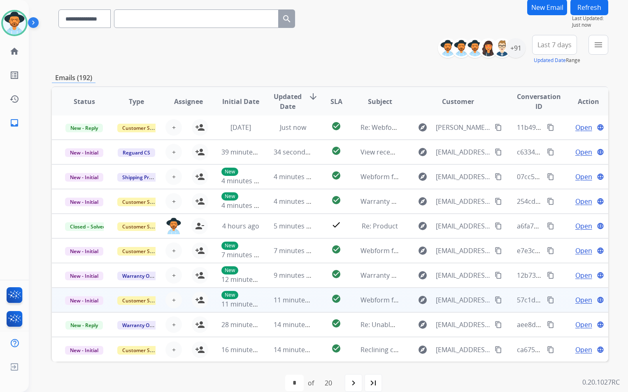
scroll to position [76, 0]
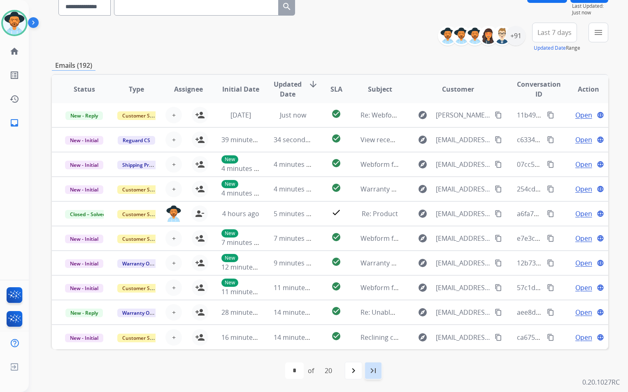
click at [374, 371] on mat-icon "last_page" at bounding box center [373, 371] width 10 height 10
select select "**"
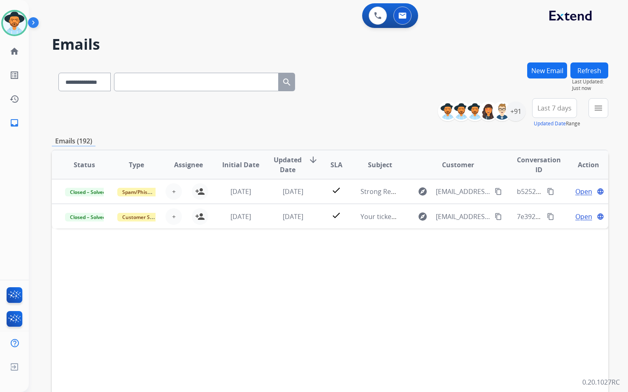
scroll to position [0, 0]
click at [511, 113] on div "+91" at bounding box center [516, 112] width 20 height 20
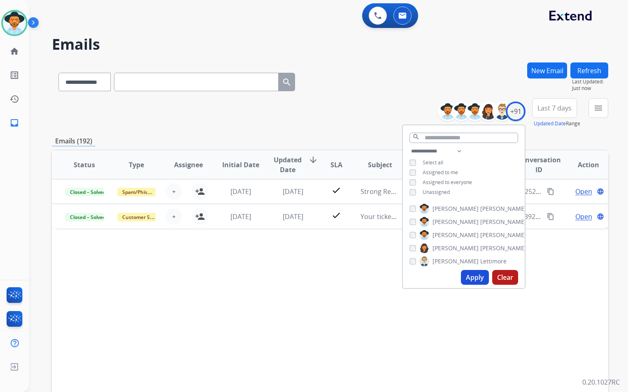
click at [341, 296] on div "Status Type Assignee Initial Date Updated Date arrow_downward SLA Subject Custo…" at bounding box center [330, 288] width 556 height 276
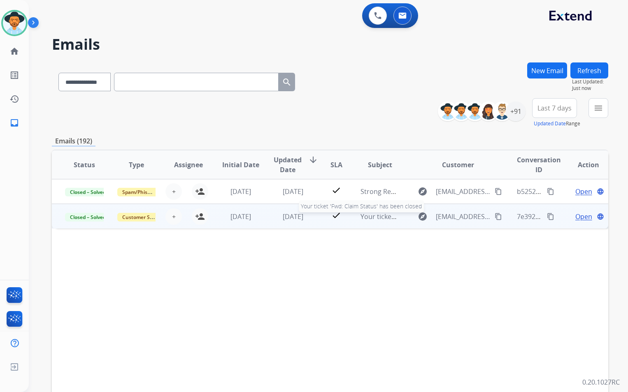
click at [375, 220] on span "Your ticket 'Fwd: Claim Status' has been closed" at bounding box center [432, 216] width 144 height 9
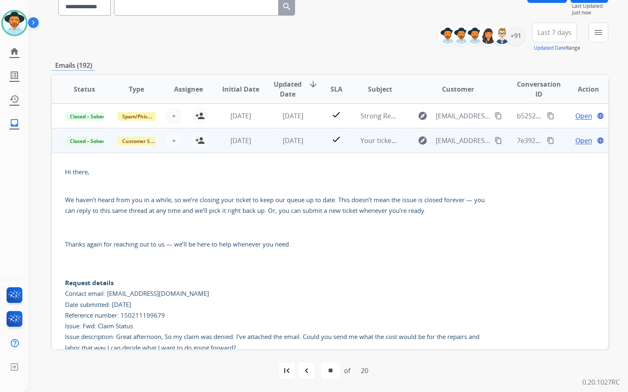
click at [347, 143] on td "Your ticket 'Fwd: Claim Status' has been closed" at bounding box center [373, 140] width 52 height 25
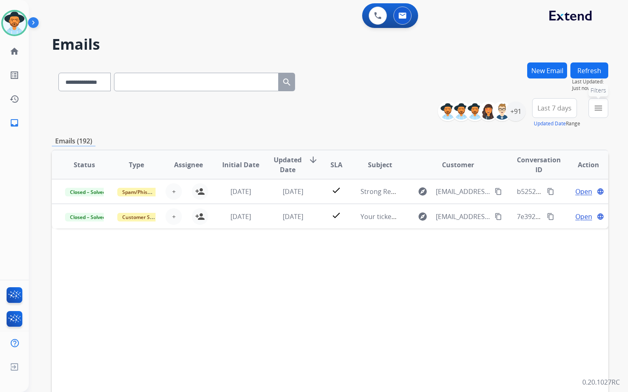
click at [601, 109] on mat-icon "menu" at bounding box center [598, 108] width 10 height 10
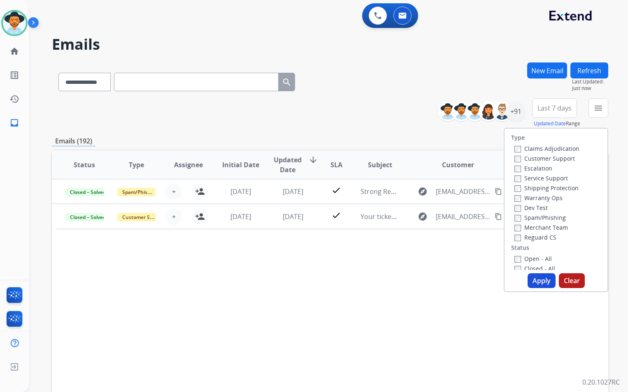
click at [529, 242] on div "Type Claims Adjudication Customer Support Escalation Service Support Shipping P…" at bounding box center [555, 200] width 103 height 142
click at [532, 238] on label "Reguard CS" at bounding box center [535, 238] width 42 height 8
click at [537, 189] on label "Shipping Protection" at bounding box center [546, 188] width 64 height 8
click at [538, 160] on label "Customer Support" at bounding box center [544, 159] width 60 height 8
click at [533, 257] on label "Open - All" at bounding box center [532, 259] width 37 height 8
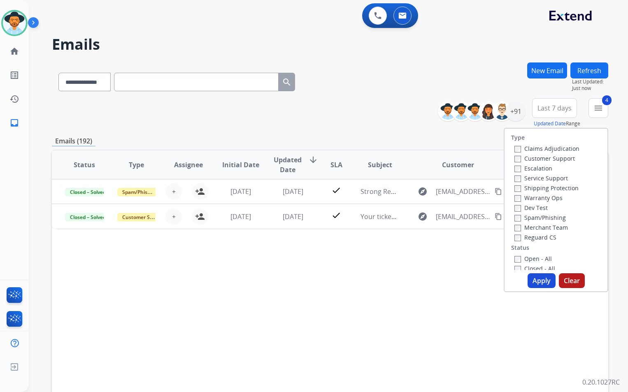
click at [536, 281] on button "Apply" at bounding box center [541, 281] width 28 height 15
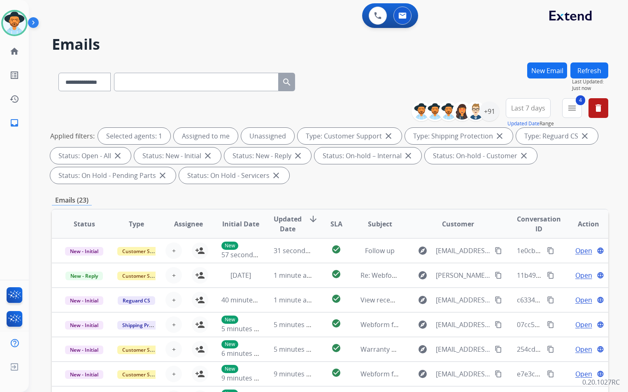
click at [522, 110] on span "Last 7 days" at bounding box center [528, 108] width 34 height 3
click at [522, 207] on div "Last 90 days" at bounding box center [525, 208] width 45 height 12
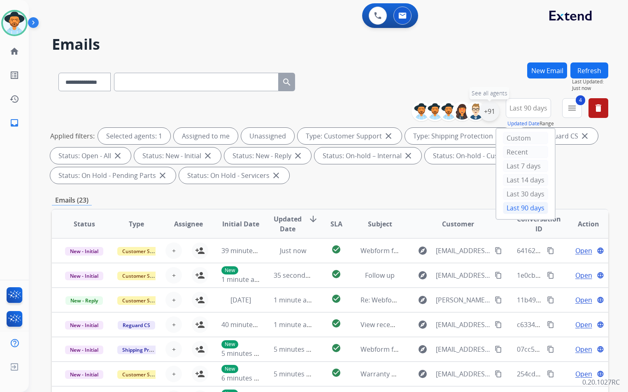
click at [487, 112] on div "+91" at bounding box center [489, 112] width 20 height 20
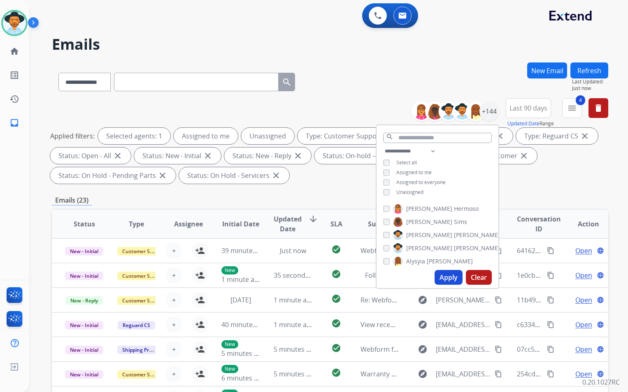
click at [231, 42] on h2 "Emails" at bounding box center [330, 44] width 556 height 16
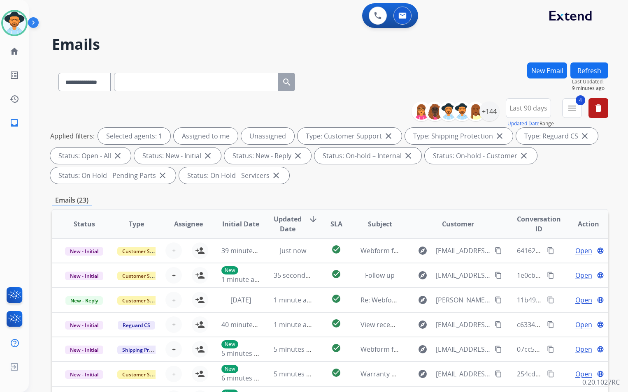
click at [596, 74] on button "Refresh" at bounding box center [589, 71] width 38 height 16
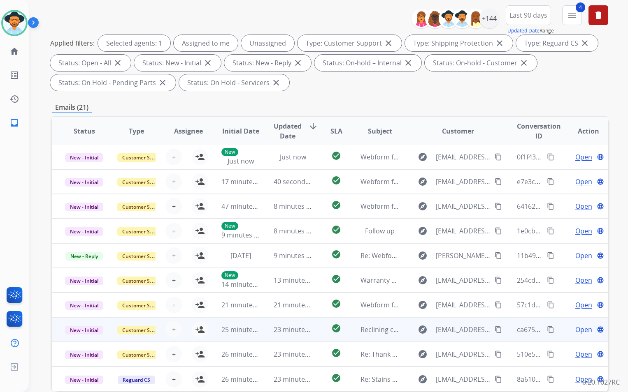
scroll to position [135, 0]
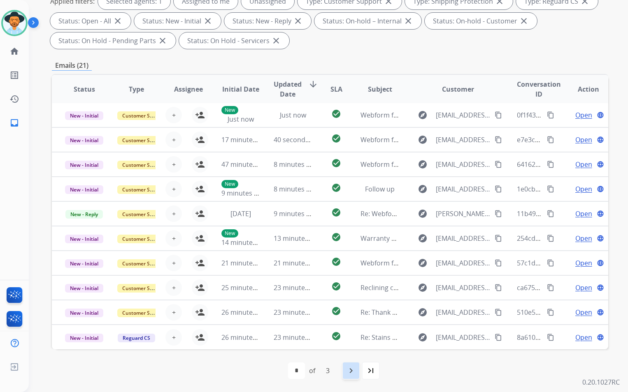
click at [351, 374] on mat-icon "navigate_next" at bounding box center [351, 371] width 10 height 10
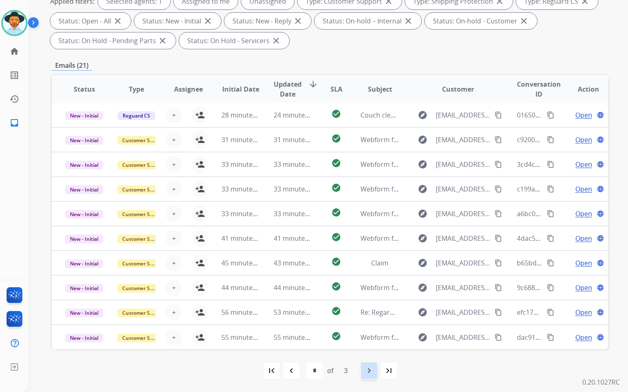
click at [371, 370] on mat-icon "navigate_next" at bounding box center [369, 371] width 10 height 10
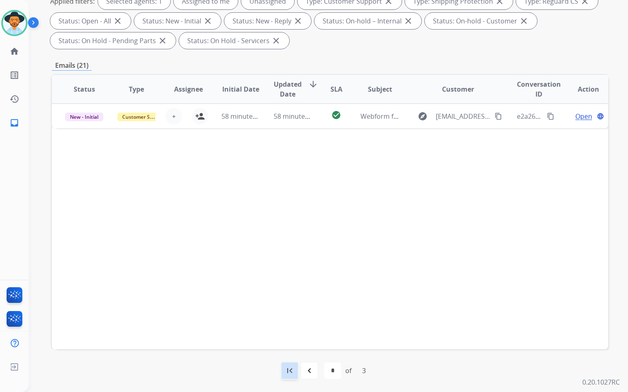
click at [291, 375] on mat-icon "first_page" at bounding box center [290, 371] width 10 height 10
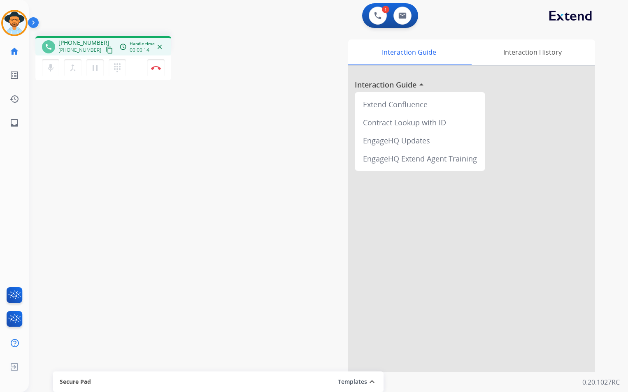
click at [106, 49] on mat-icon "content_copy" at bounding box center [109, 49] width 7 height 7
click at [94, 70] on mat-icon "pause" at bounding box center [95, 68] width 10 height 10
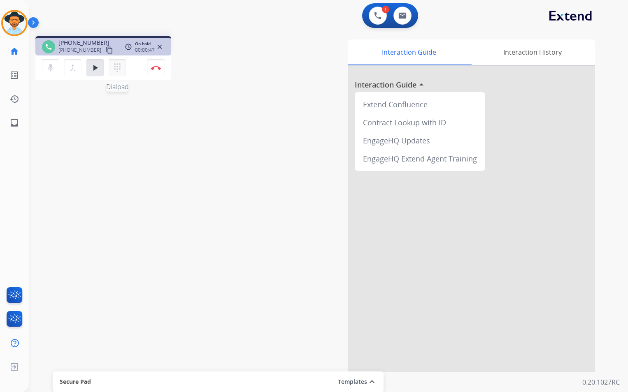
click at [118, 66] on mat-icon "dialpad" at bounding box center [117, 68] width 10 height 10
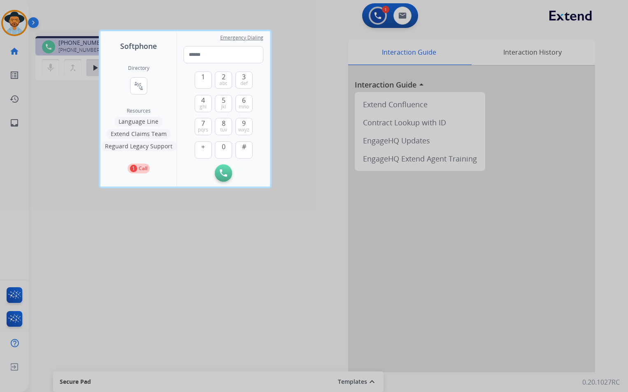
click at [140, 135] on button "Extend Claims Team" at bounding box center [139, 134] width 64 height 10
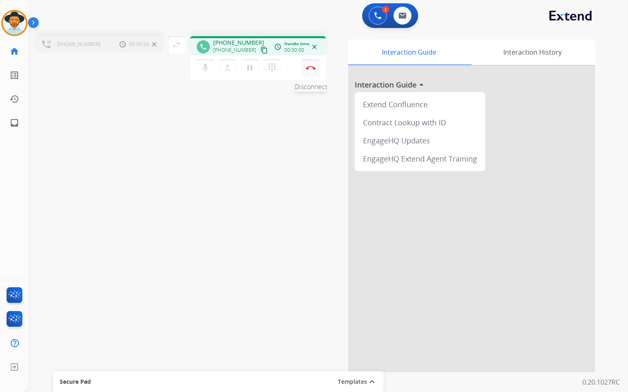
click at [311, 69] on img at bounding box center [311, 68] width 10 height 4
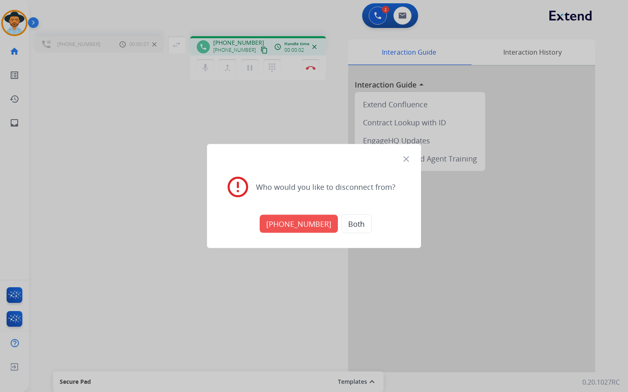
click at [307, 221] on button "[PHONE_NUMBER]" at bounding box center [299, 224] width 78 height 18
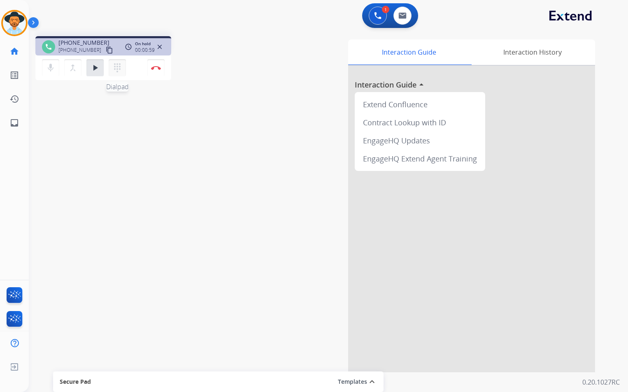
click at [116, 65] on mat-icon "dialpad" at bounding box center [117, 68] width 10 height 10
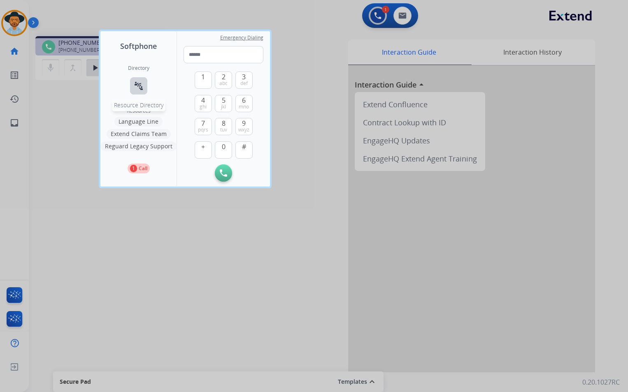
click at [137, 87] on mat-icon "connect_without_contact" at bounding box center [139, 86] width 10 height 10
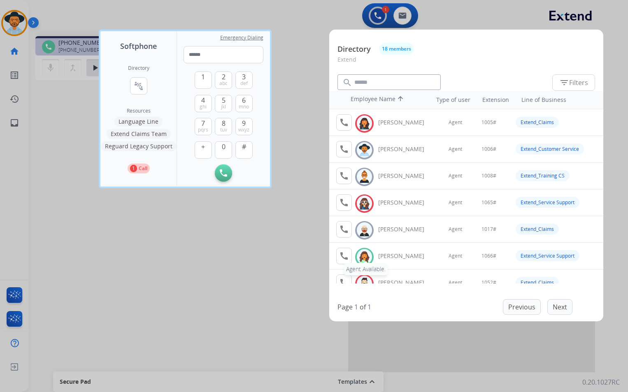
click at [344, 259] on mat-icon "call" at bounding box center [344, 256] width 10 height 10
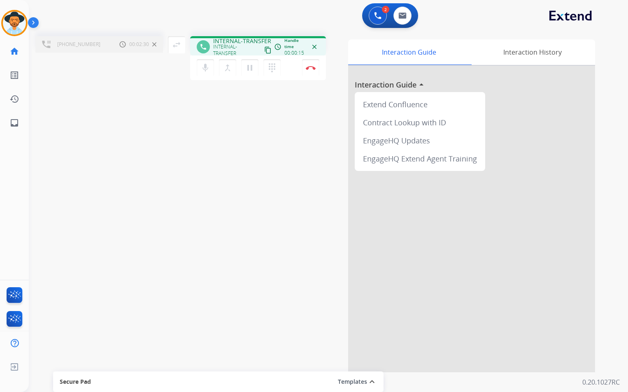
click at [105, 45] on div "[PHONE_NUMBER] Call metrics Hold 00:02:30 00:02:30" at bounding box center [99, 44] width 128 height 16
click at [310, 70] on img at bounding box center [311, 68] width 10 height 4
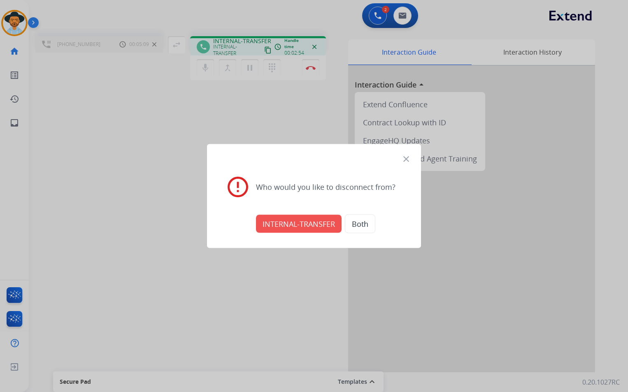
click at [297, 223] on button "INTERNAL-TRANSFER" at bounding box center [299, 224] width 86 height 18
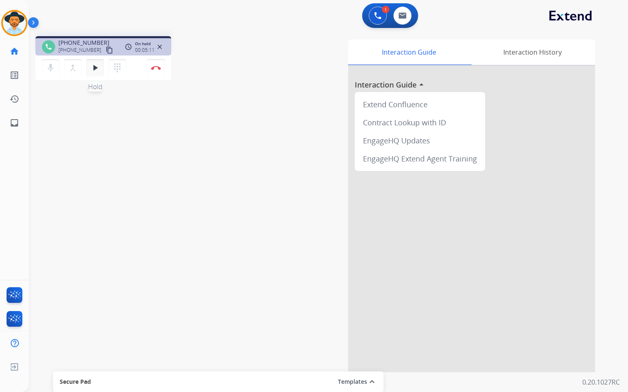
click at [93, 69] on mat-icon "play_arrow" at bounding box center [95, 68] width 10 height 10
click at [96, 70] on mat-icon "pause" at bounding box center [95, 68] width 10 height 10
click at [115, 70] on mat-icon "dialpad" at bounding box center [117, 68] width 10 height 10
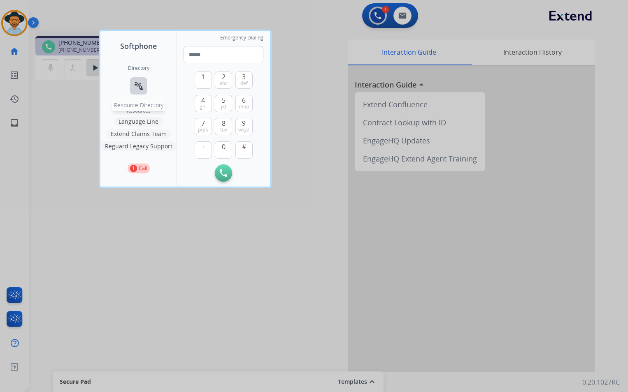
click at [146, 86] on button "connect_without_contact Resource Directory" at bounding box center [138, 85] width 17 height 17
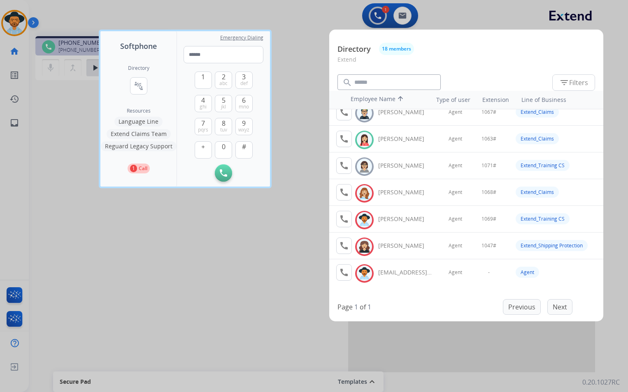
scroll to position [313, 0]
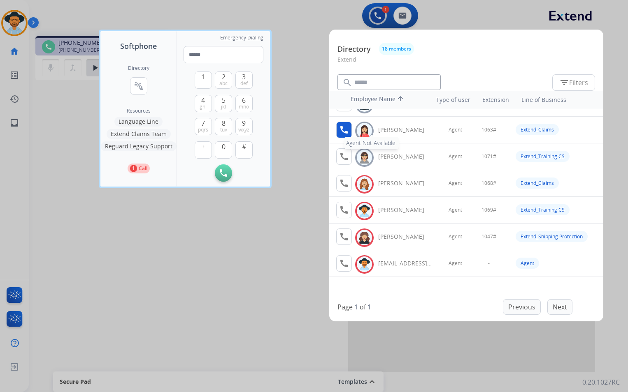
click at [347, 131] on mat-icon "call" at bounding box center [344, 130] width 10 height 10
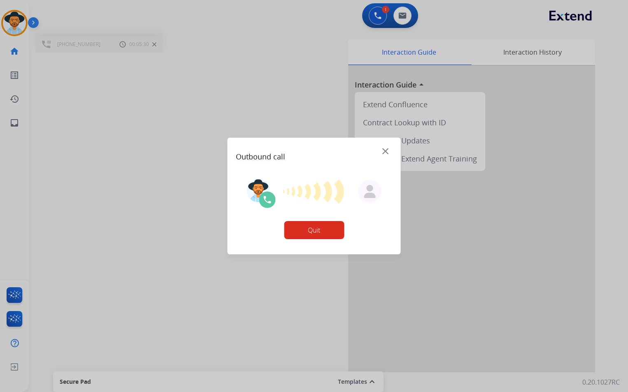
click at [338, 225] on button "Quit" at bounding box center [314, 230] width 60 height 18
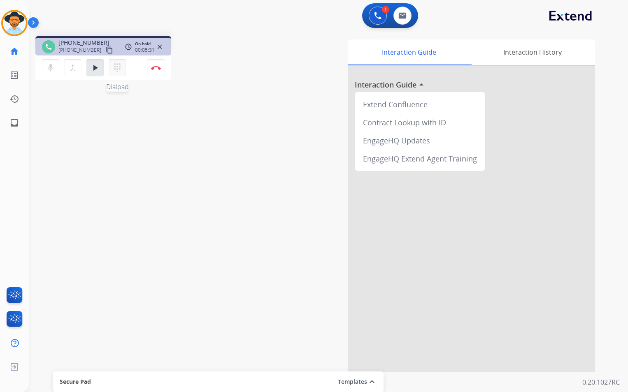
click at [123, 67] on button "dialpad Dialpad" at bounding box center [117, 67] width 17 height 17
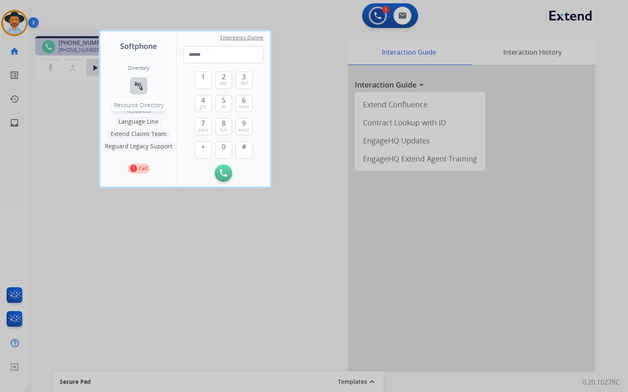
click at [138, 86] on mat-icon "connect_without_contact" at bounding box center [139, 86] width 10 height 10
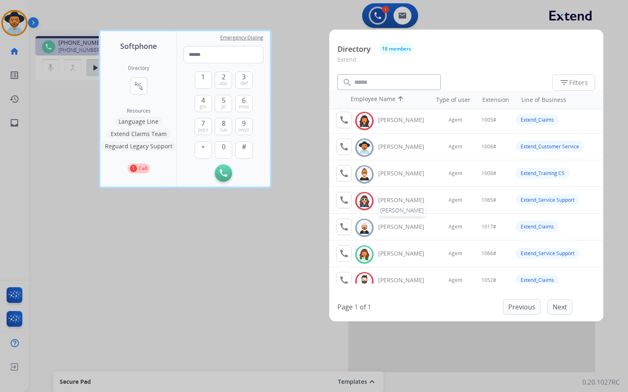
scroll to position [0, 0]
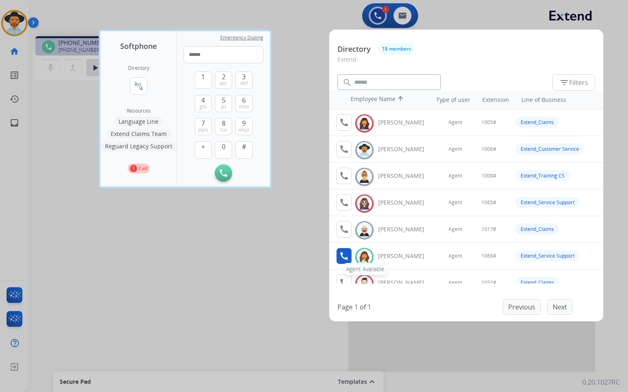
click at [345, 254] on mat-icon "call" at bounding box center [344, 256] width 10 height 10
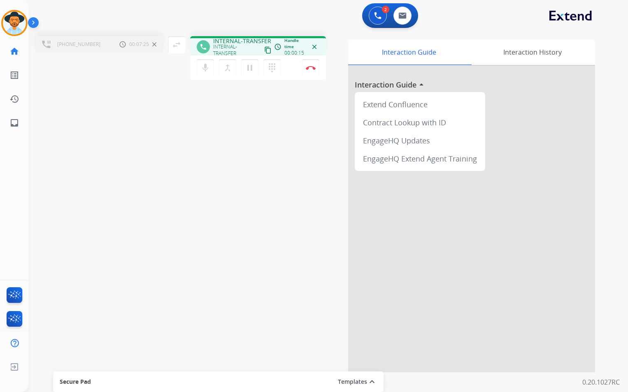
click at [299, 256] on div "[PHONE_NUMBER] Call metrics Hold 00:07:25 00:07:25 swap_horiz Break voice bridg…" at bounding box center [318, 201] width 579 height 343
click at [310, 70] on button "Disconnect" at bounding box center [310, 67] width 17 height 17
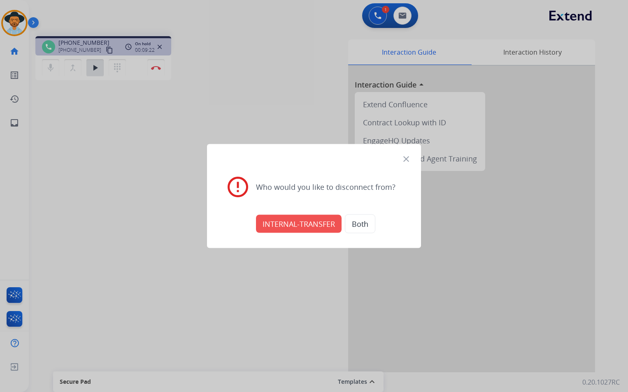
click at [302, 223] on button "INTERNAL-TRANSFER" at bounding box center [299, 224] width 86 height 18
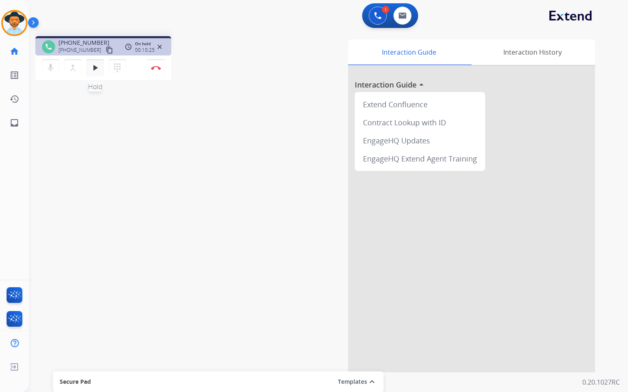
click at [96, 69] on mat-icon "play_arrow" at bounding box center [95, 68] width 10 height 10
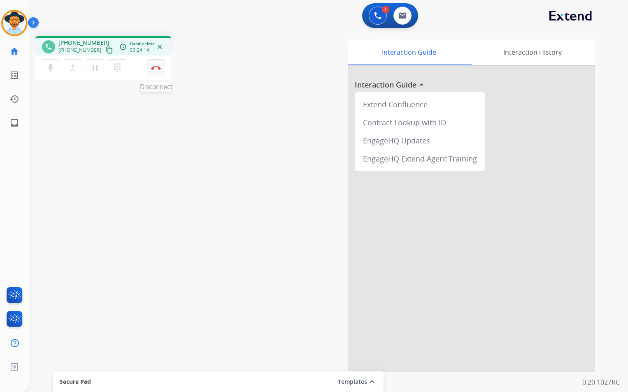
click at [155, 70] on button "Disconnect" at bounding box center [155, 67] width 17 height 17
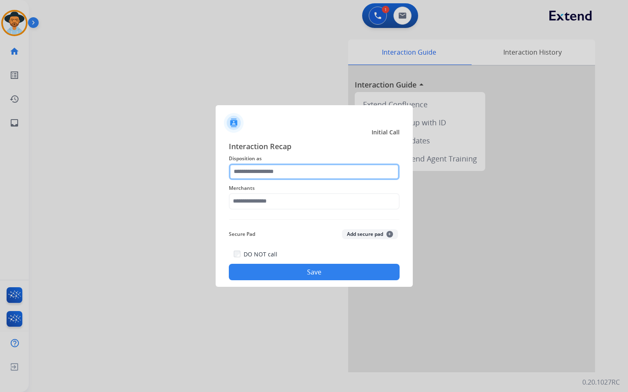
click at [300, 170] on input "text" at bounding box center [314, 172] width 171 height 16
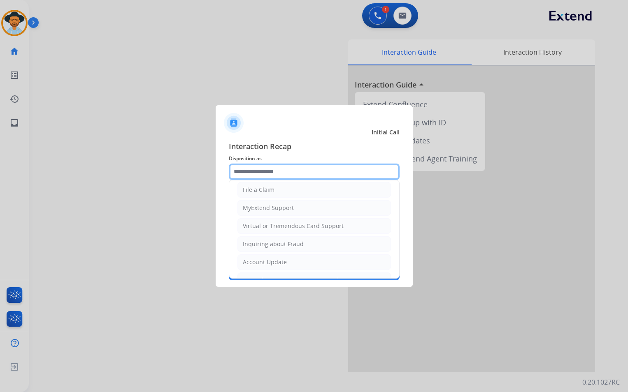
scroll to position [82, 0]
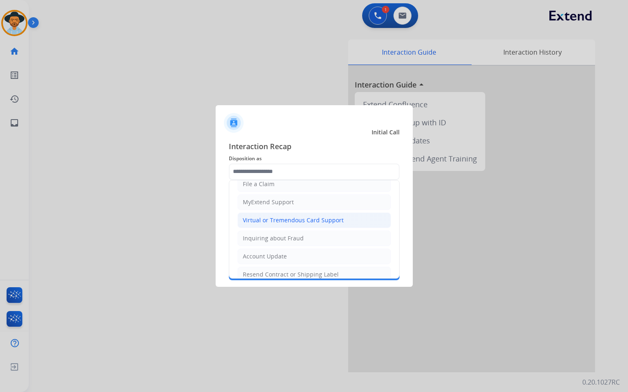
click at [311, 222] on div "Virtual or Tremendous Card Support" at bounding box center [293, 220] width 101 height 8
type input "**********"
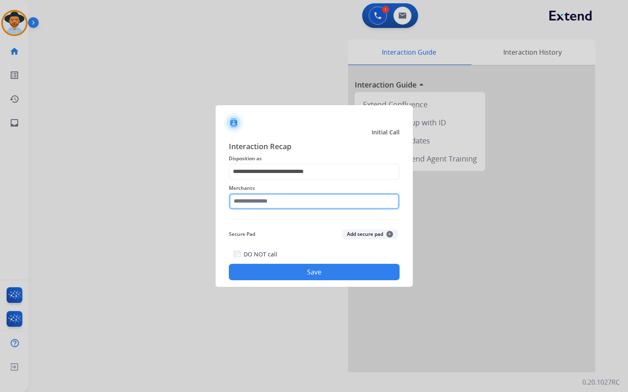
click at [285, 198] on input "text" at bounding box center [314, 201] width 171 height 16
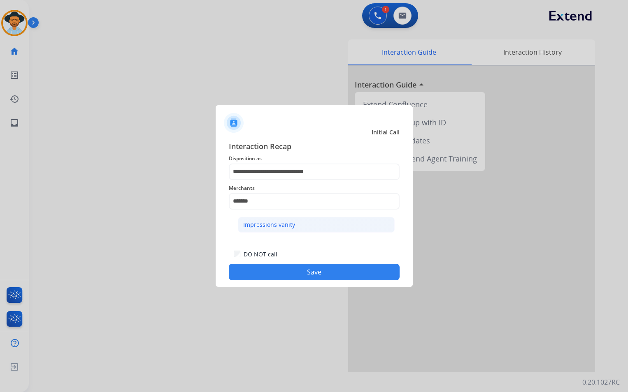
click at [272, 222] on div "Impressions vanity" at bounding box center [269, 225] width 52 height 8
type input "**********"
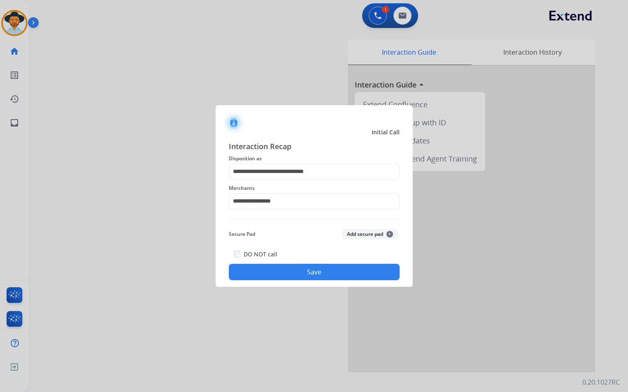
click at [304, 269] on button "Save" at bounding box center [314, 272] width 171 height 16
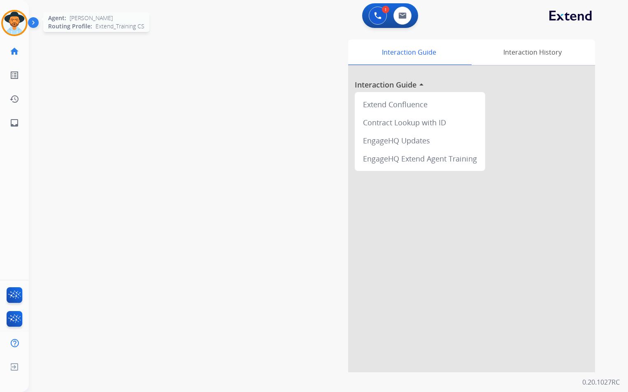
click at [12, 21] on img at bounding box center [14, 23] width 23 height 23
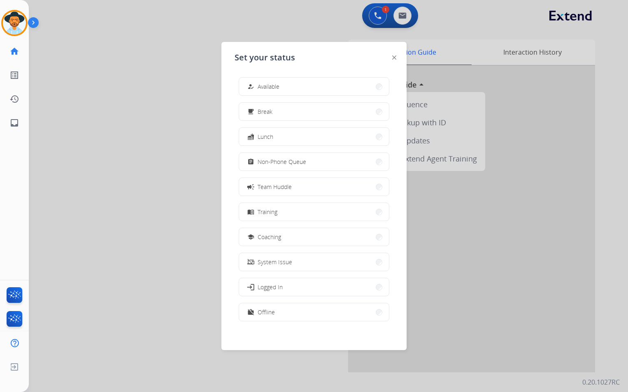
click at [279, 308] on button "work_off Offline" at bounding box center [314, 313] width 150 height 18
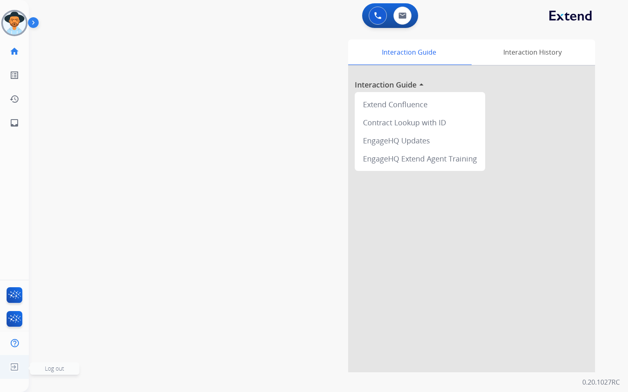
click at [8, 369] on img at bounding box center [14, 368] width 15 height 16
